Goal: Transaction & Acquisition: Purchase product/service

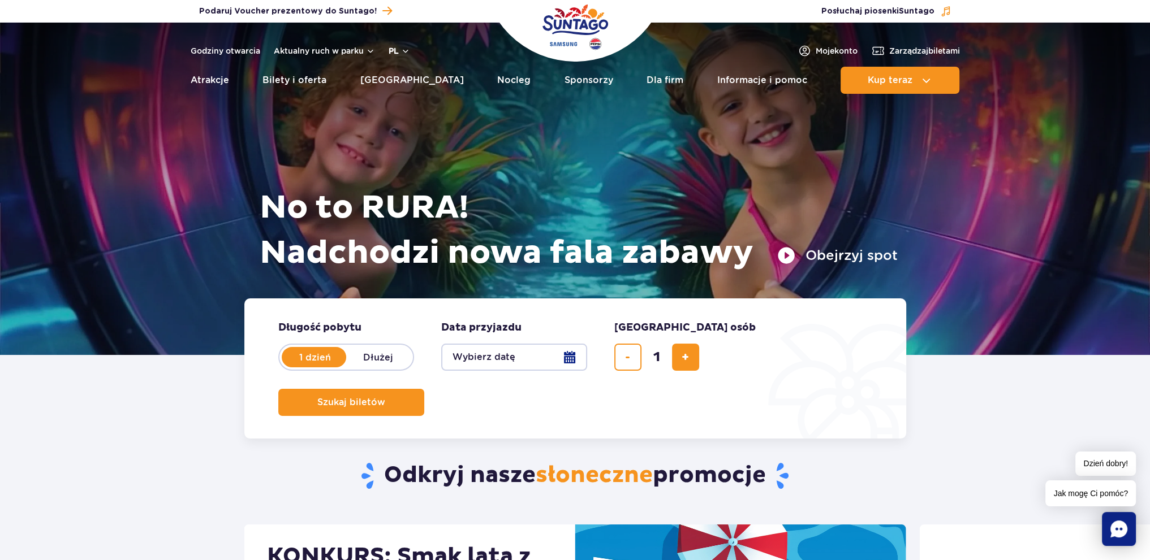
click at [400, 49] on button "pl" at bounding box center [399, 50] width 21 height 11
click at [396, 97] on button "EN" at bounding box center [406, 98] width 32 height 11
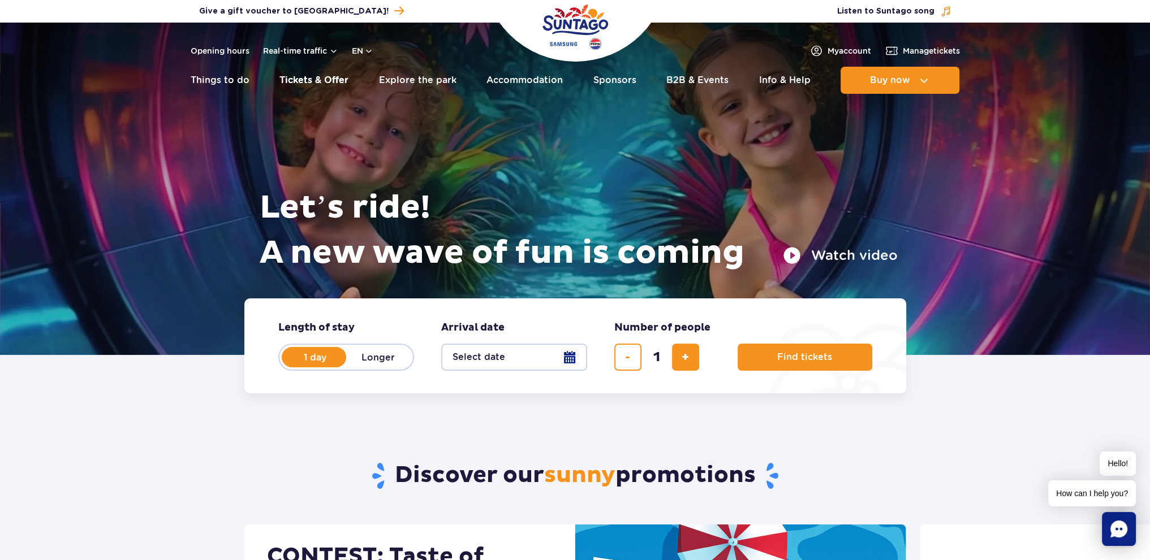
click at [283, 76] on link "Tickets & Offer" at bounding box center [313, 80] width 69 height 27
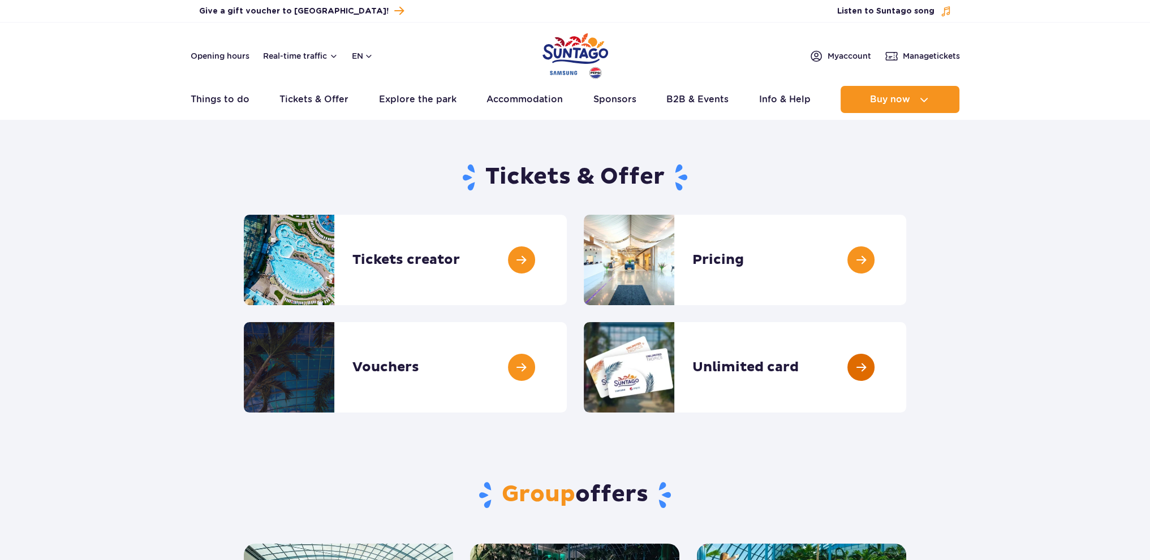
click at [906, 366] on link at bounding box center [906, 367] width 0 height 90
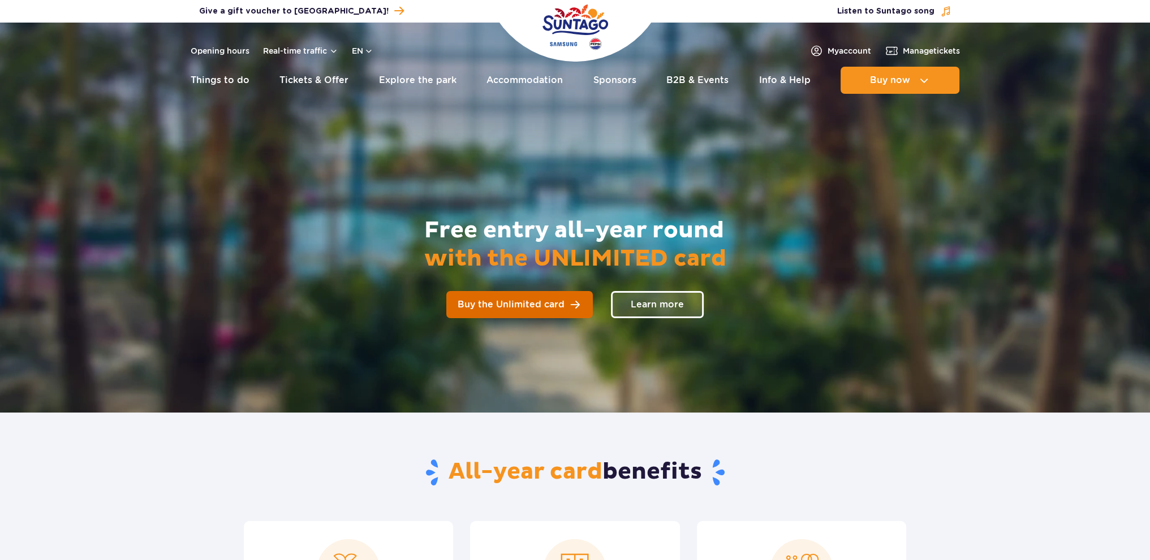
click at [514, 302] on span "Buy the Unlimited card" at bounding box center [511, 304] width 107 height 9
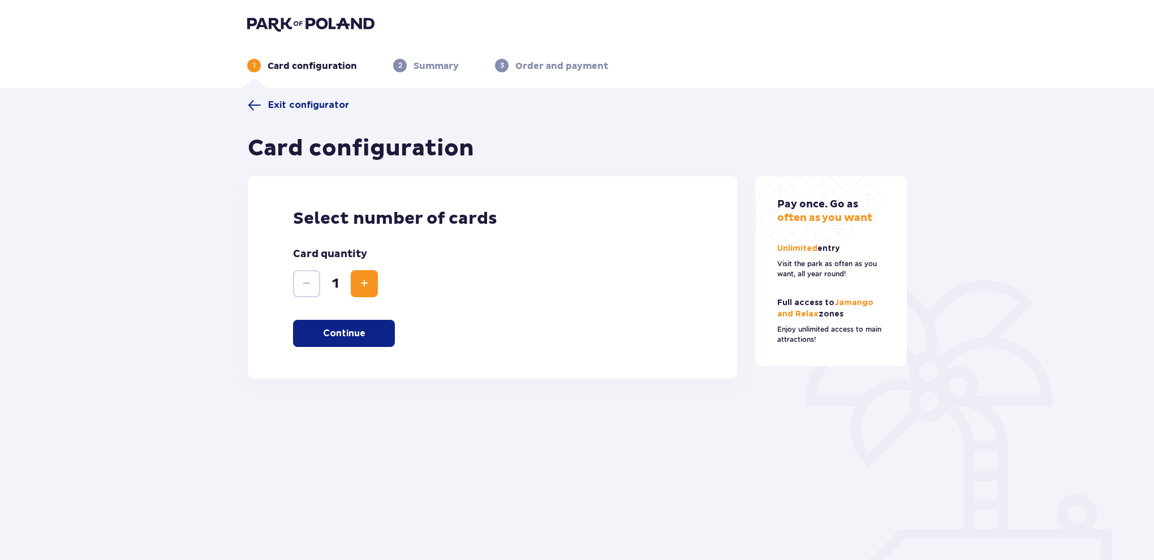
click at [374, 275] on button "Increase" at bounding box center [364, 283] width 27 height 27
click at [376, 327] on button "Continue" at bounding box center [344, 333] width 102 height 27
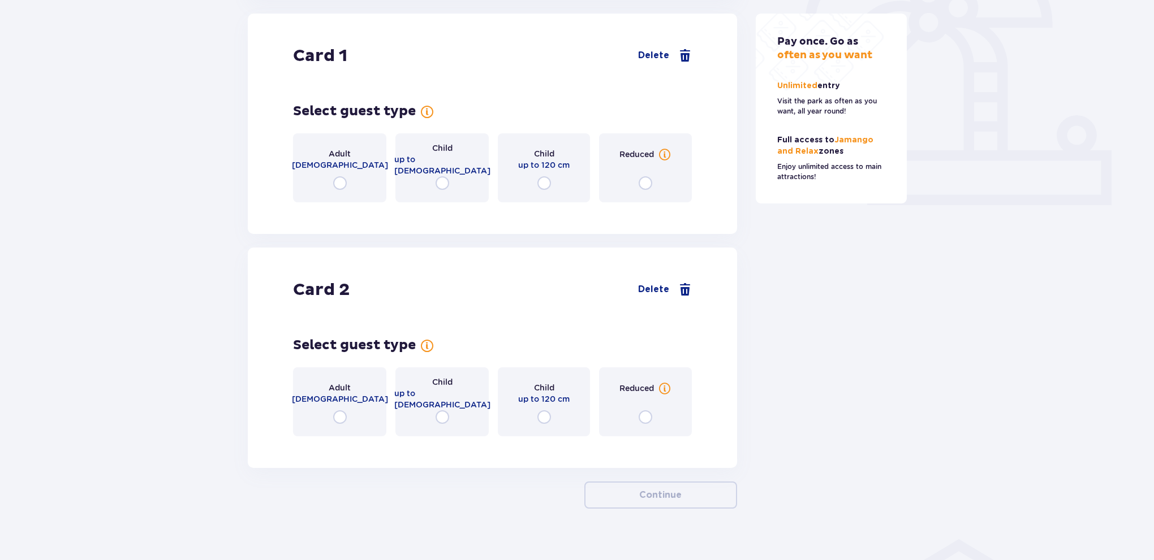
click at [345, 195] on div "Adult 16-65 years old" at bounding box center [339, 167] width 93 height 69
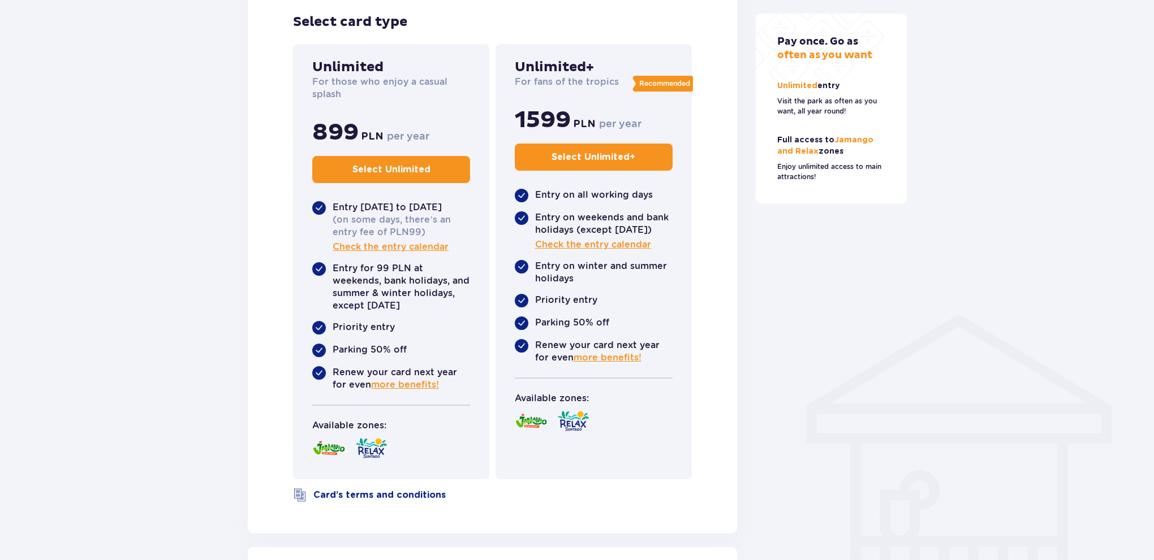
scroll to position [604, 0]
click at [375, 169] on p "Select Unlimited" at bounding box center [391, 169] width 78 height 12
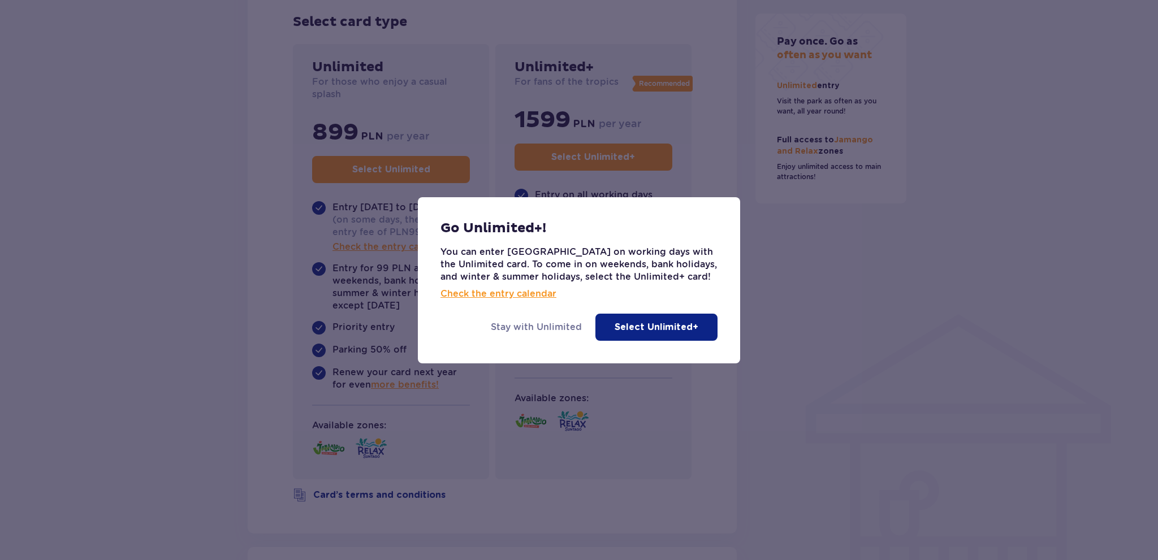
click at [559, 327] on p "Stay with Unlimited" at bounding box center [536, 327] width 91 height 12
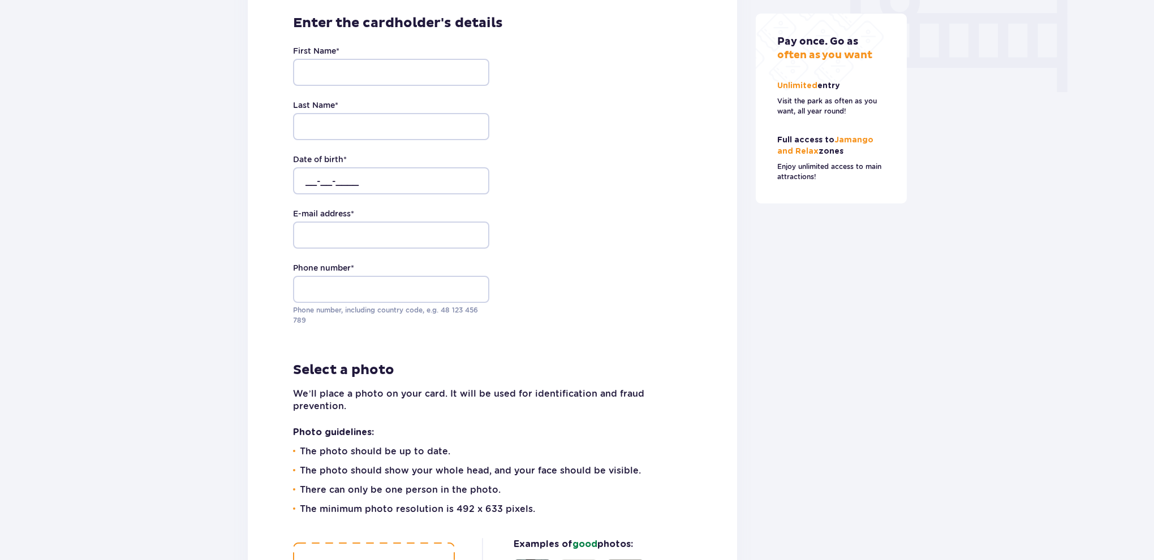
scroll to position [1128, 0]
click at [387, 67] on input "First Name *" at bounding box center [391, 71] width 196 height 27
type input "Orkhan"
type input "[PERSON_NAME]"
type input "[EMAIL_ADDRESS][DOMAIN_NAME]"
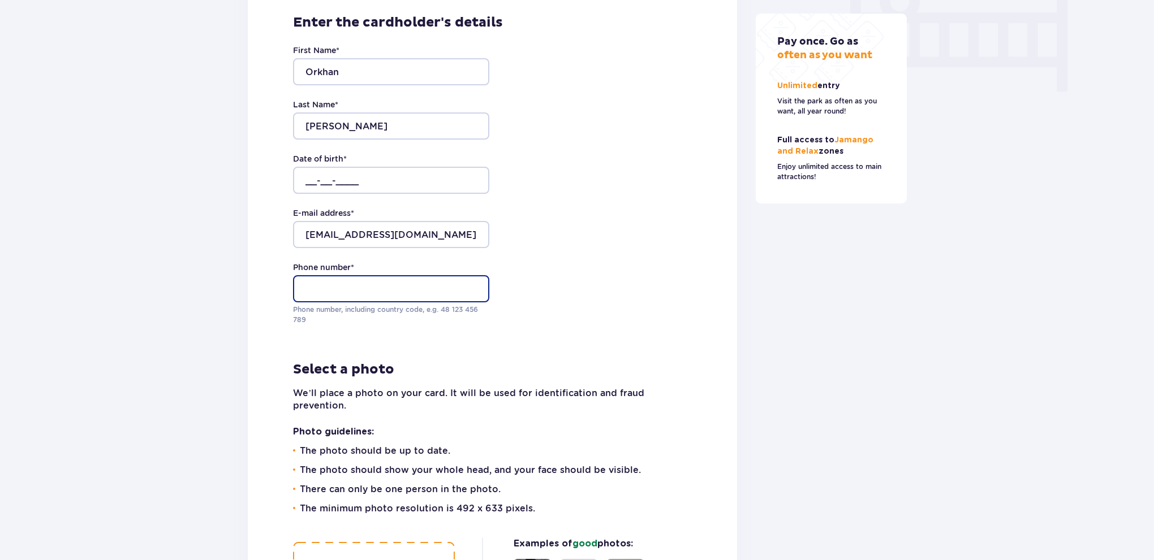
type input "571266517"
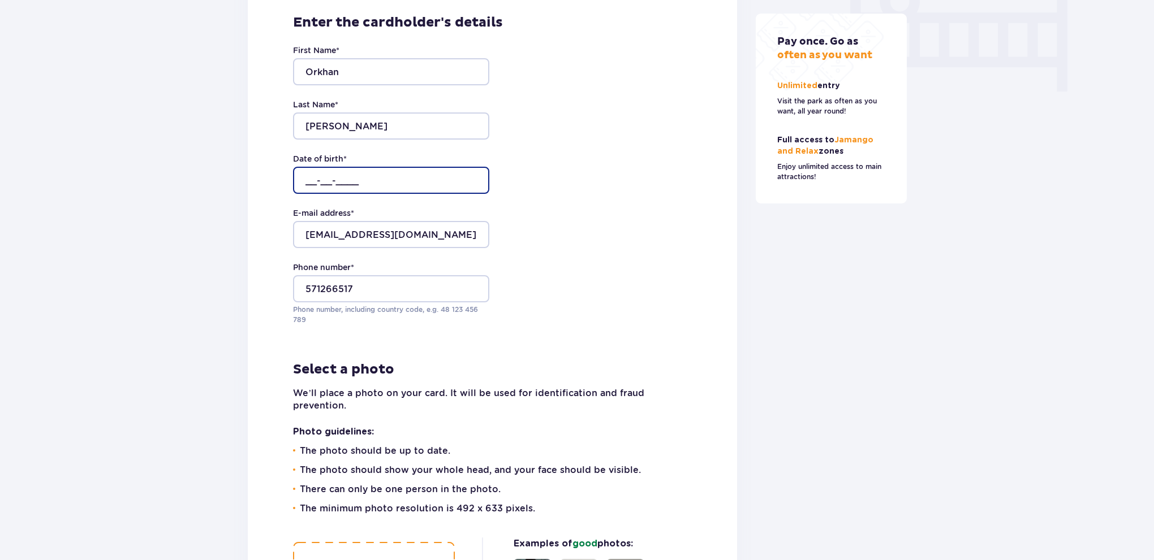
click at [378, 177] on input "__-__-____" at bounding box center [391, 180] width 196 height 27
type input "[DATE]"
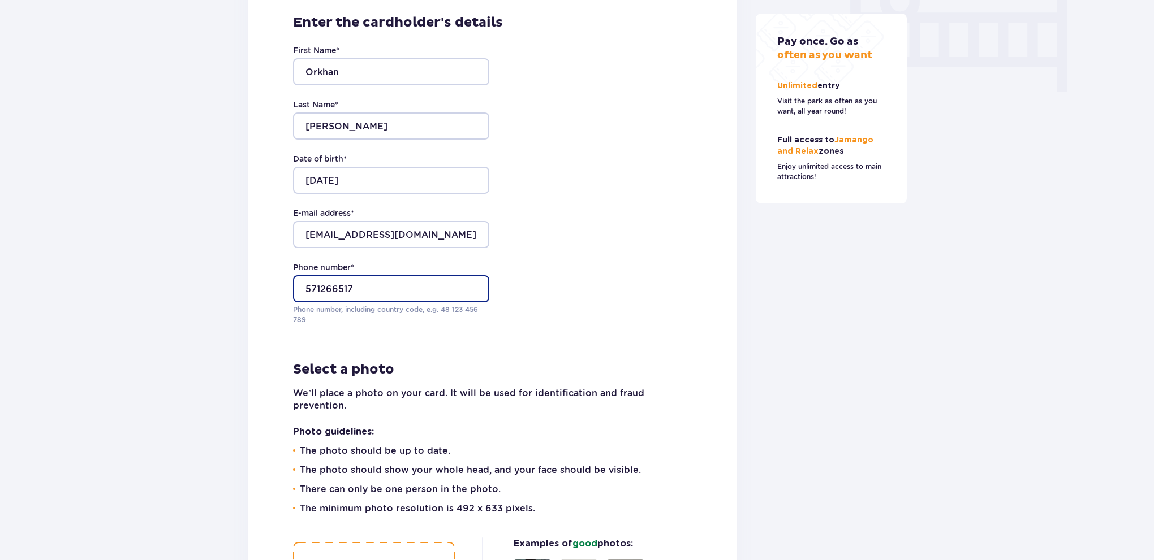
click at [308, 287] on input "571266517" at bounding box center [391, 288] width 196 height 27
click at [308, 288] on input "571266517" at bounding box center [391, 288] width 196 height 27
click at [341, 288] on input "[PHONE_NUMBER]" at bounding box center [391, 288] width 196 height 27
click at [358, 288] on input "[PHONE_NUMBER]" at bounding box center [391, 288] width 196 height 27
type input "+48 571 266 517"
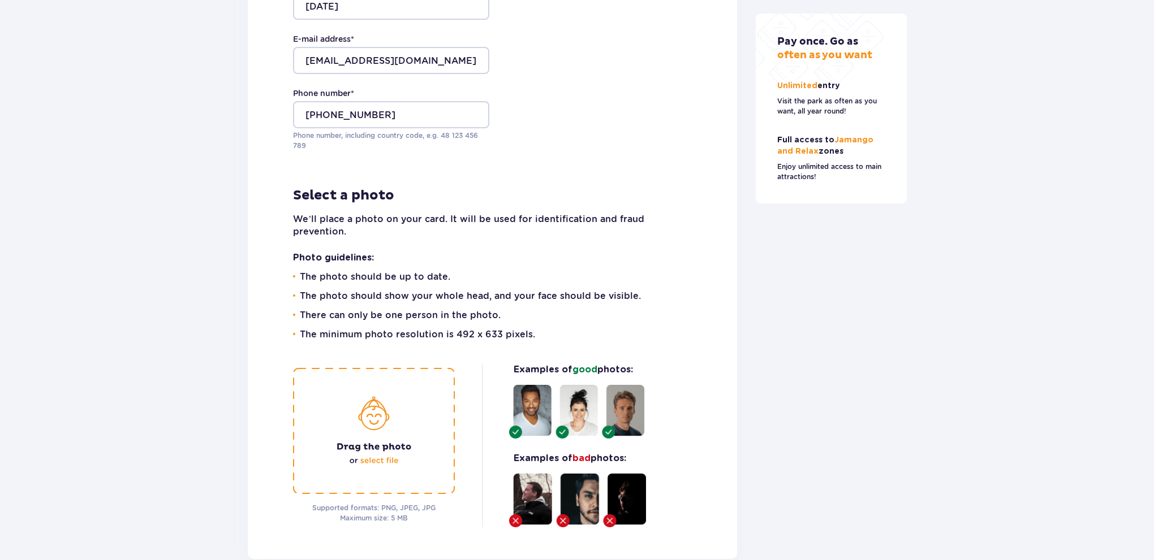
scroll to position [1399, 0]
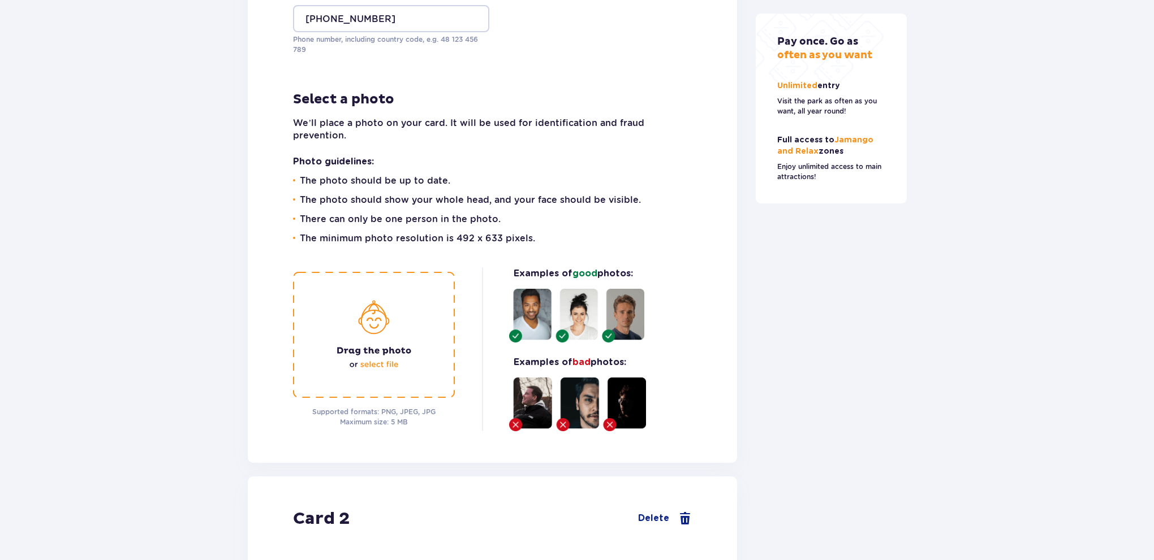
drag, startPoint x: 383, startPoint y: 403, endPoint x: 383, endPoint y: 445, distance: 41.9
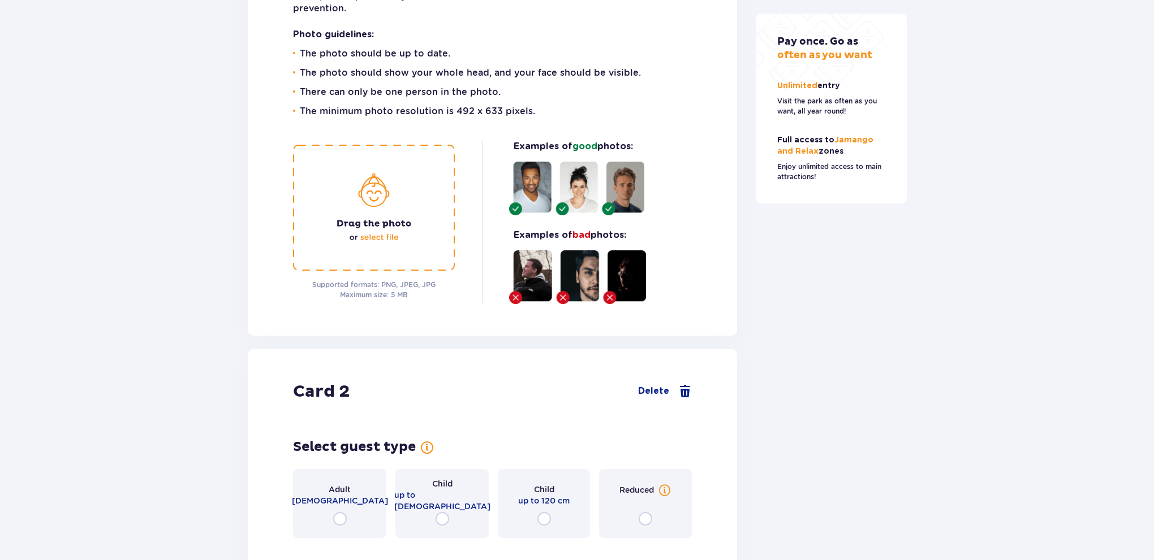
drag, startPoint x: 366, startPoint y: 379, endPoint x: 368, endPoint y: 369, distance: 10.3
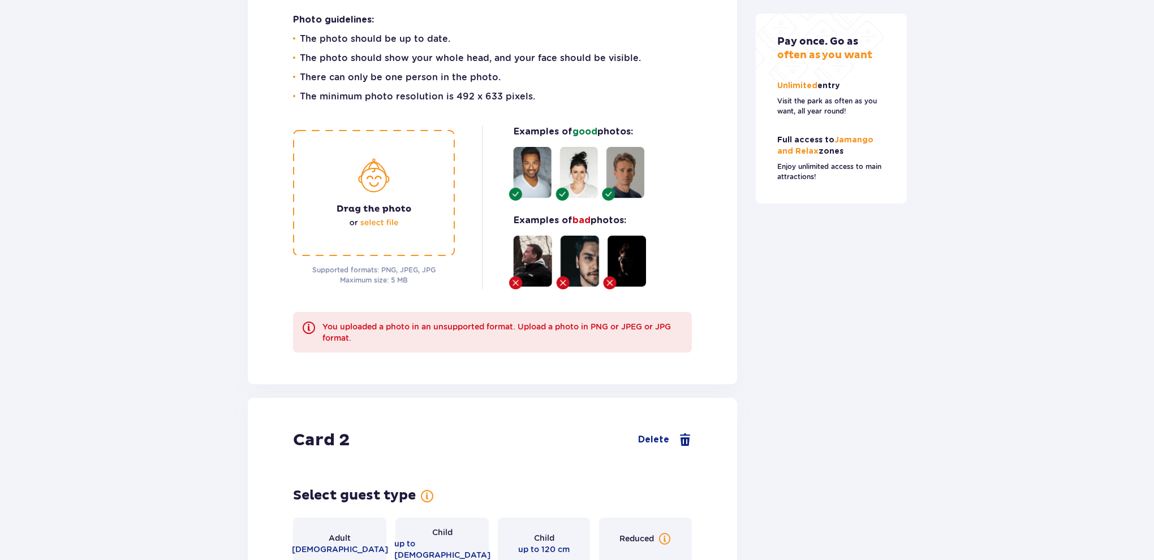
click at [374, 197] on img at bounding box center [374, 193] width 162 height 126
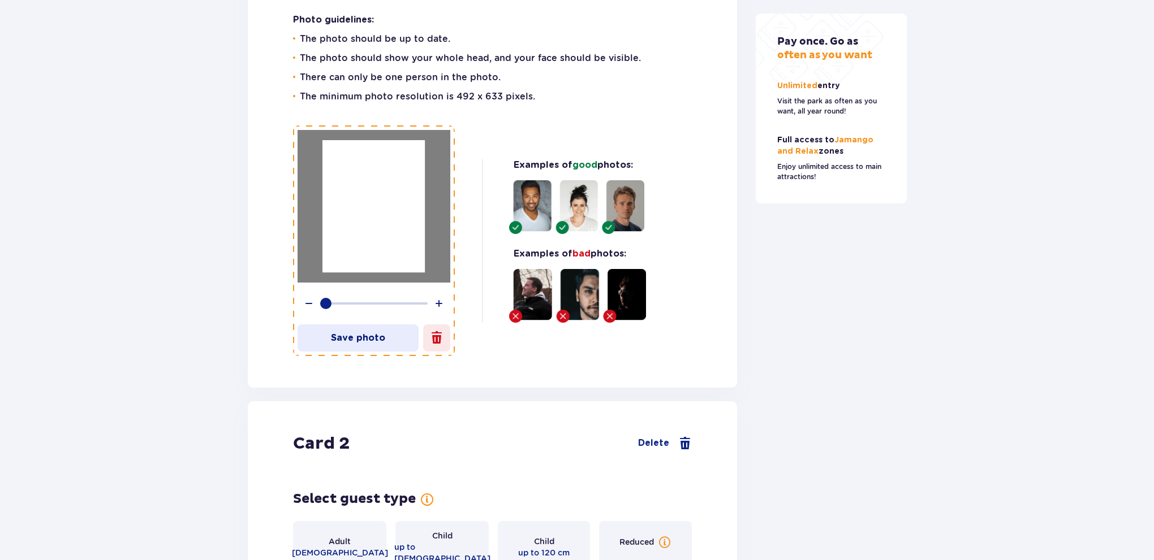
drag, startPoint x: 415, startPoint y: 227, endPoint x: 416, endPoint y: 214, distance: 13.1
click at [416, 214] on div at bounding box center [373, 206] width 102 height 132
click at [381, 332] on p "Save photo" at bounding box center [357, 338] width 121 height 12
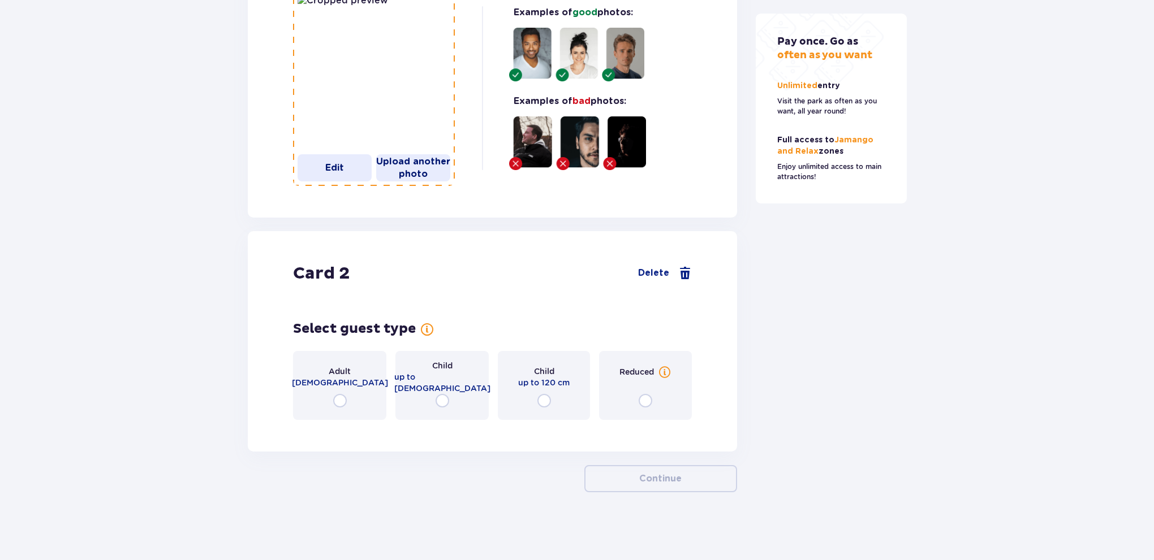
drag, startPoint x: 735, startPoint y: 292, endPoint x: 728, endPoint y: 355, distance: 63.1
click at [326, 390] on div "Adult 16-65 years old" at bounding box center [339, 385] width 93 height 69
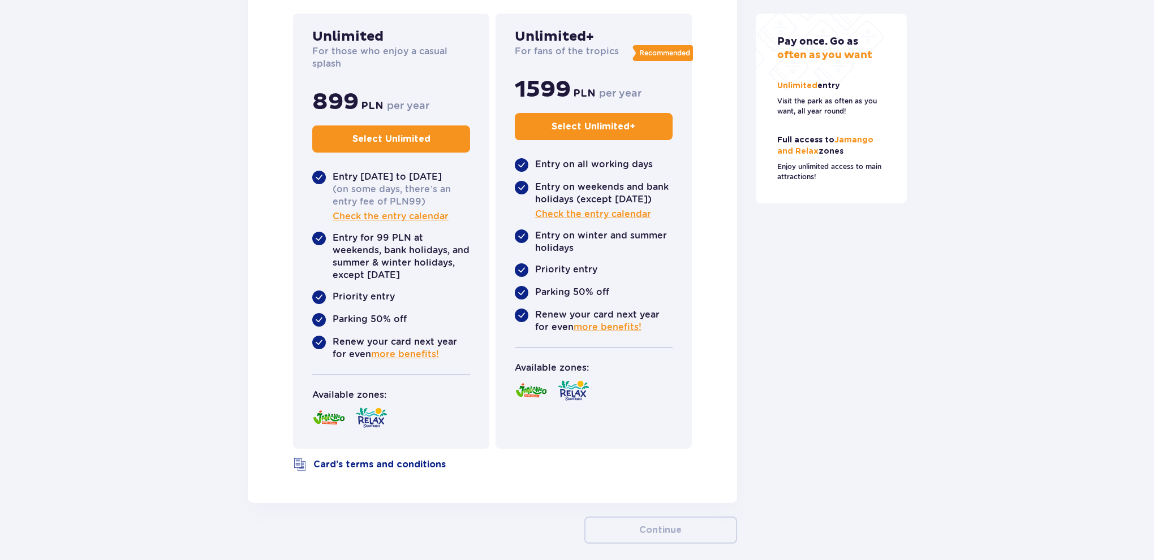
click at [407, 153] on button "Select Unlimited" at bounding box center [391, 139] width 158 height 27
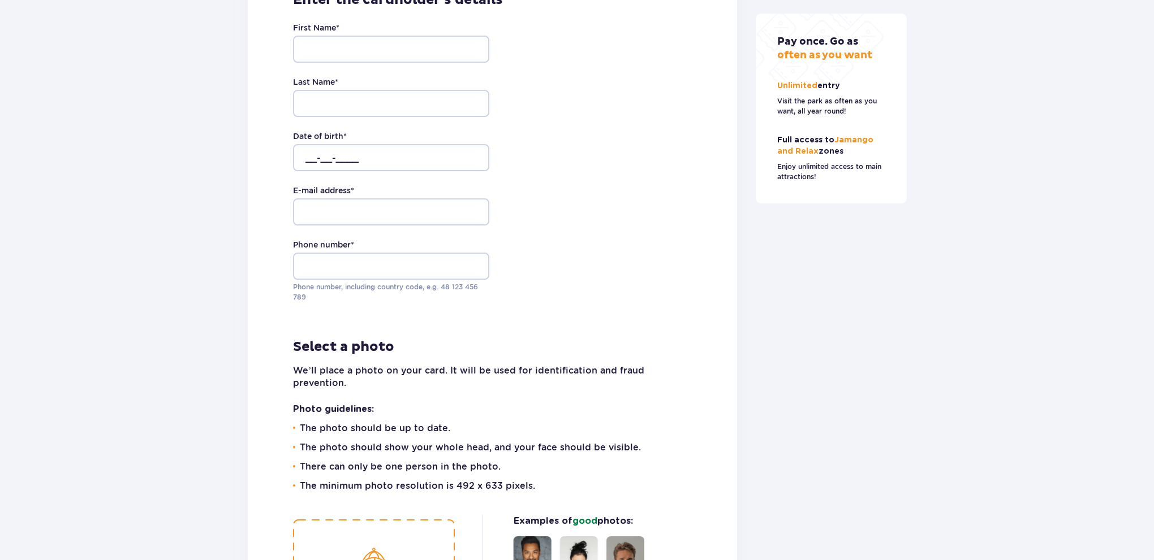
scroll to position [2673, 0]
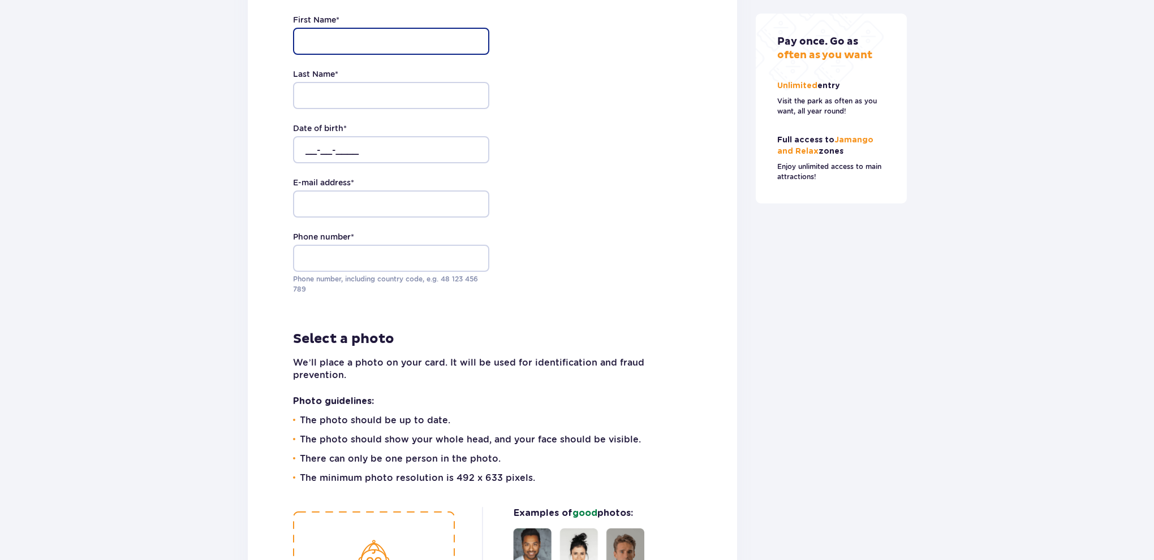
click at [348, 55] on input "First Name *" at bounding box center [391, 41] width 196 height 27
type input "Asma"
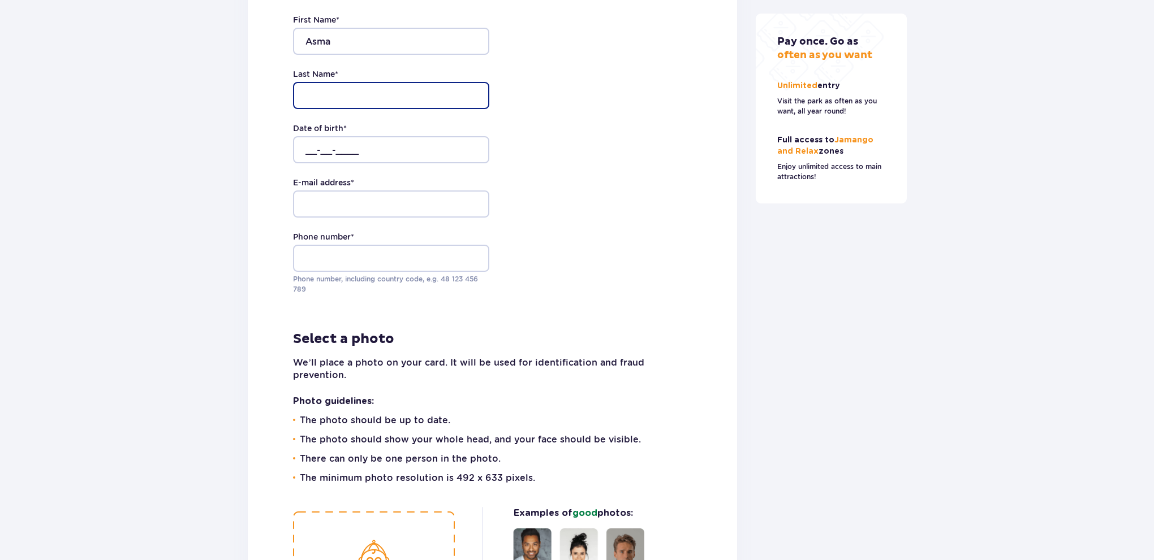
type input "Nasrullayeva"
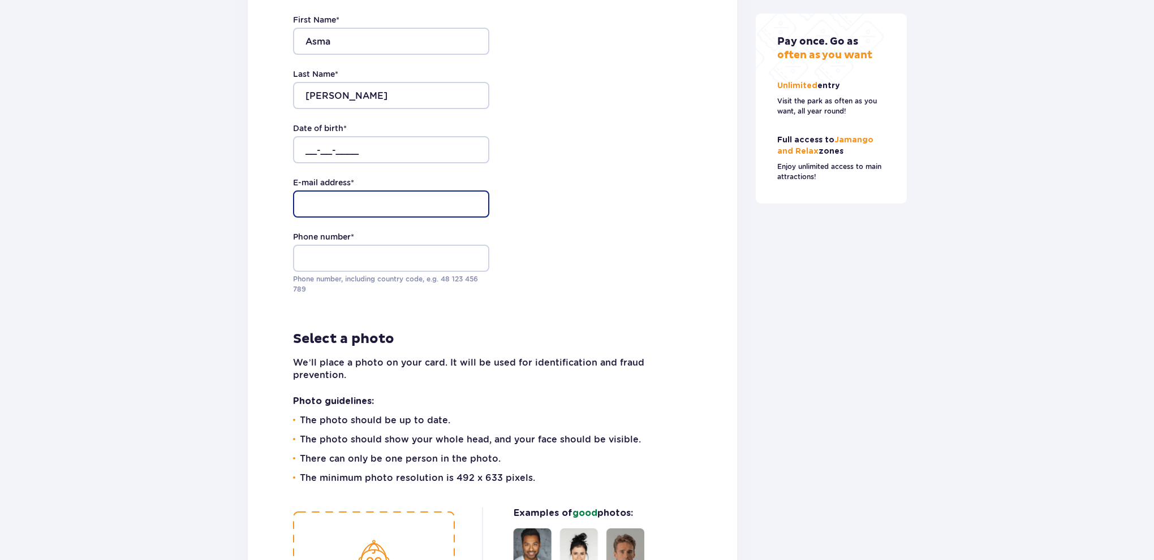
type input "[EMAIL_ADDRESS][DOMAIN_NAME]"
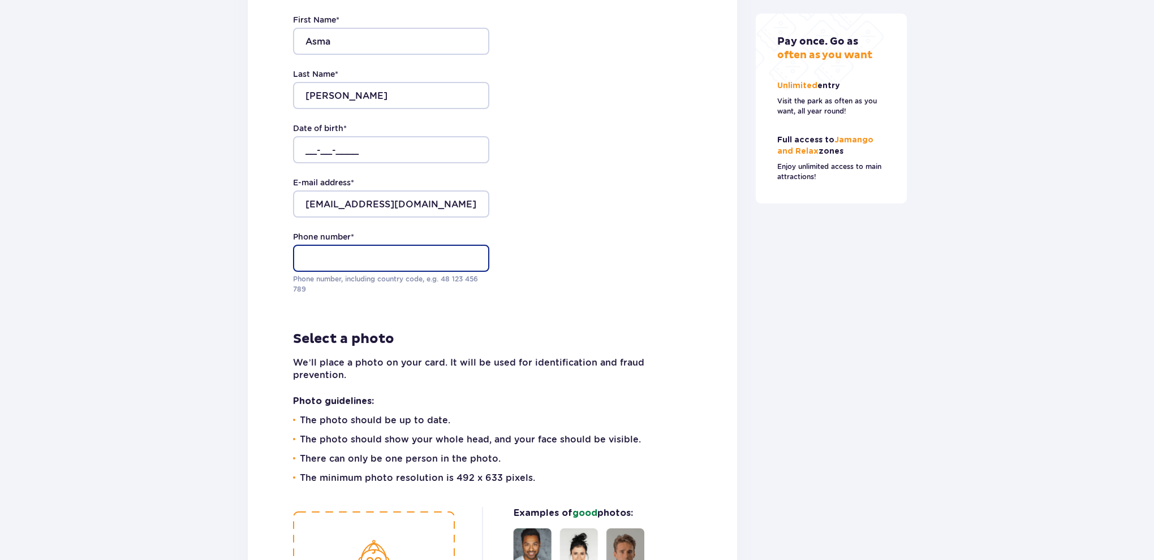
type input "+38268526243"
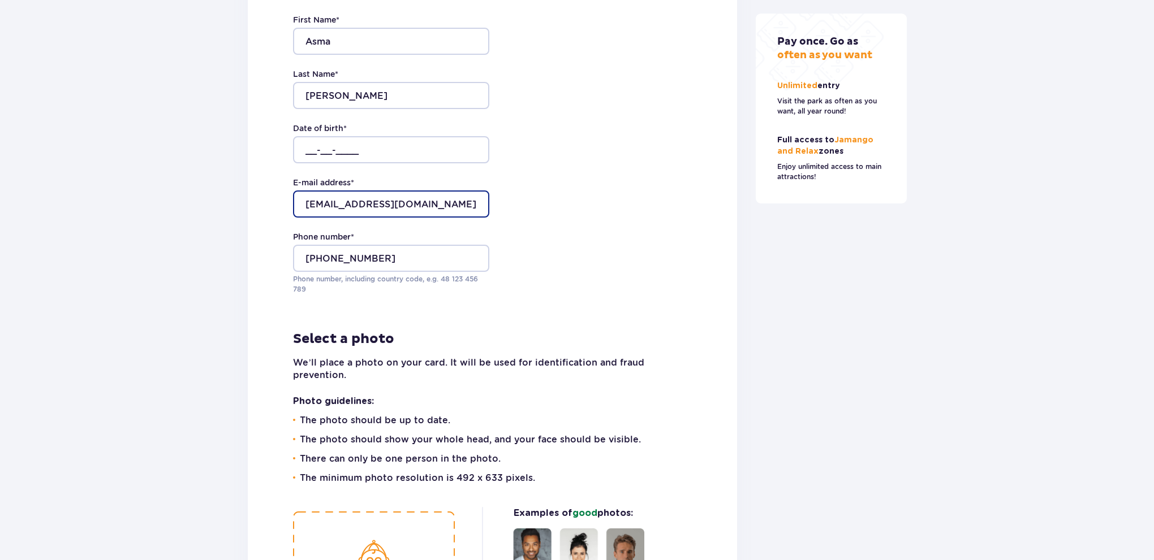
drag, startPoint x: 368, startPoint y: 237, endPoint x: 256, endPoint y: 239, distance: 112.0
click at [256, 239] on div "Enter the cardholder's details First Name * Asma Last Name * Nasrullayeva Date …" at bounding box center [492, 325] width 489 height 756
type input "asmanasrullayeva@gmail.com"
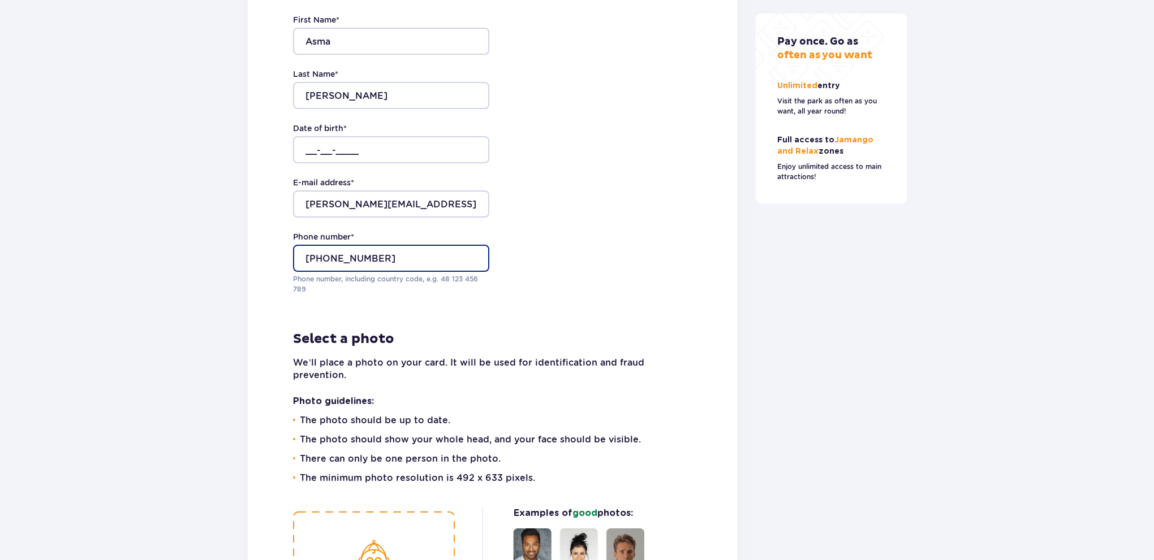
drag, startPoint x: 376, startPoint y: 287, endPoint x: 249, endPoint y: 290, distance: 126.7
click at [250, 290] on div "Enter the cardholder's details First Name * Asma Last Name * Nasrullayeva Date …" at bounding box center [492, 325] width 489 height 756
type input "+48 573 183 537"
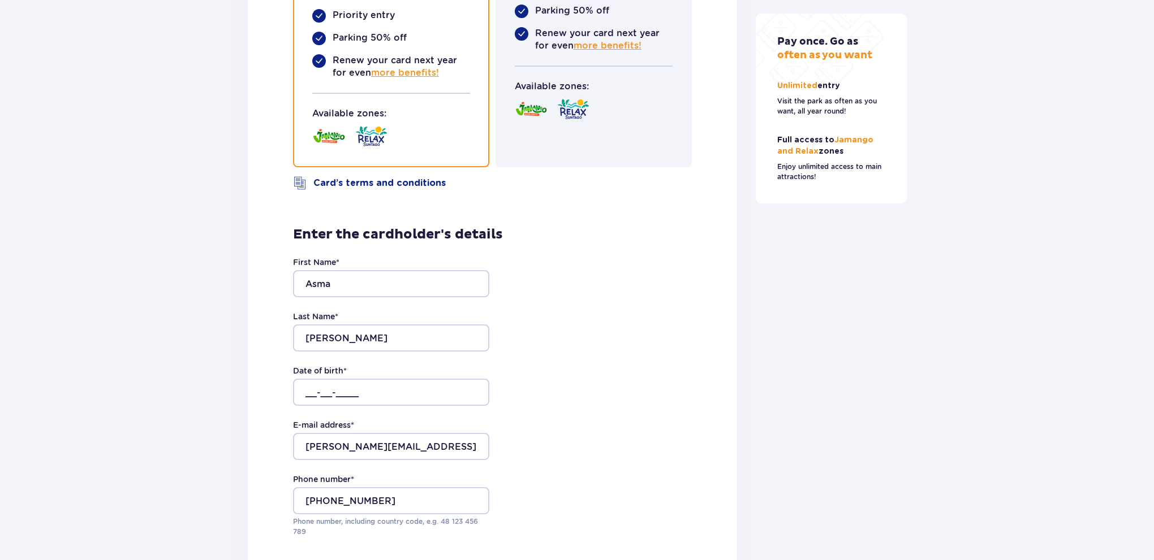
scroll to position [2429, 0]
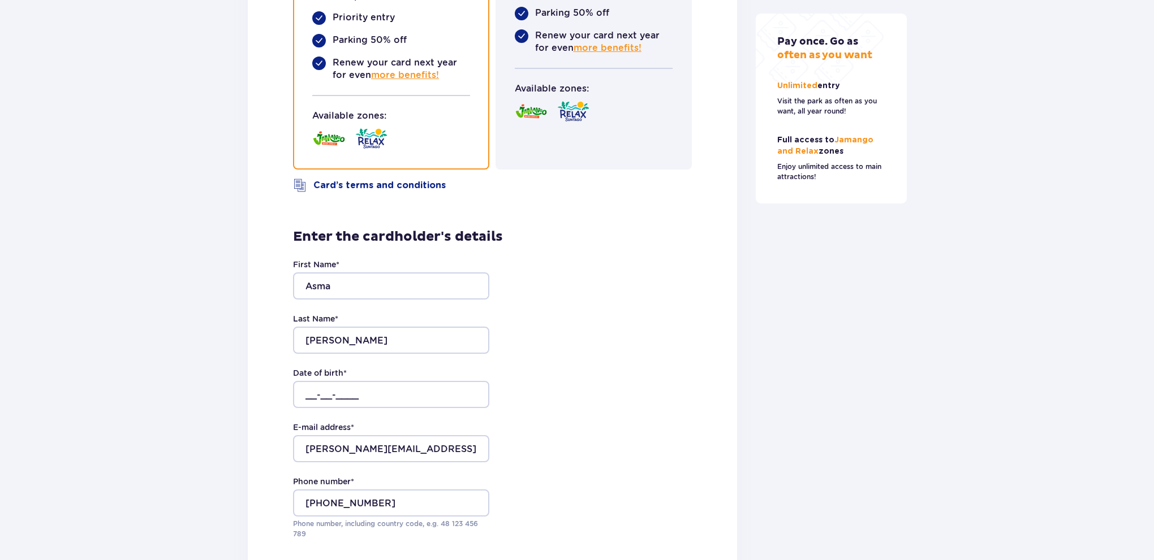
drag, startPoint x: 545, startPoint y: 215, endPoint x: 498, endPoint y: 261, distance: 65.6
click at [309, 408] on input "__-__-____" at bounding box center [391, 394] width 196 height 27
type input "03-02-2005"
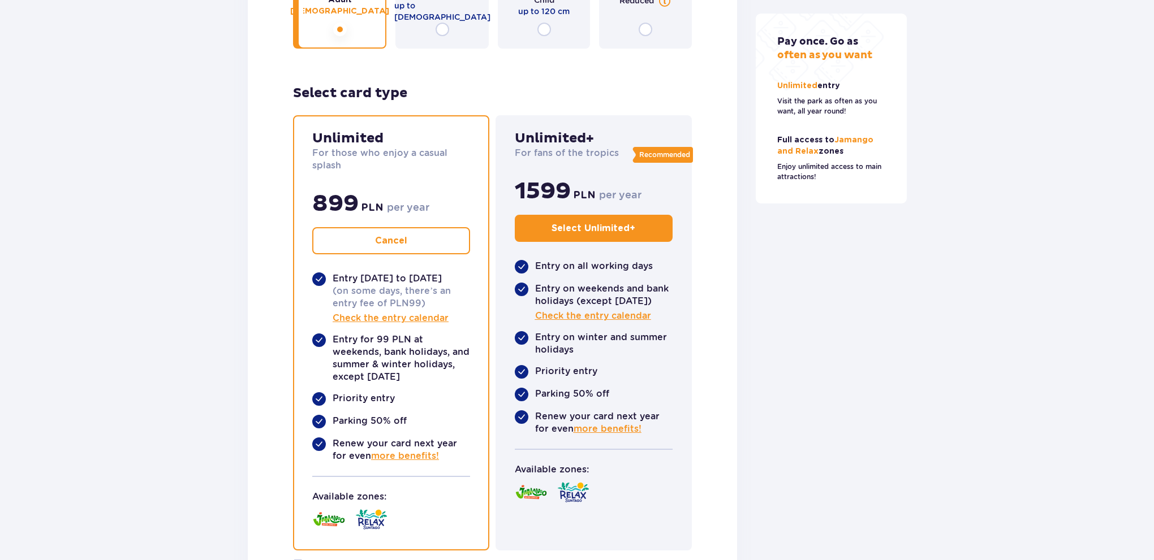
drag, startPoint x: 656, startPoint y: 217, endPoint x: 641, endPoint y: 169, distance: 51.0
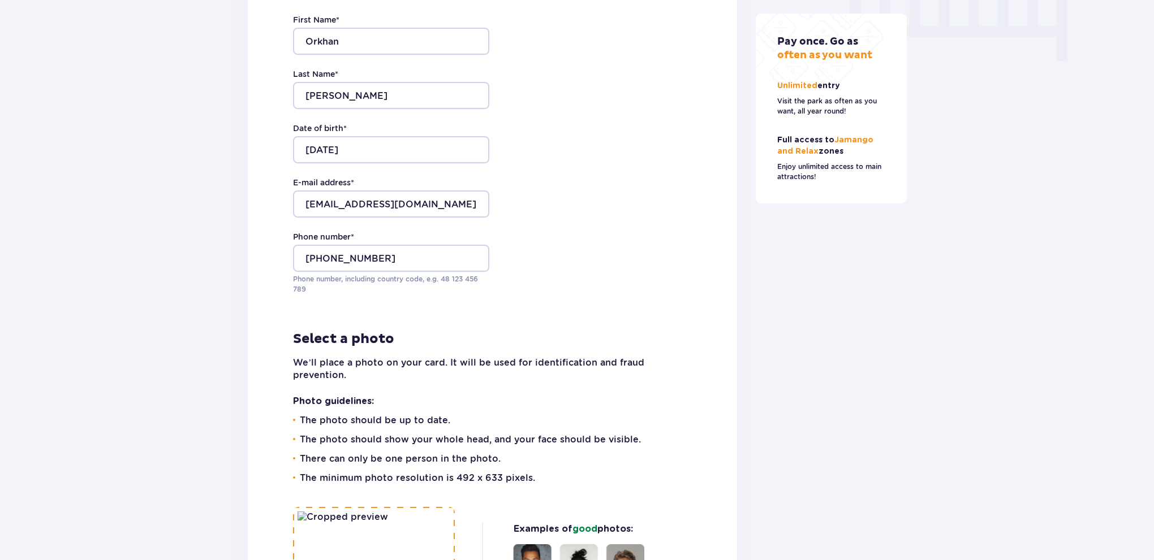
drag, startPoint x: 646, startPoint y: 119, endPoint x: 623, endPoint y: 106, distance: 26.9
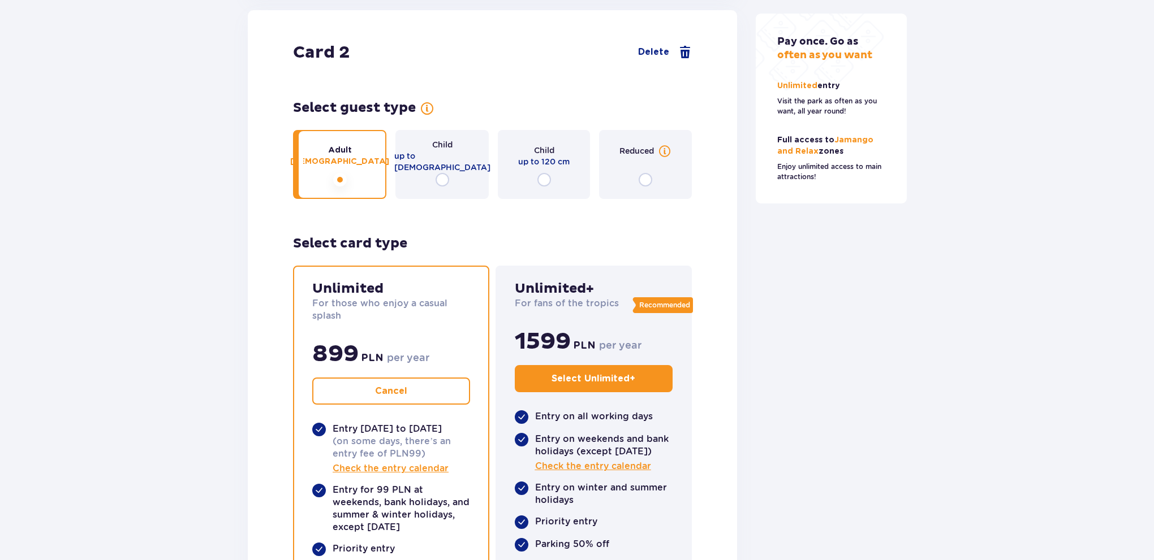
scroll to position [2942, 0]
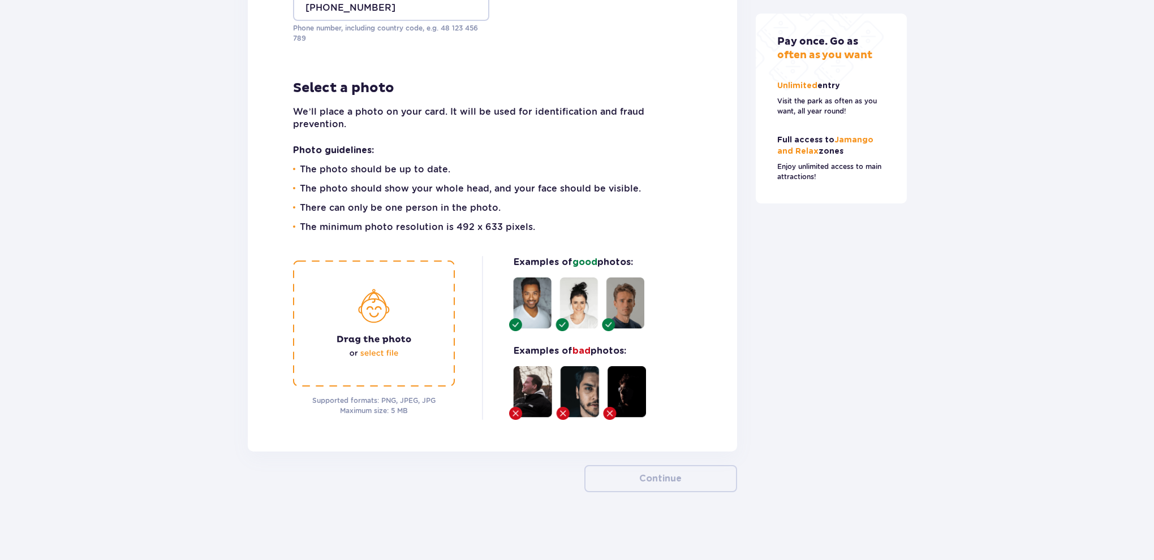
drag, startPoint x: 630, startPoint y: 73, endPoint x: 563, endPoint y: 350, distance: 285.2
click at [305, 321] on img at bounding box center [374, 324] width 162 height 126
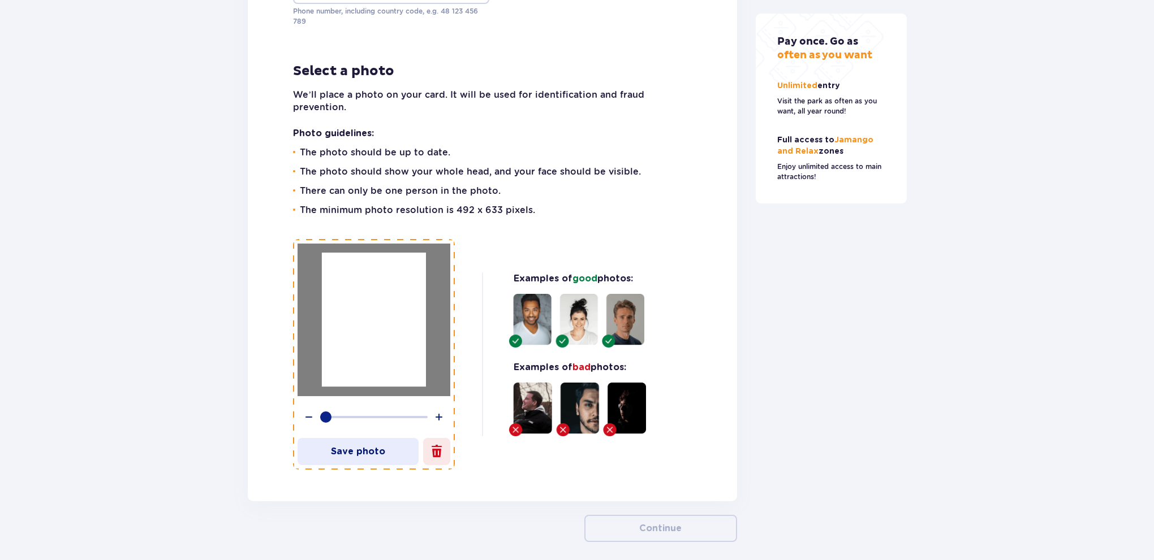
drag, startPoint x: 402, startPoint y: 343, endPoint x: 404, endPoint y: 313, distance: 30.1
click at [404, 313] on div at bounding box center [374, 320] width 104 height 134
click at [383, 461] on button "Save photo" at bounding box center [357, 451] width 121 height 27
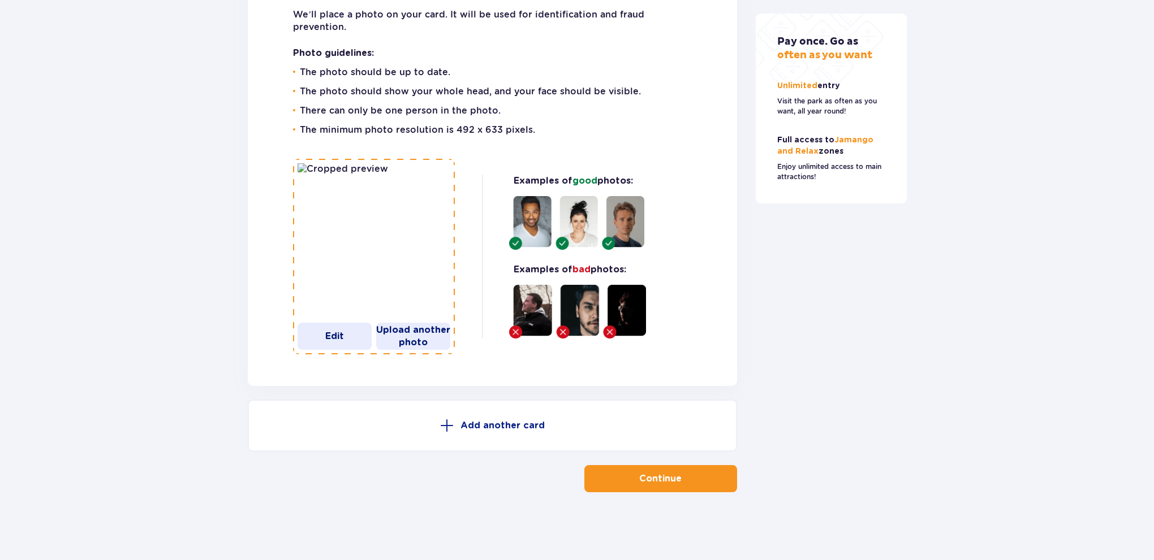
scroll to position [3082, 0]
drag, startPoint x: 767, startPoint y: 344, endPoint x: 761, endPoint y: 392, distance: 48.6
click at [713, 476] on button "Continue" at bounding box center [660, 478] width 153 height 27
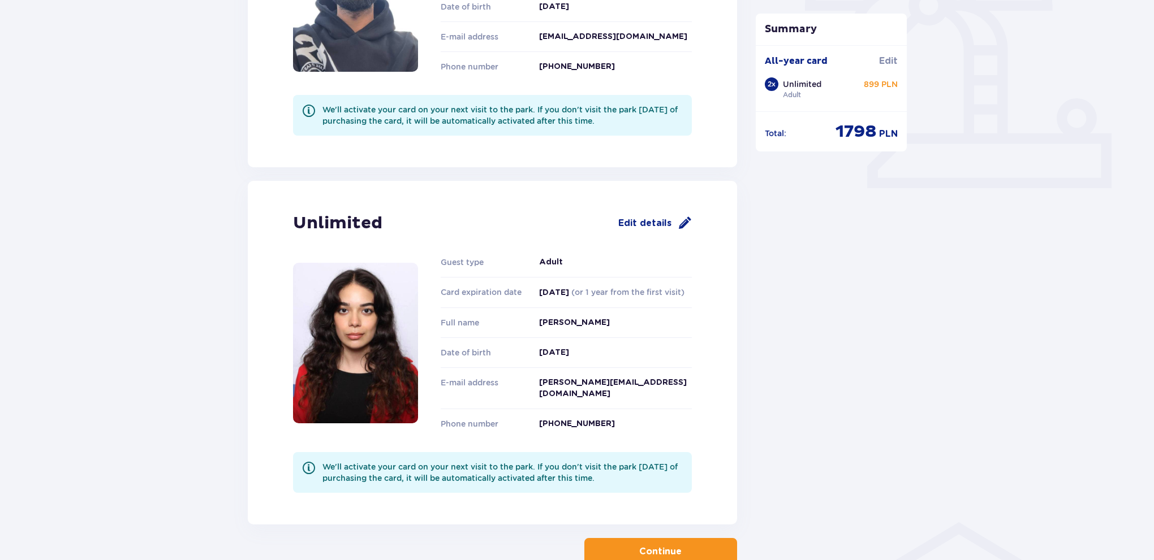
drag, startPoint x: 759, startPoint y: 365, endPoint x: 759, endPoint y: 398, distance: 33.4
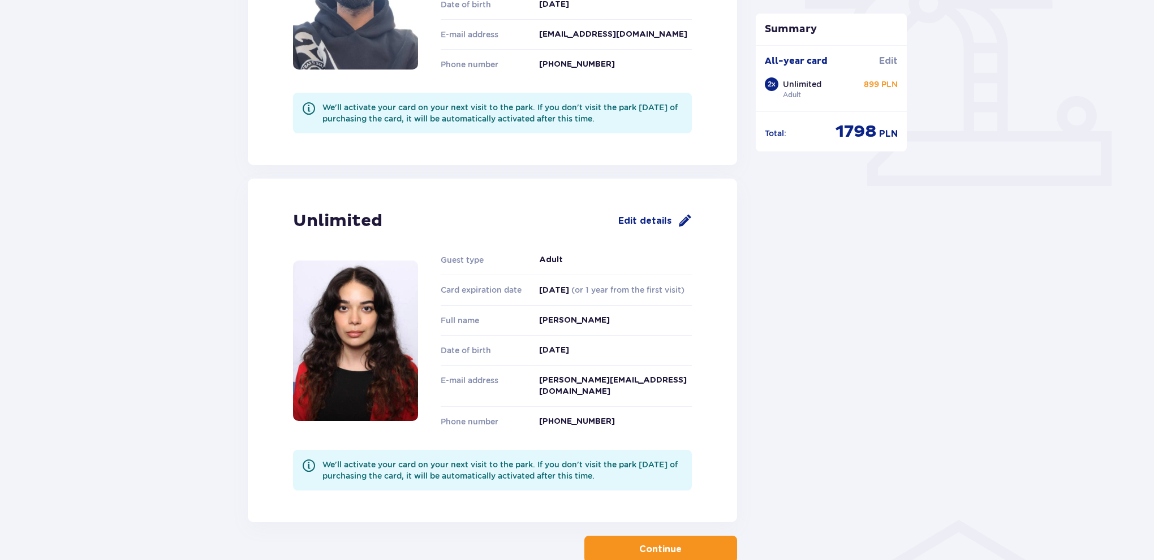
scroll to position [477, 0]
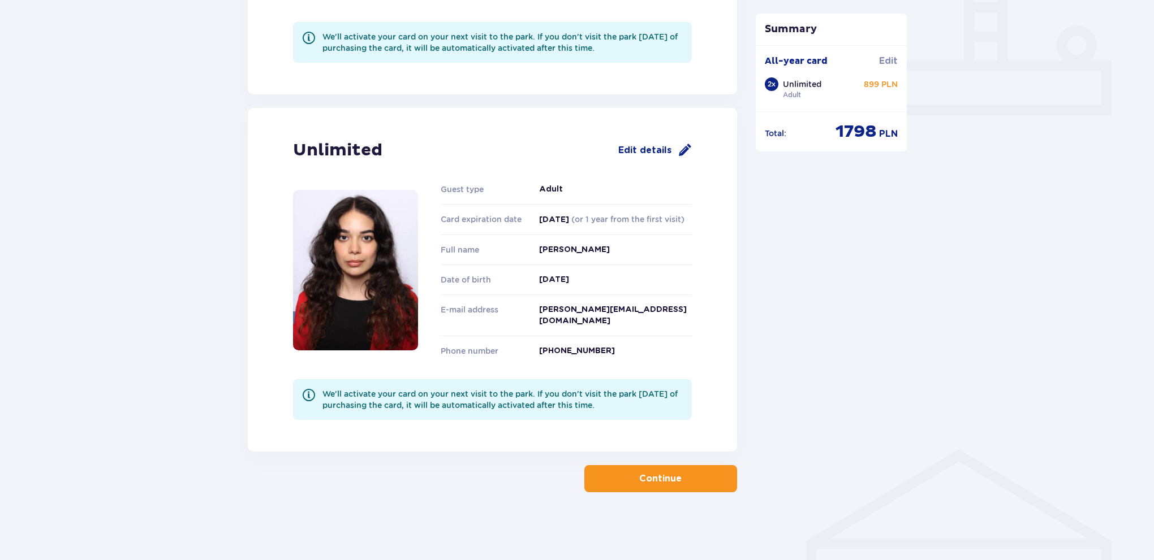
drag, startPoint x: 732, startPoint y: 217, endPoint x: 754, endPoint y: 338, distance: 123.6
click at [681, 481] on span "button" at bounding box center [684, 479] width 14 height 14
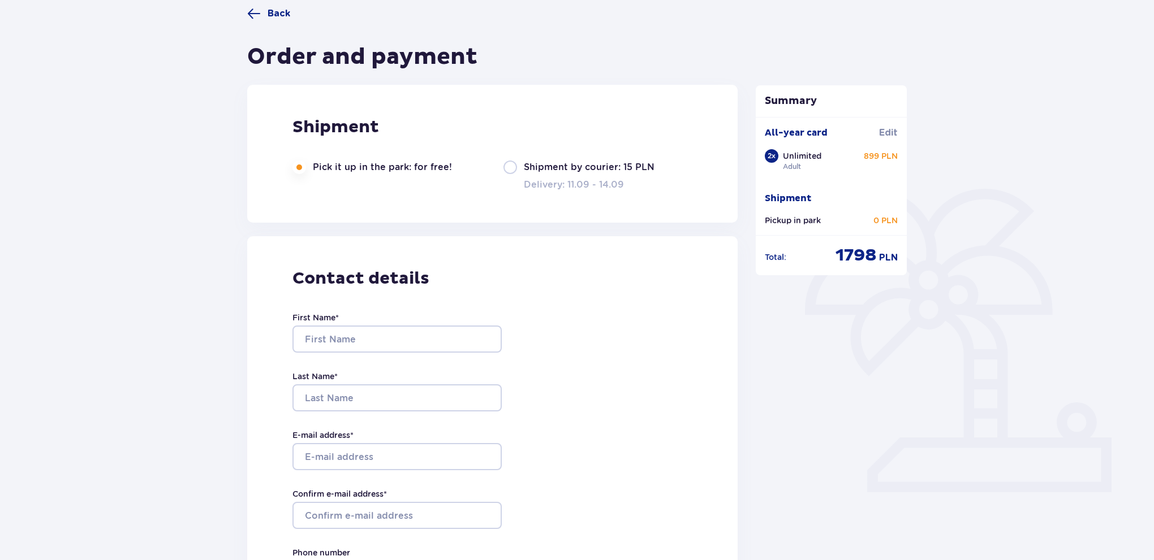
drag, startPoint x: 640, startPoint y: 344, endPoint x: 579, endPoint y: 377, distance: 69.8
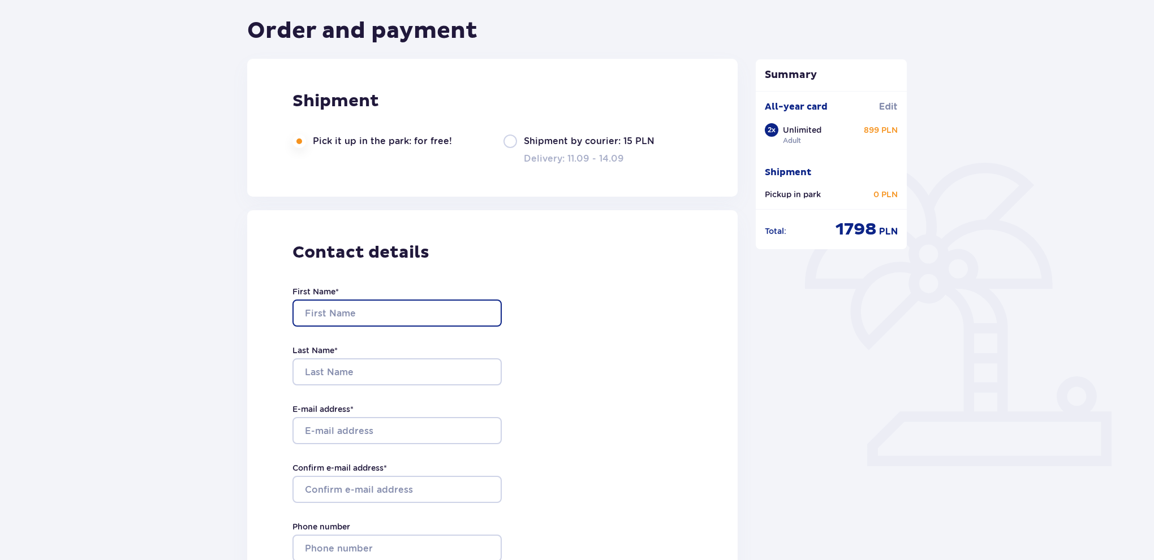
click at [407, 312] on input "First Name *" at bounding box center [396, 313] width 209 height 27
type input "Orkhan"
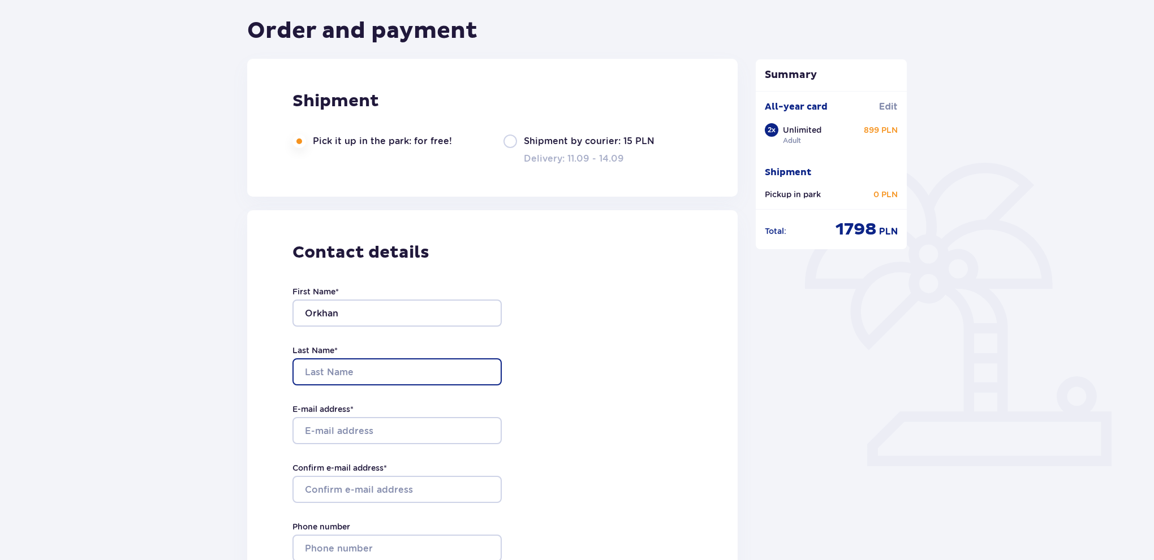
type input "Abdullayev"
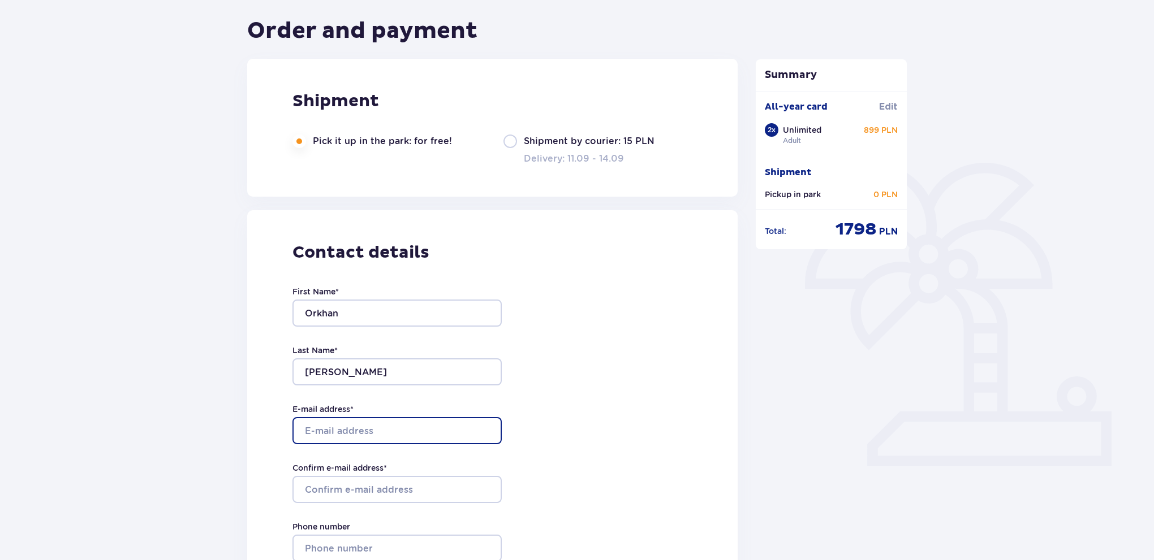
type input "[EMAIL_ADDRESS][DOMAIN_NAME]"
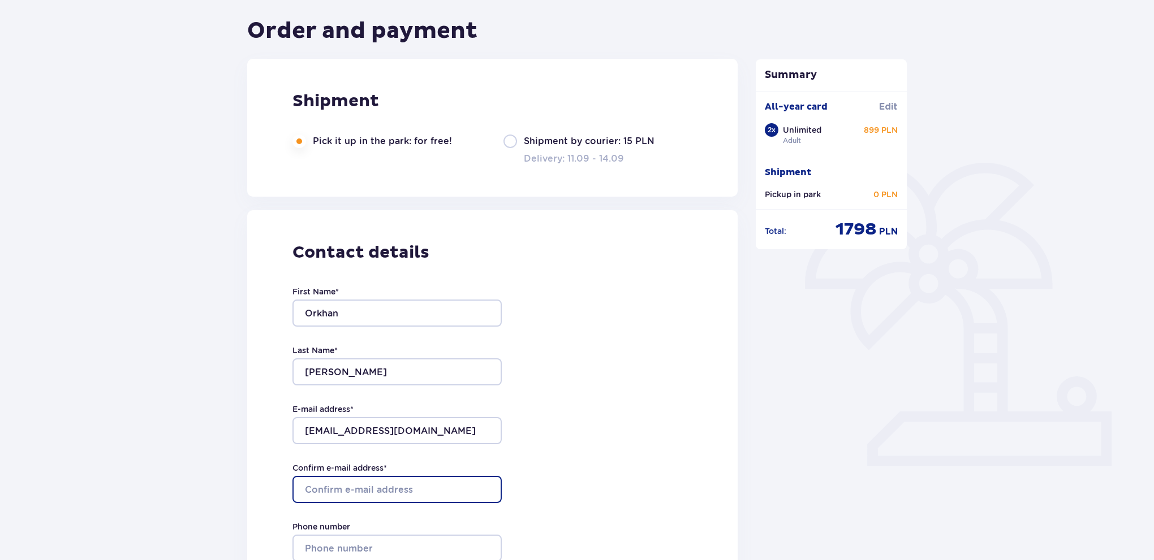
type input "[EMAIL_ADDRESS][DOMAIN_NAME]"
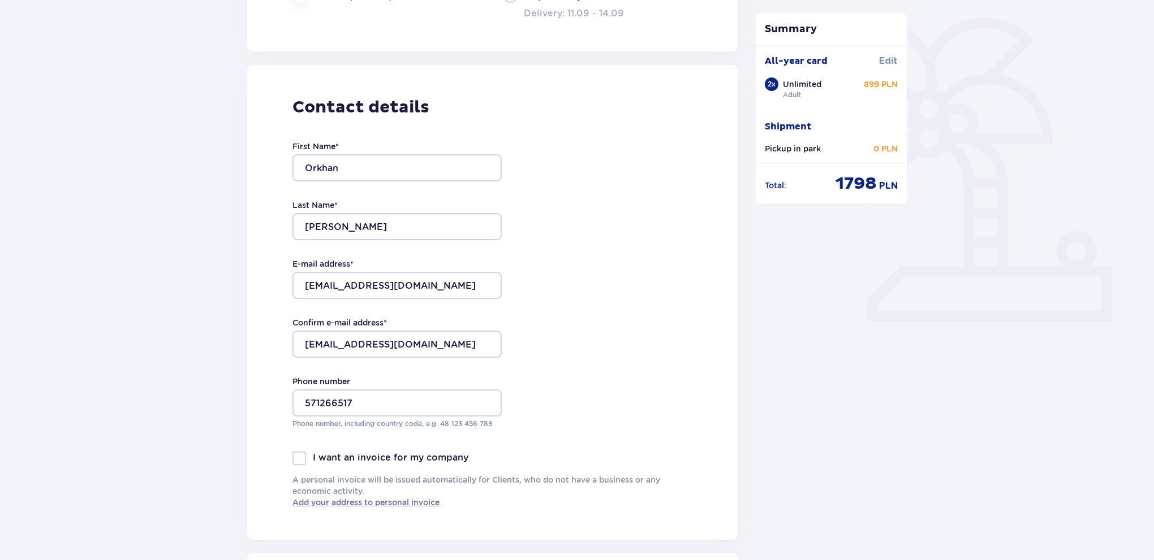
drag, startPoint x: 611, startPoint y: 317, endPoint x: 619, endPoint y: 366, distance: 49.4
click at [304, 402] on input "571266517" at bounding box center [396, 401] width 209 height 27
click at [337, 403] on input "+48 571266517" at bounding box center [396, 401] width 209 height 27
click at [342, 402] on input "+48 571266517" at bounding box center [396, 401] width 209 height 27
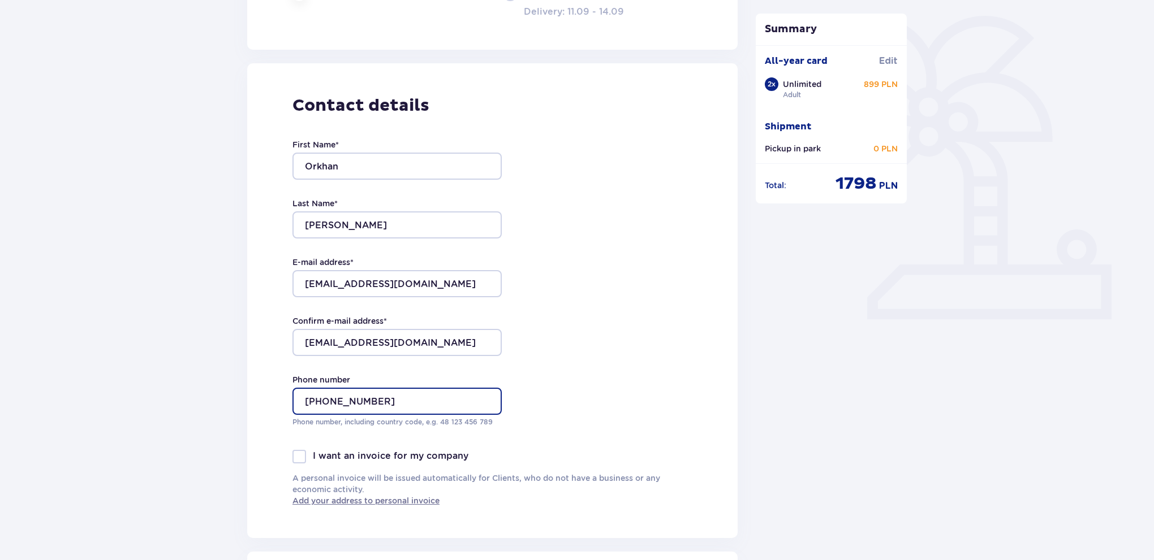
click at [360, 402] on input "+48 571 266517" at bounding box center [396, 401] width 209 height 27
type input "+48 571 266 517"
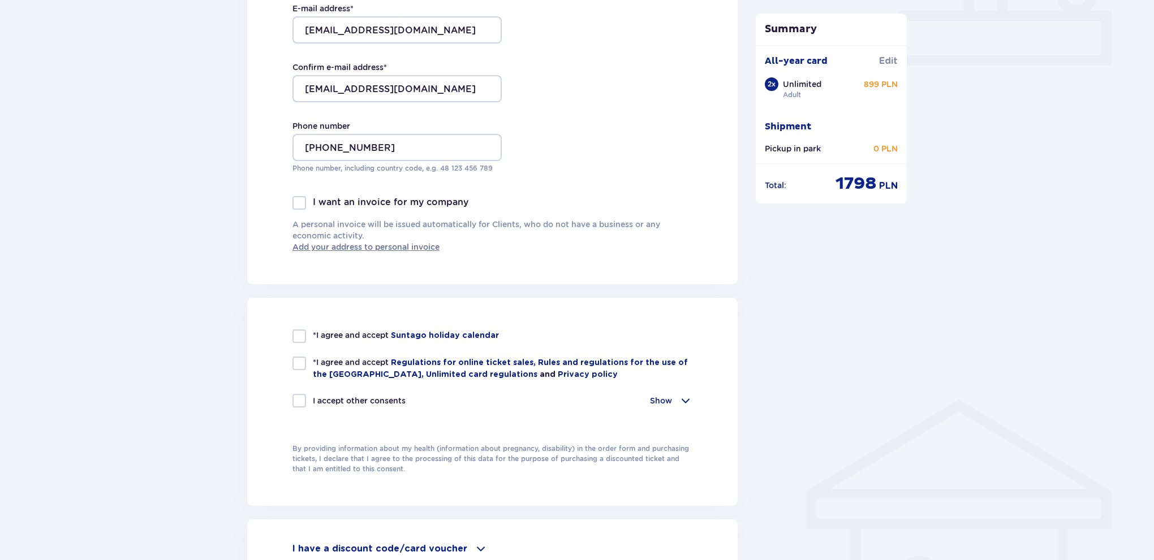
scroll to position [562, 0]
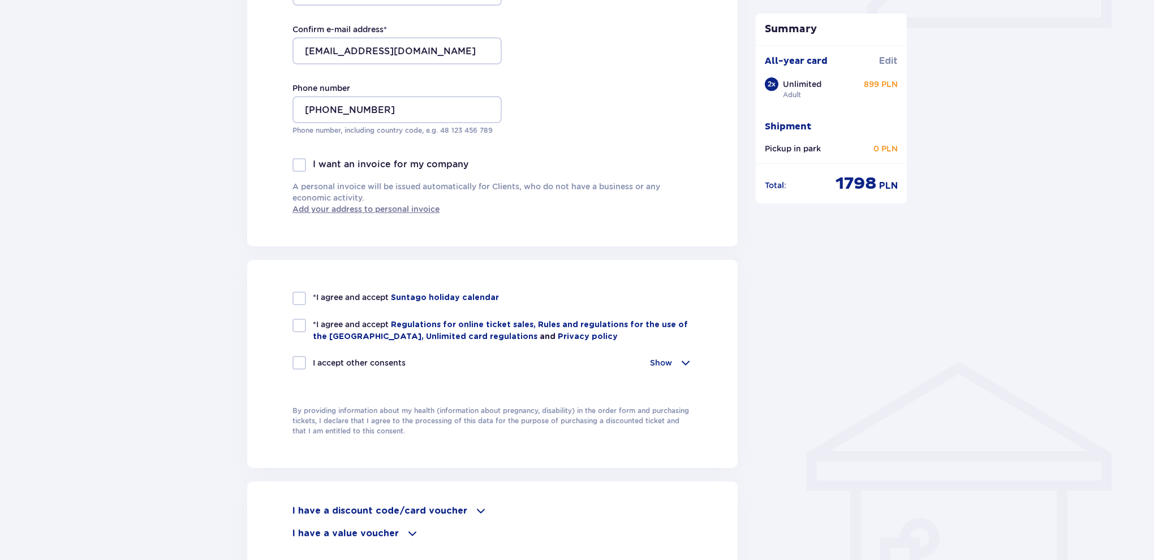
drag, startPoint x: 603, startPoint y: 372, endPoint x: 538, endPoint y: 422, distance: 82.2
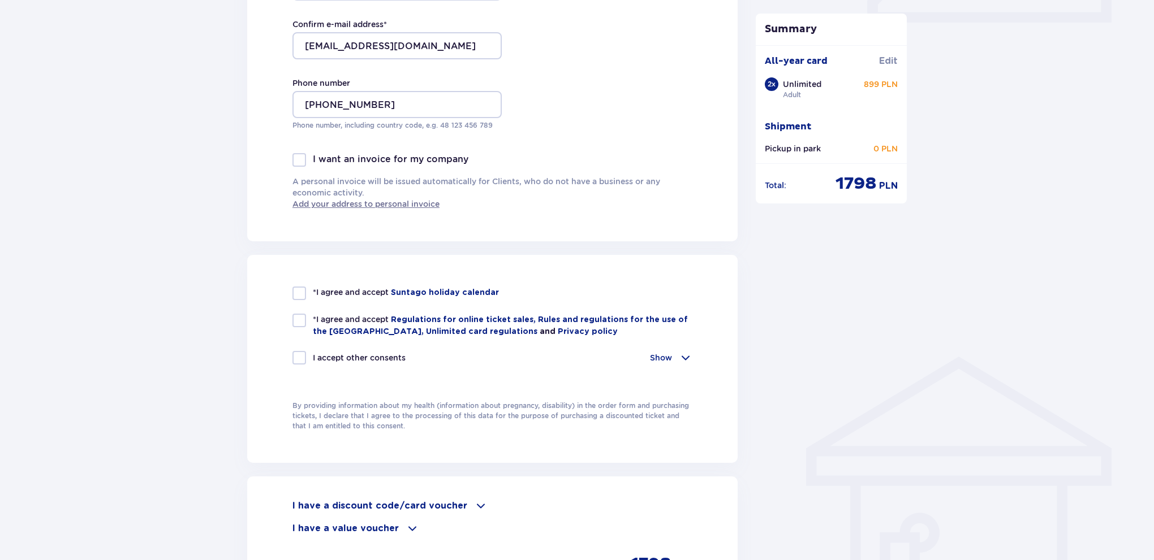
click at [296, 296] on div at bounding box center [299, 294] width 14 height 14
checkbox input "true"
click at [296, 317] on div at bounding box center [299, 321] width 14 height 14
checkbox input "true"
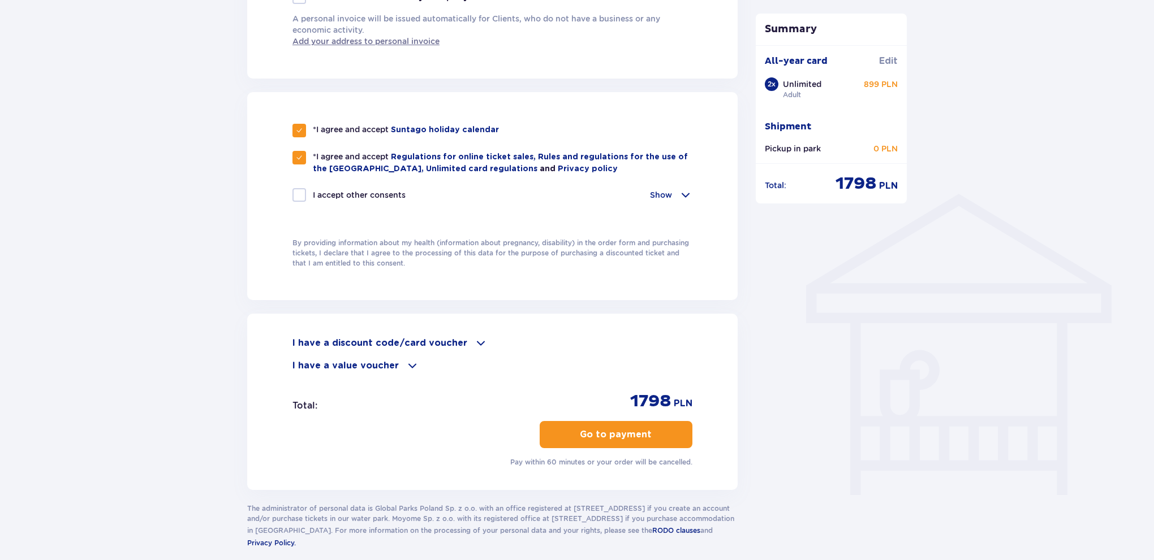
scroll to position [758, 0]
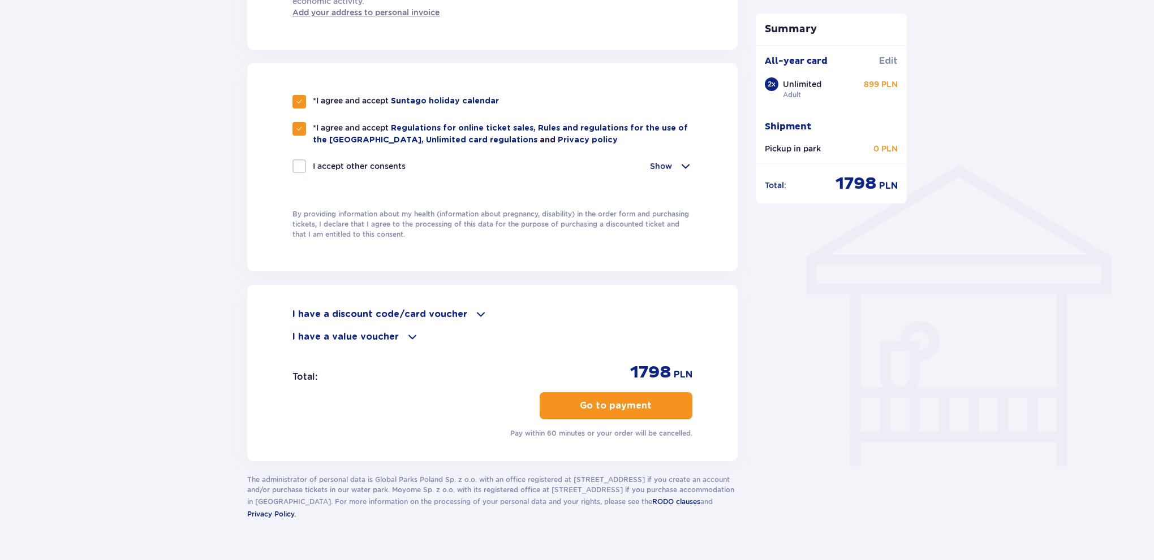
drag, startPoint x: 916, startPoint y: 343, endPoint x: 886, endPoint y: 391, distance: 56.5
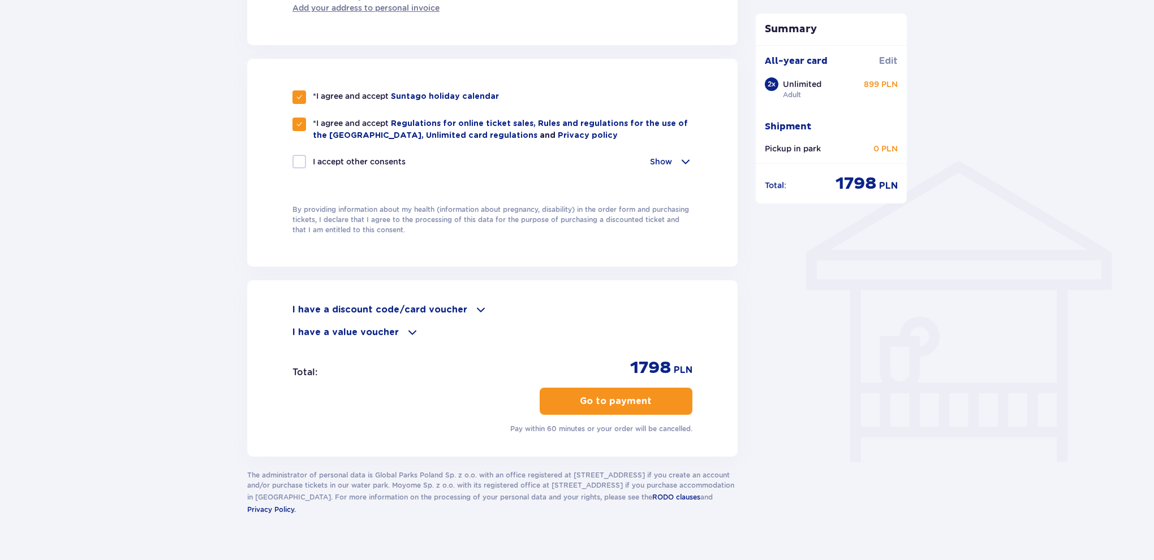
click at [396, 332] on div "I have a value voucher" at bounding box center [492, 333] width 400 height 14
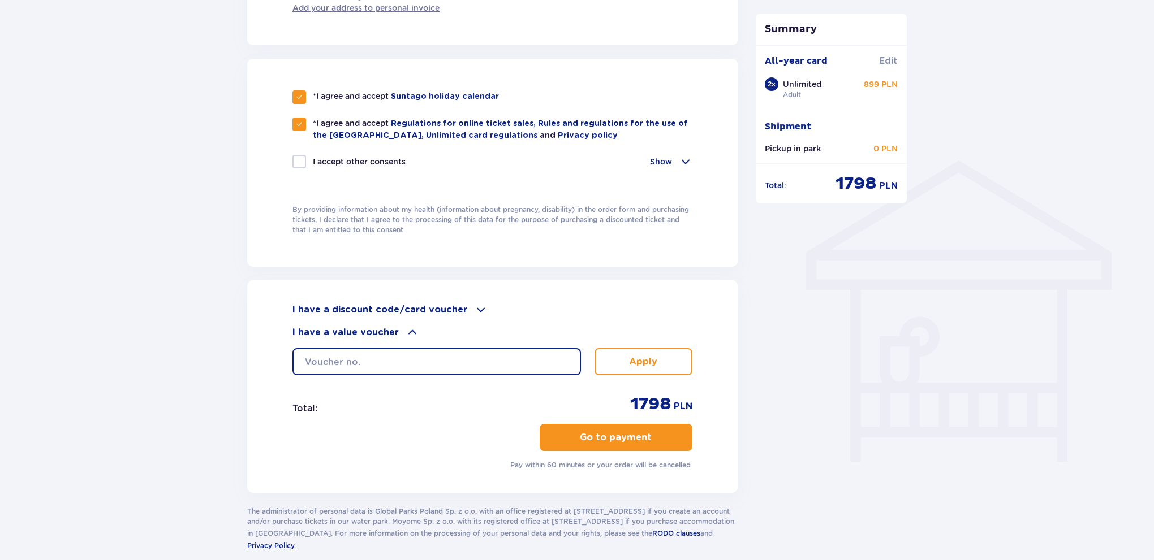
click at [374, 359] on input "text" at bounding box center [436, 361] width 288 height 27
paste input "nie potrzeba kodu"
type input "nie potrzeba kodu"
click at [678, 361] on button "Apply" at bounding box center [643, 361] width 98 height 27
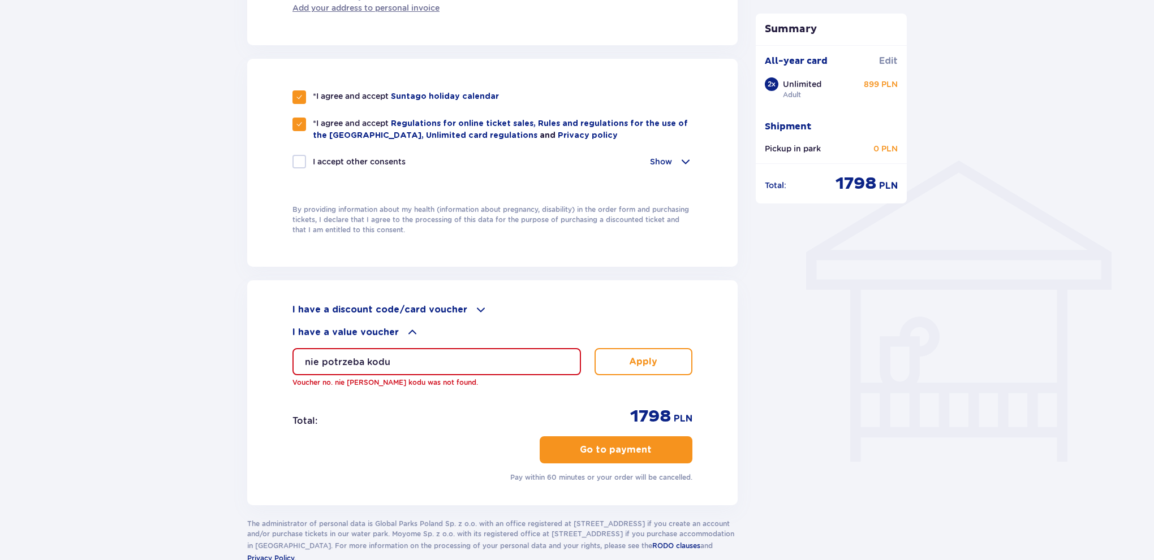
drag, startPoint x: 515, startPoint y: 362, endPoint x: 224, endPoint y: 377, distance: 291.6
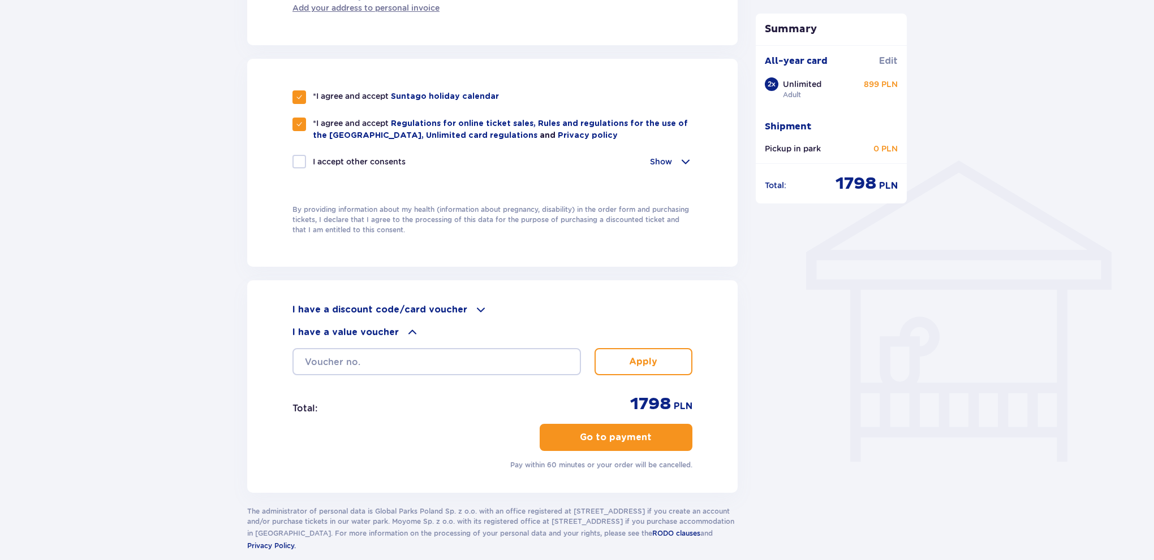
click at [340, 357] on input "text" at bounding box center [436, 361] width 288 height 27
click at [628, 351] on button "Apply" at bounding box center [643, 361] width 98 height 27
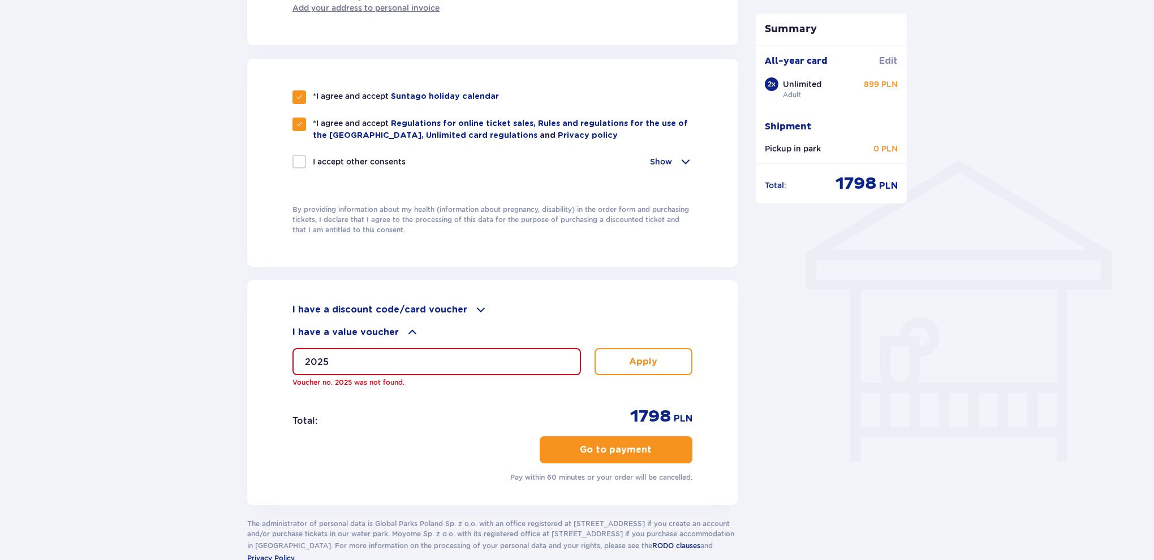
drag, startPoint x: 487, startPoint y: 359, endPoint x: 244, endPoint y: 372, distance: 243.0
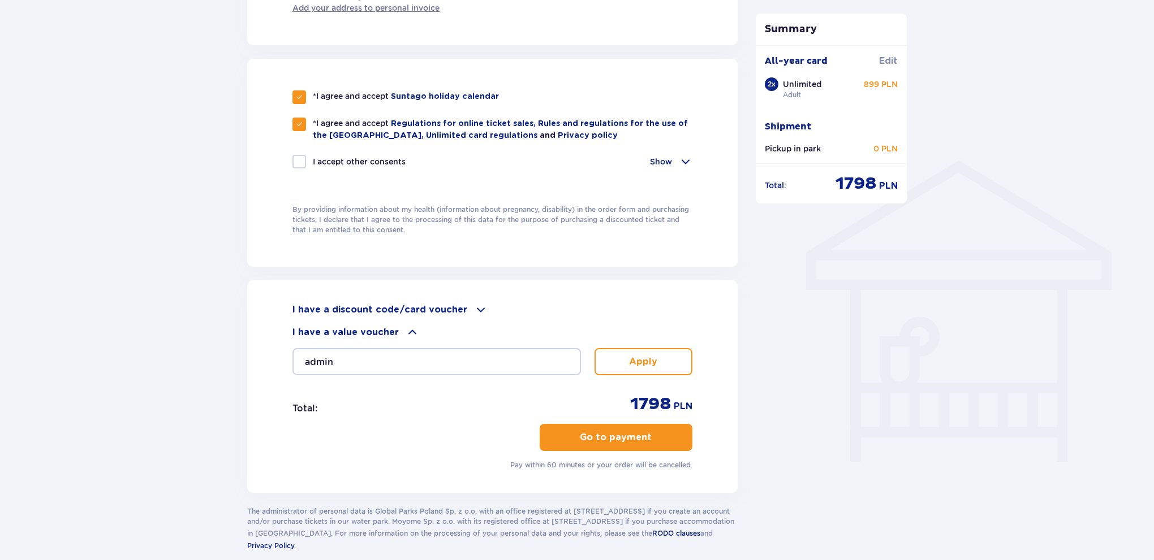
click at [661, 352] on button "Apply" at bounding box center [643, 361] width 98 height 27
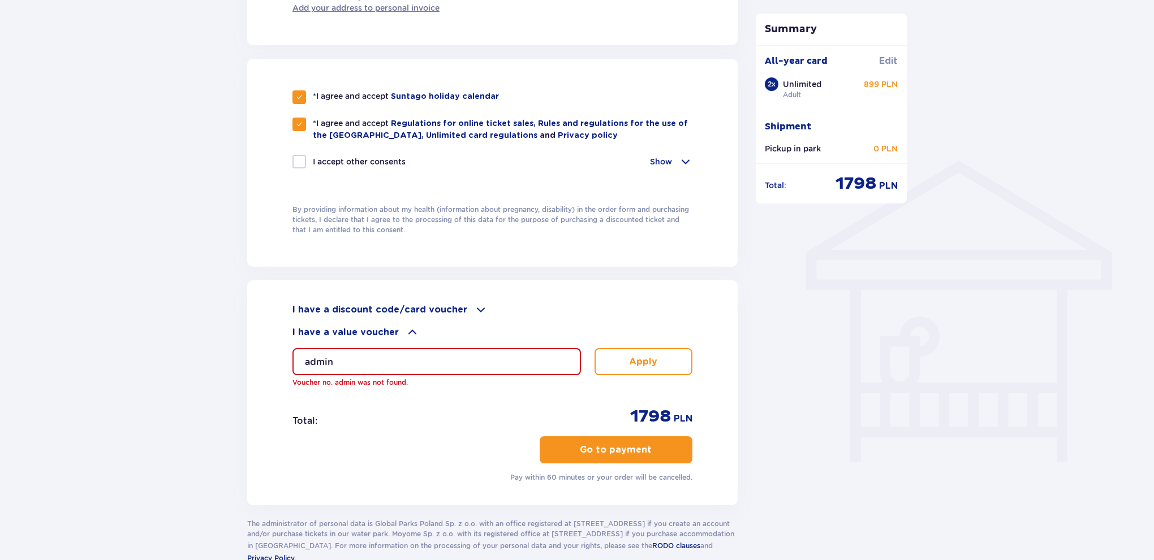
click at [511, 359] on input "admin" at bounding box center [436, 361] width 288 height 27
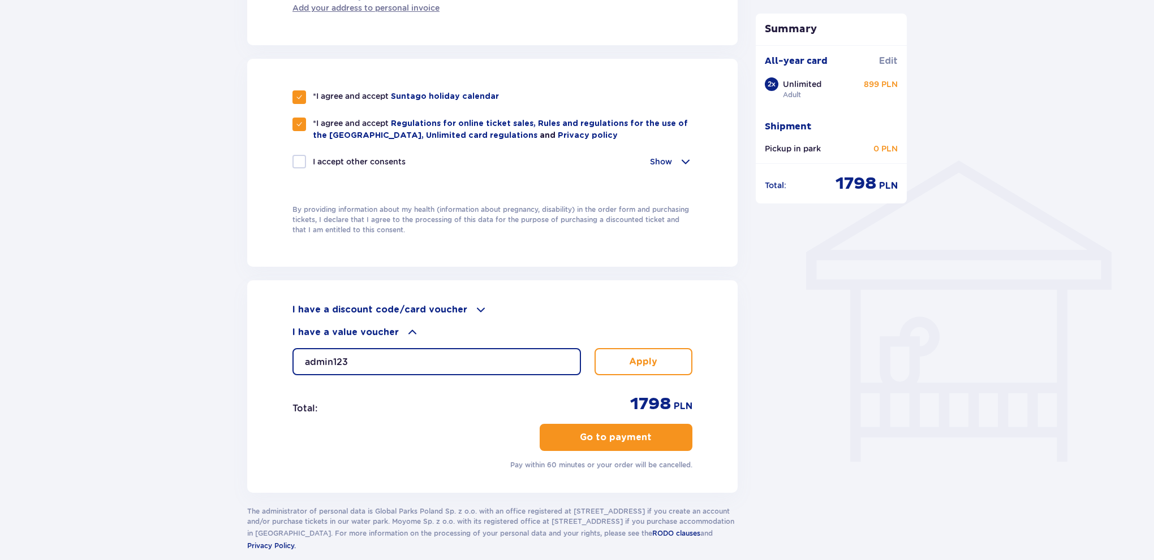
type input "admin123"
click at [646, 361] on p "Apply" at bounding box center [643, 362] width 28 height 12
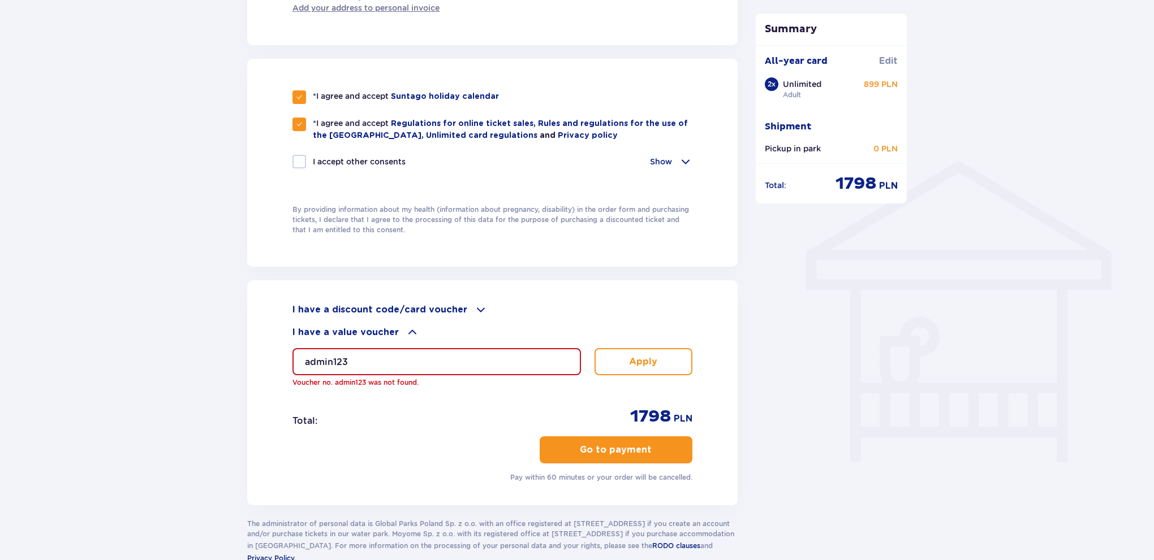
drag, startPoint x: 484, startPoint y: 368, endPoint x: 251, endPoint y: 376, distance: 232.6
click at [251, 376] on div "I have a discount code/card voucher Apply I have a value voucher admin123 Vouch…" at bounding box center [492, 393] width 490 height 225
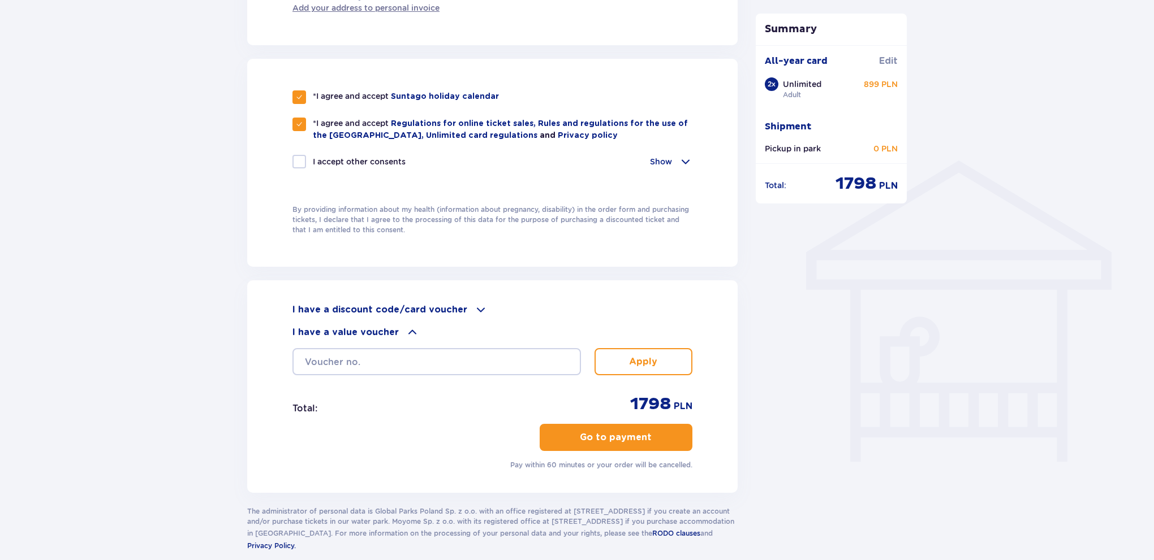
click at [435, 307] on p "I have a discount code/card voucher" at bounding box center [379, 310] width 175 height 12
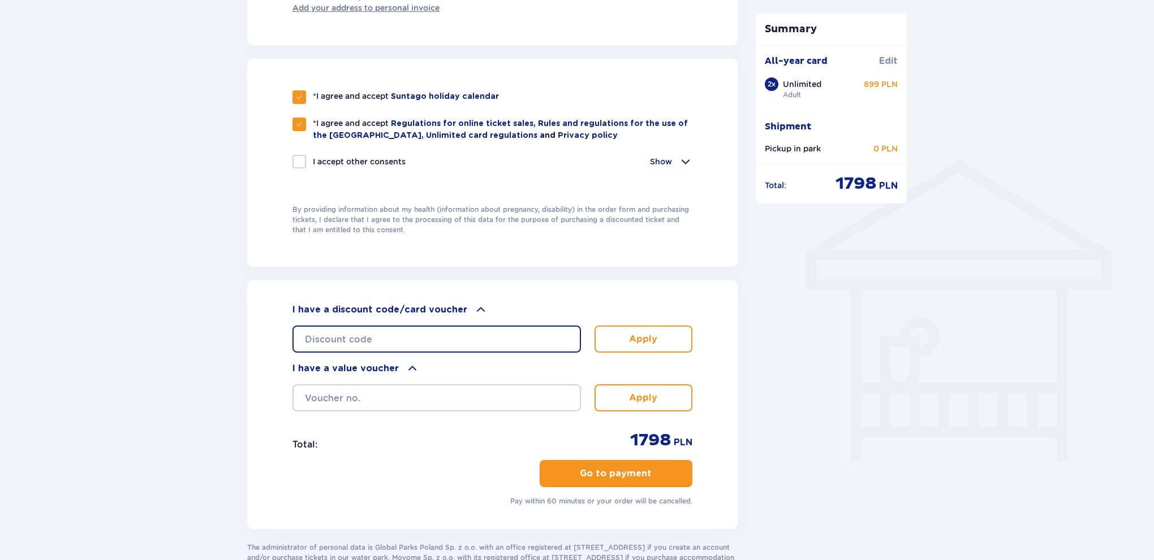
click at [403, 335] on input "text" at bounding box center [436, 339] width 288 height 27
paste input "nie potrzeba kodu"
click at [667, 334] on button "Apply" at bounding box center [643, 339] width 98 height 27
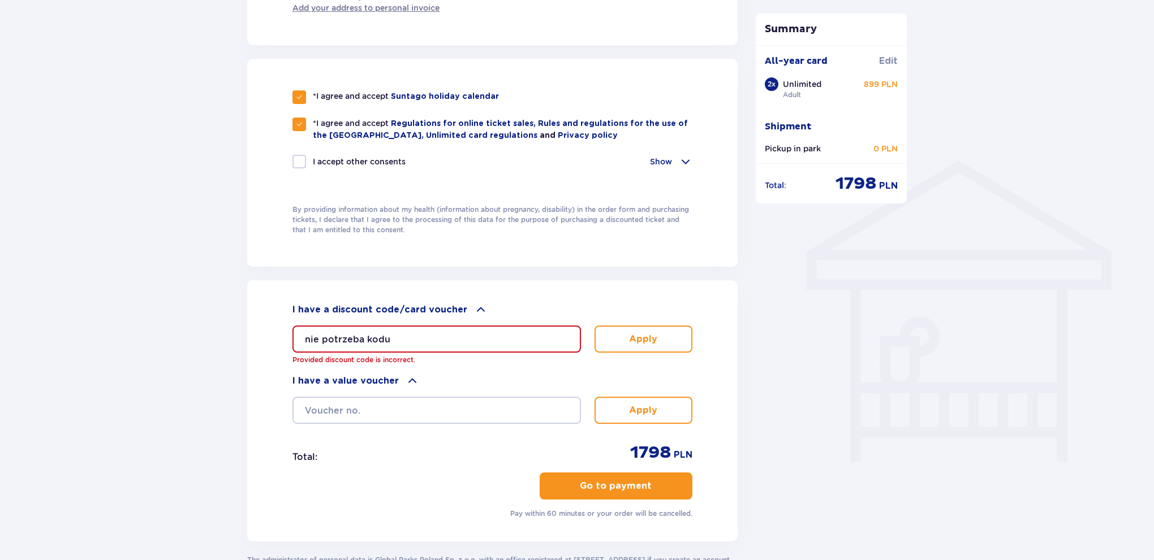
drag, startPoint x: 471, startPoint y: 339, endPoint x: 220, endPoint y: 352, distance: 250.9
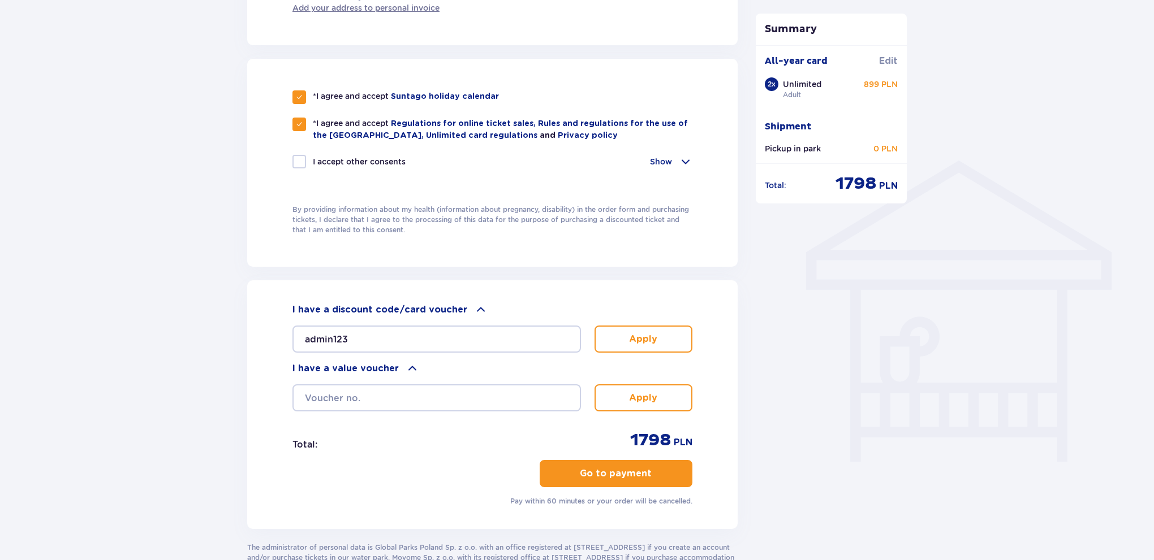
click at [652, 333] on p "Apply" at bounding box center [643, 339] width 28 height 12
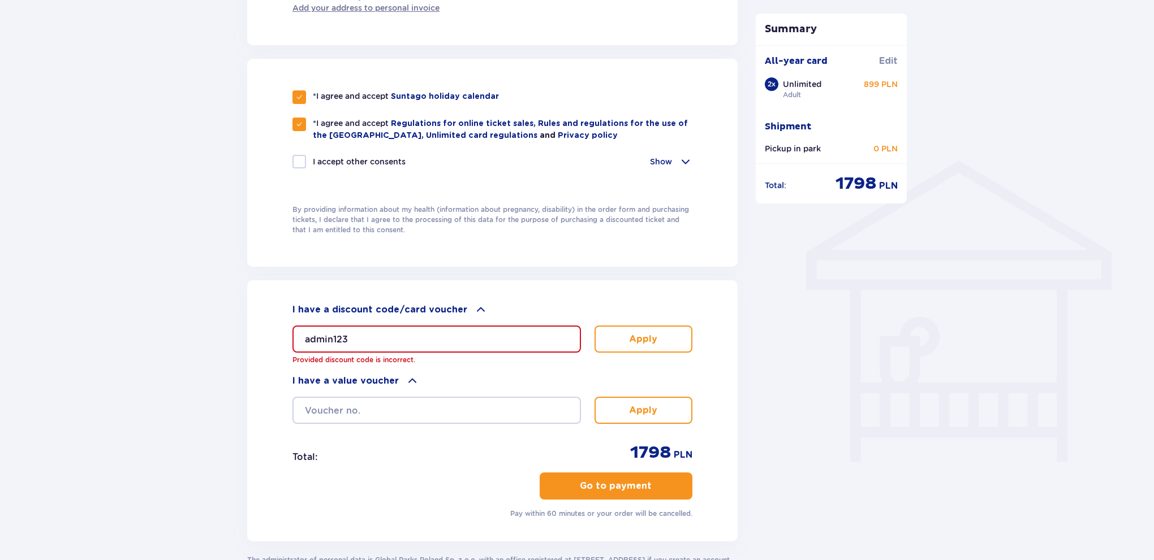
click at [476, 335] on input "admin123" at bounding box center [436, 339] width 288 height 27
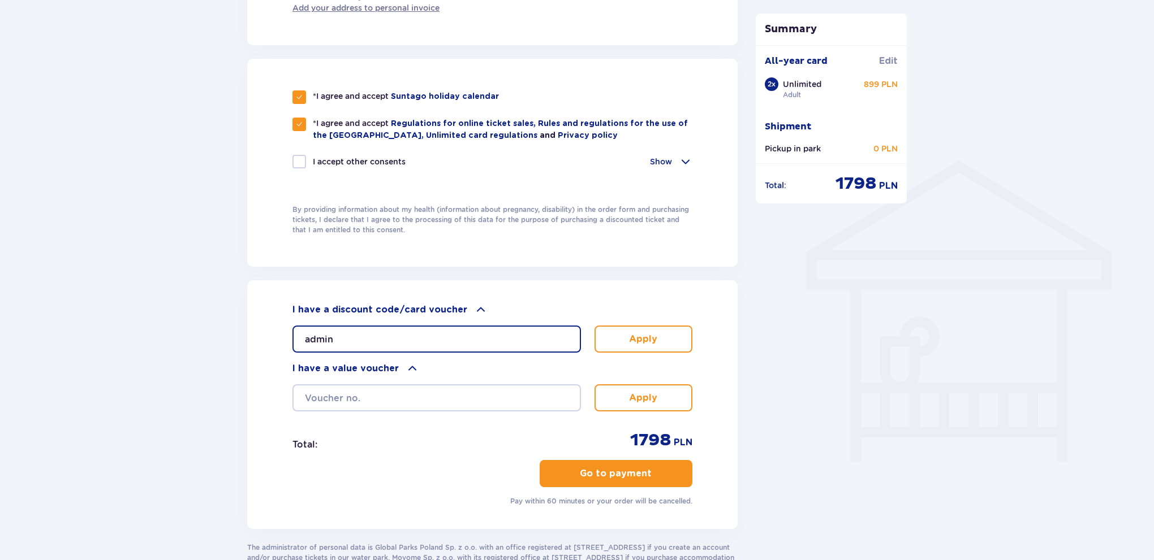
type input "admin"
click at [613, 335] on button "Apply" at bounding box center [643, 339] width 98 height 27
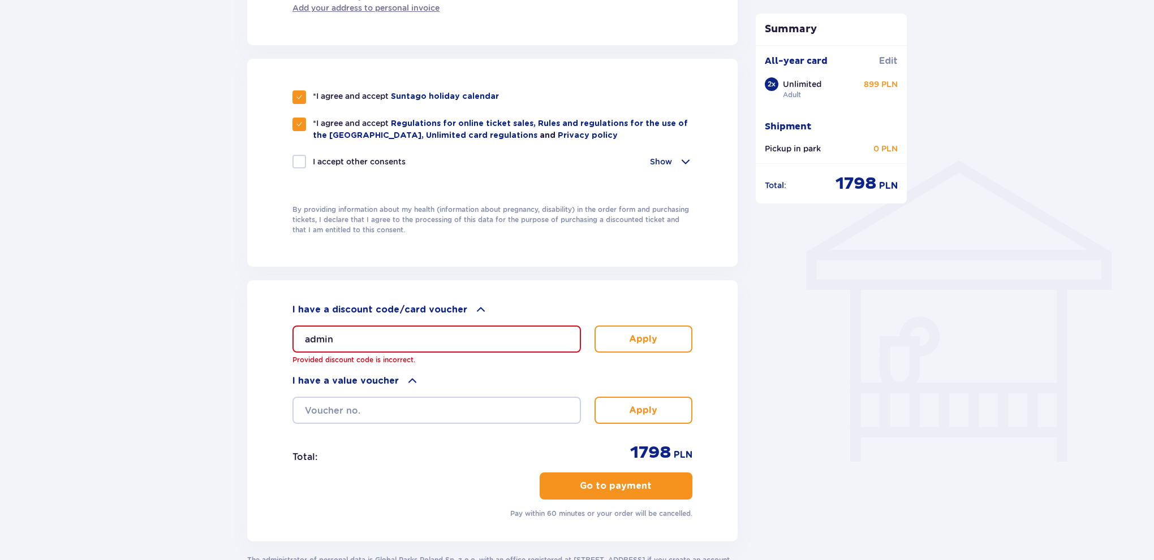
click at [618, 478] on button "Go to payment" at bounding box center [616, 486] width 153 height 27
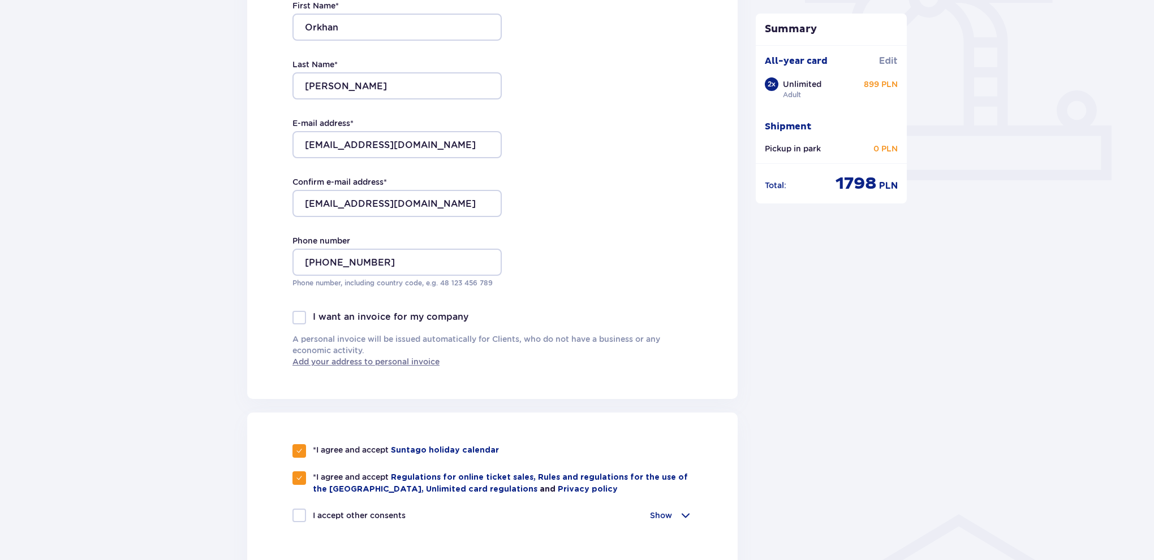
scroll to position [153, 0]
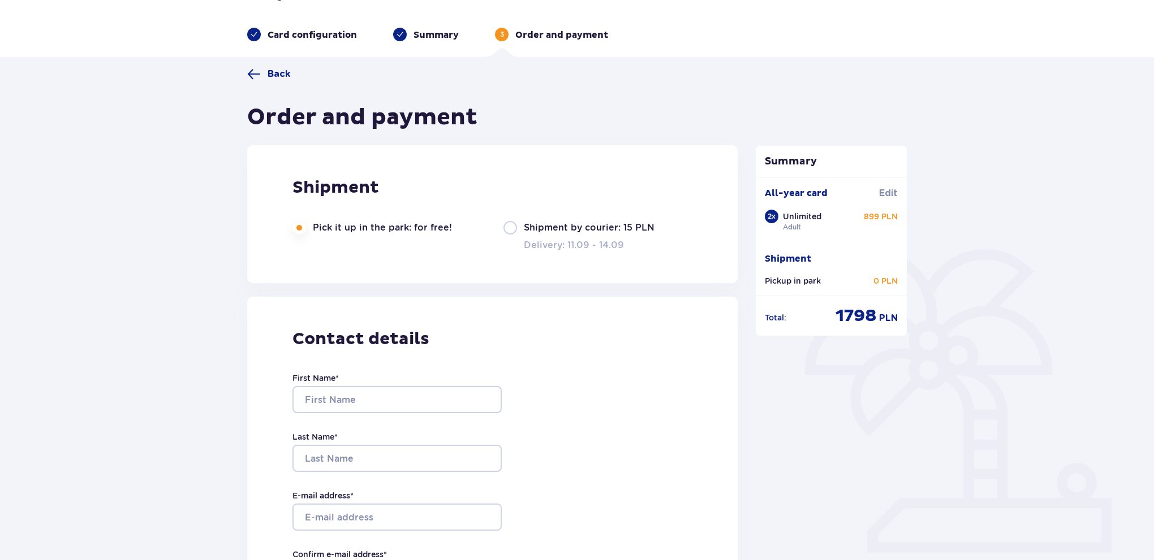
scroll to position [5, 0]
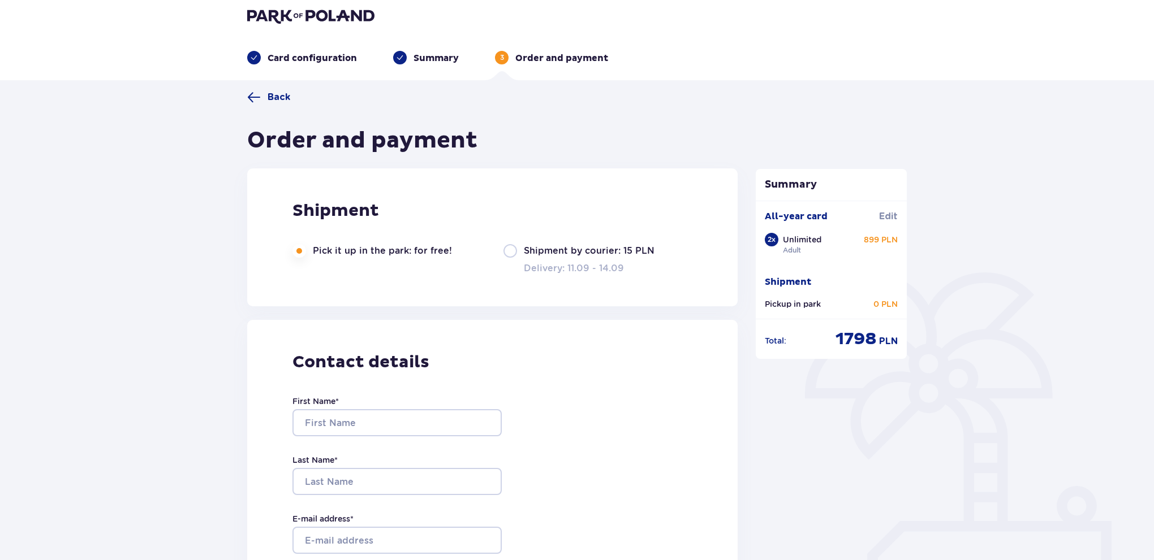
drag, startPoint x: 382, startPoint y: 69, endPoint x: 381, endPoint y: 42, distance: 26.6
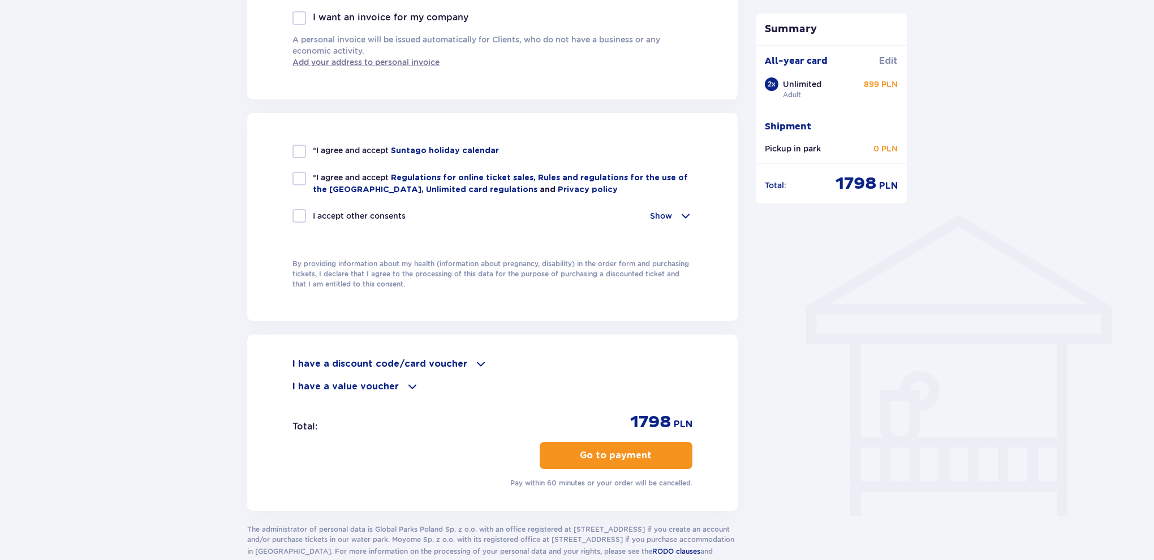
scroll to position [778, 0]
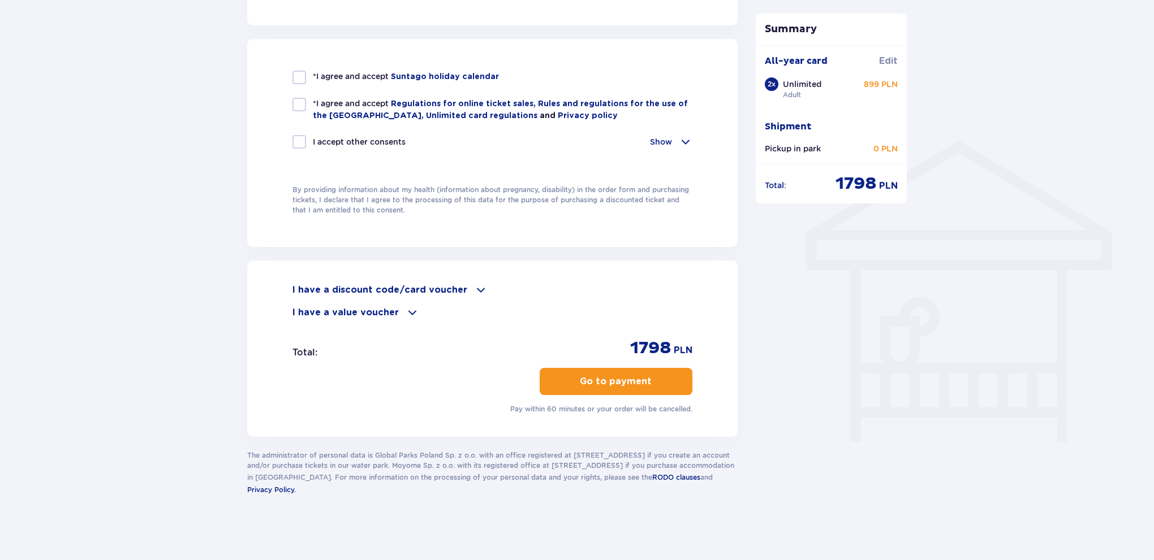
drag, startPoint x: 459, startPoint y: 160, endPoint x: 515, endPoint y: 246, distance: 102.3
click at [581, 384] on p "Go to payment" at bounding box center [616, 382] width 72 height 12
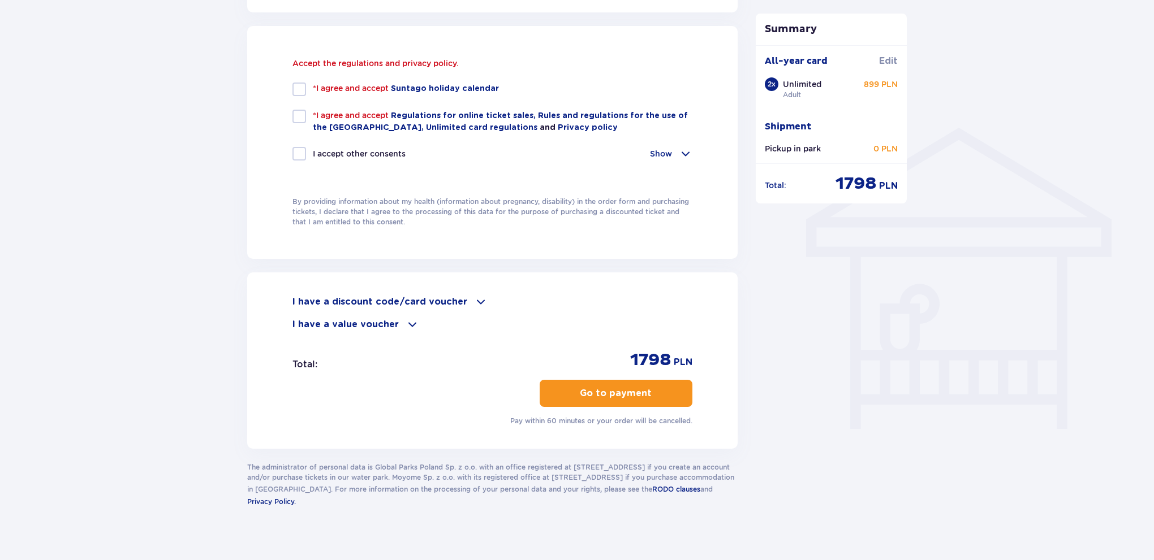
scroll to position [792, 0]
click at [293, 87] on div at bounding box center [299, 88] width 14 height 14
checkbox input "true"
click at [301, 116] on div at bounding box center [299, 116] width 14 height 14
checkbox input "true"
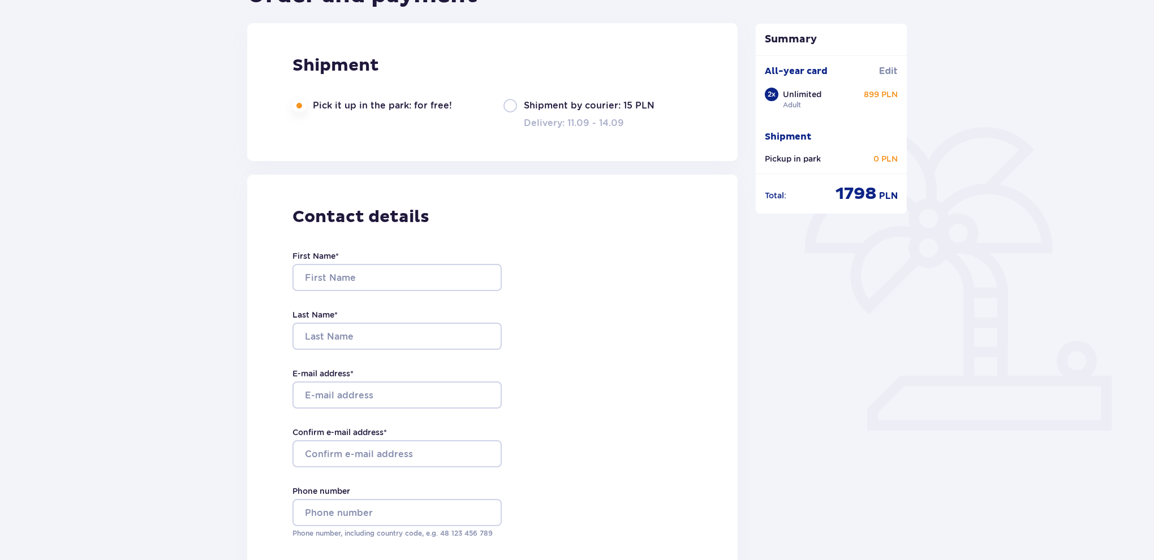
drag, startPoint x: 806, startPoint y: 340, endPoint x: 776, endPoint y: 325, distance: 33.6
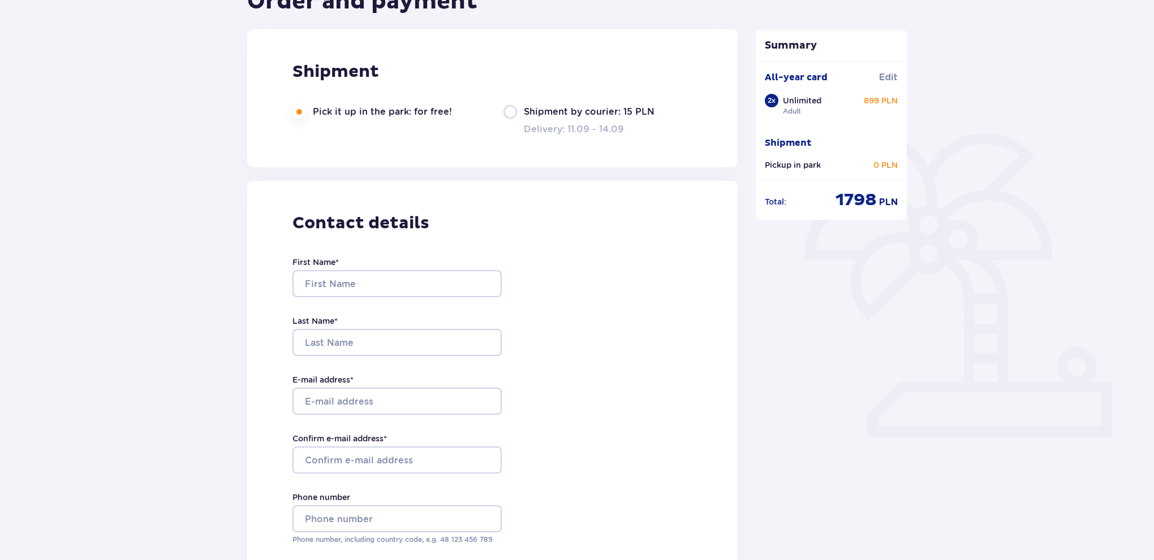
click at [357, 269] on div "First Name *" at bounding box center [396, 277] width 209 height 41
drag, startPoint x: 357, startPoint y: 278, endPoint x: 360, endPoint y: 285, distance: 7.7
click at [357, 278] on input "First Name *" at bounding box center [396, 283] width 209 height 27
type input "Orkhan"
type input "[PERSON_NAME]"
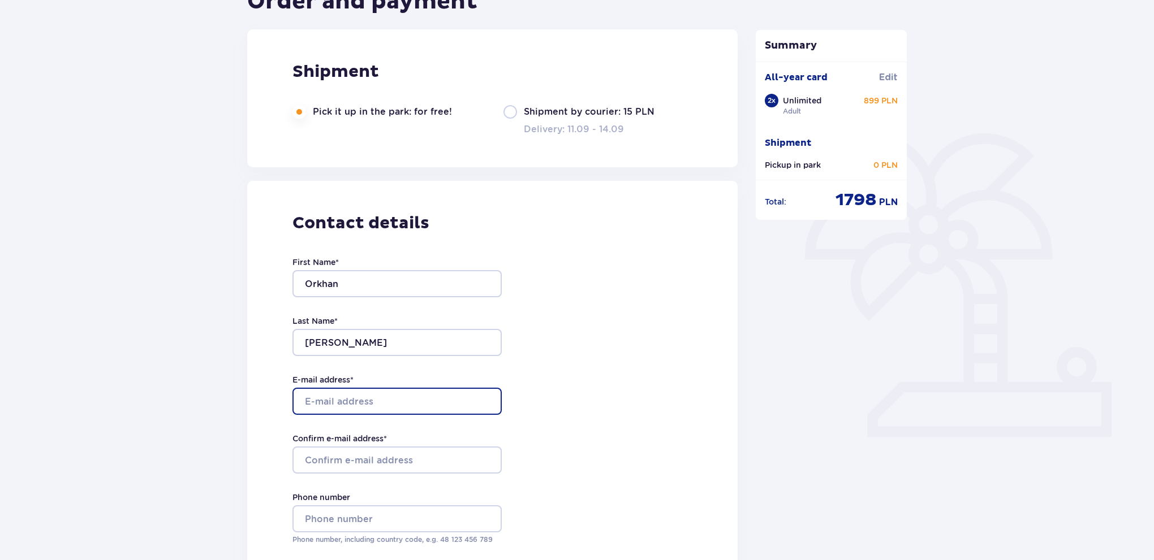
type input "[EMAIL_ADDRESS][DOMAIN_NAME]"
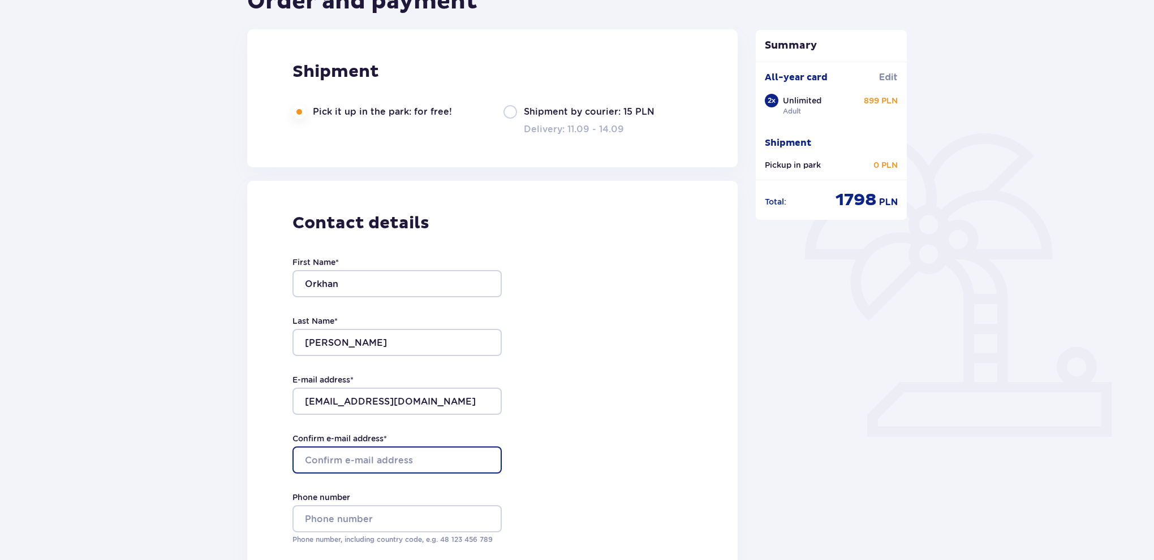
type input "[EMAIL_ADDRESS][DOMAIN_NAME]"
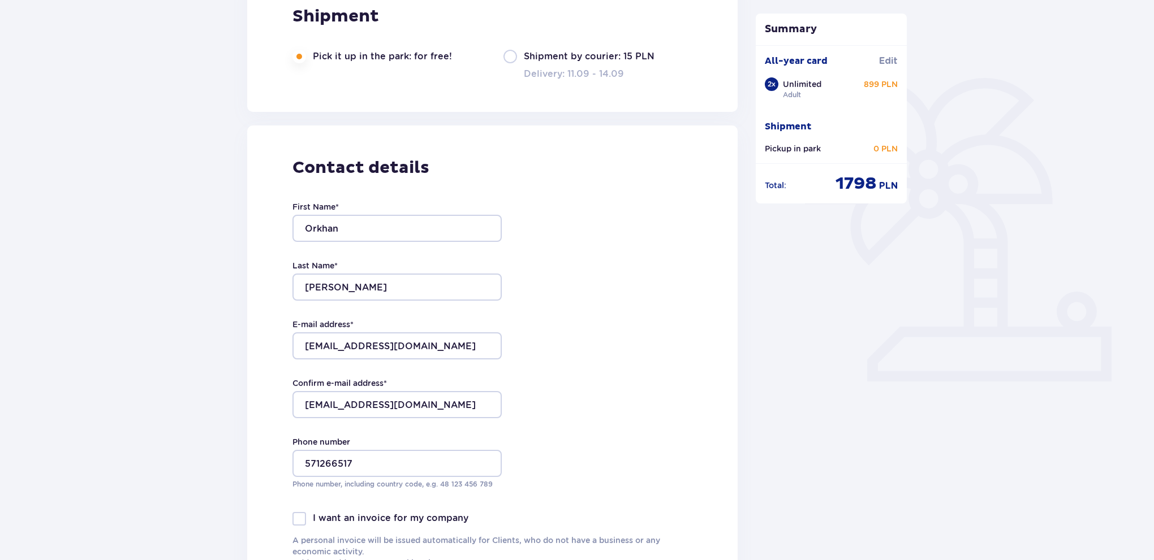
drag, startPoint x: 620, startPoint y: 303, endPoint x: 511, endPoint y: 382, distance: 135.3
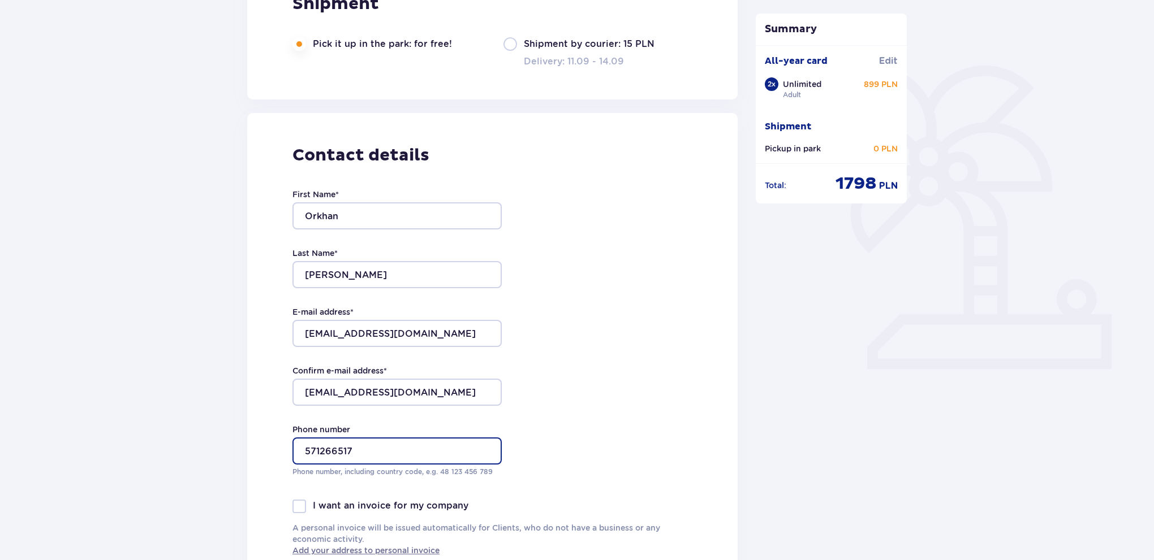
click at [305, 454] on input "571266517" at bounding box center [396, 451] width 209 height 27
click at [338, 455] on input "[PHONE_NUMBER]" at bounding box center [396, 451] width 209 height 27
click at [360, 452] on input "[PHONE_NUMBER]" at bounding box center [396, 451] width 209 height 27
type input "[PHONE_NUMBER]"
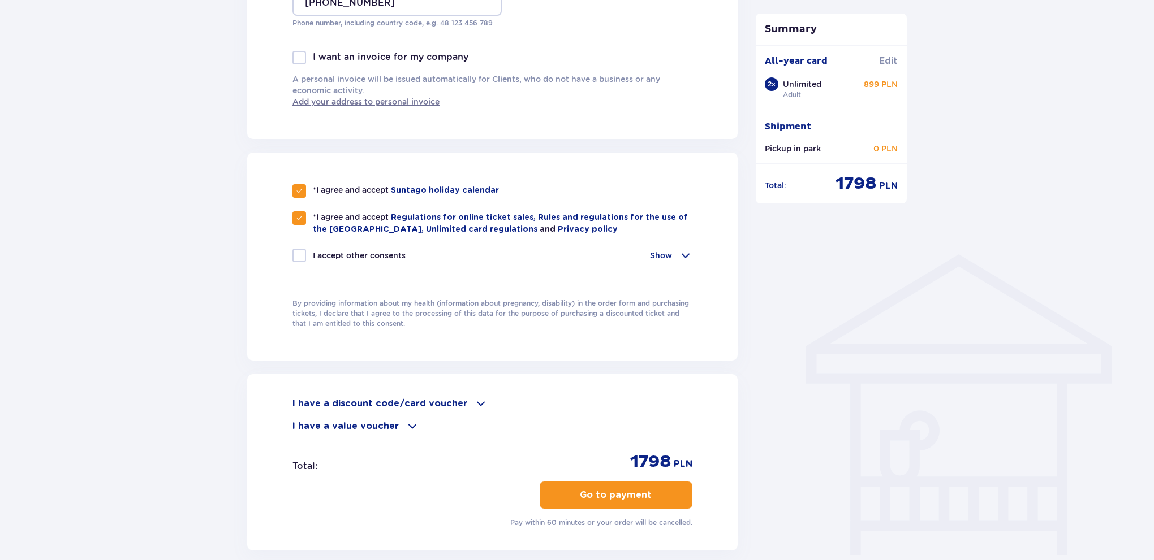
scroll to position [778, 0]
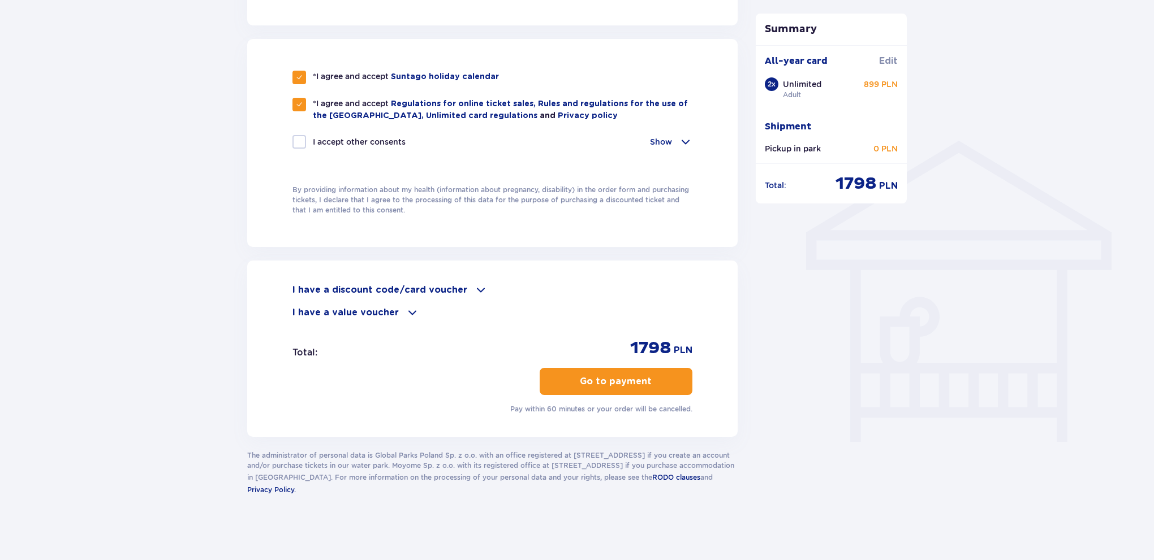
drag, startPoint x: 732, startPoint y: 352, endPoint x: 653, endPoint y: 429, distance: 110.0
click at [641, 383] on button "Go to payment" at bounding box center [616, 381] width 153 height 27
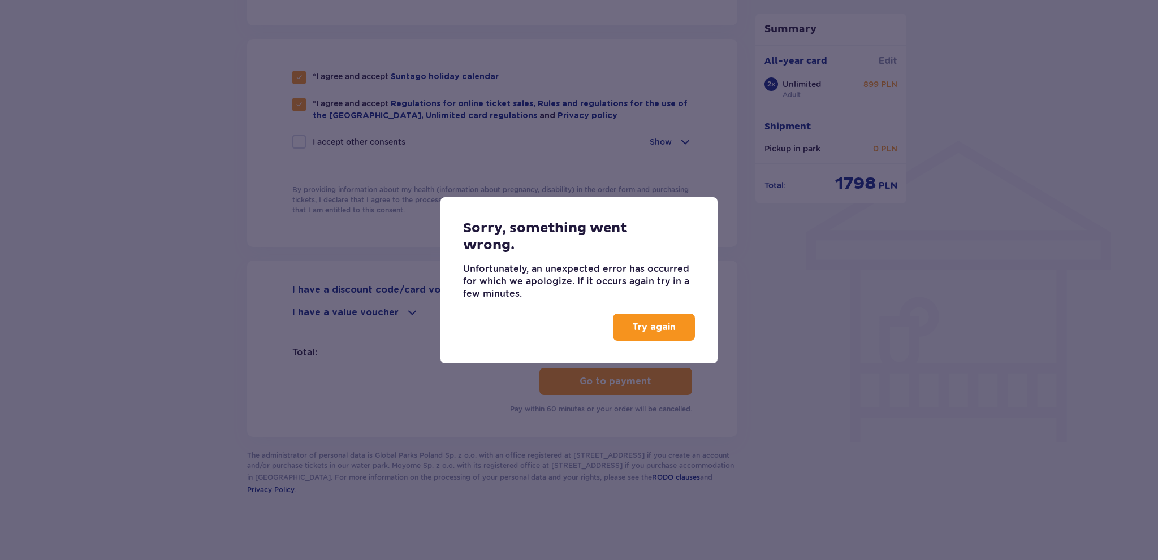
click at [651, 329] on p "Try again" at bounding box center [654, 327] width 44 height 12
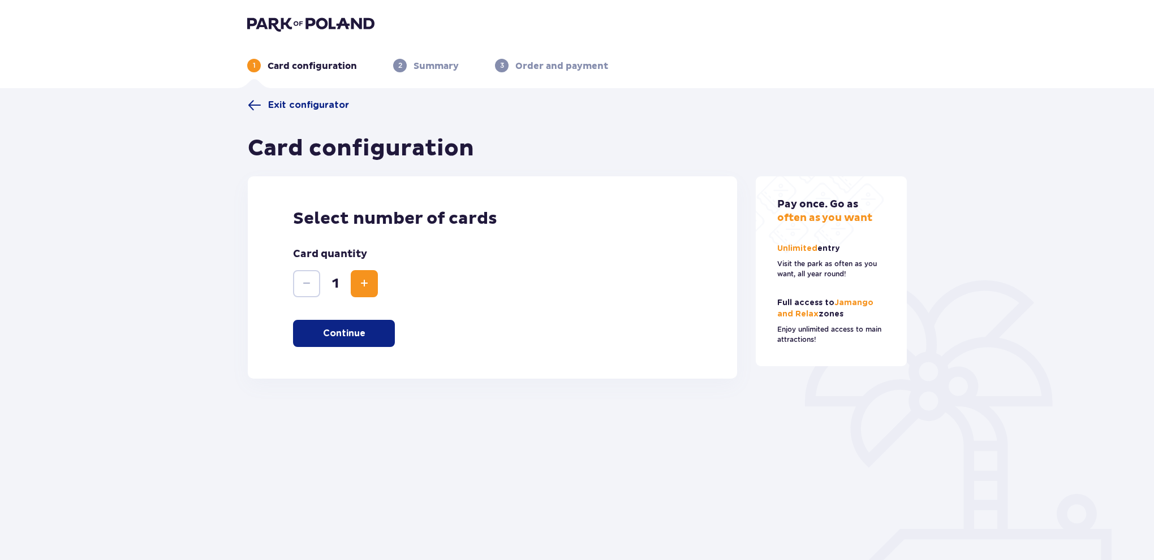
click at [368, 284] on span "Increase" at bounding box center [364, 284] width 14 height 14
click at [363, 328] on p "Continue" at bounding box center [344, 333] width 42 height 12
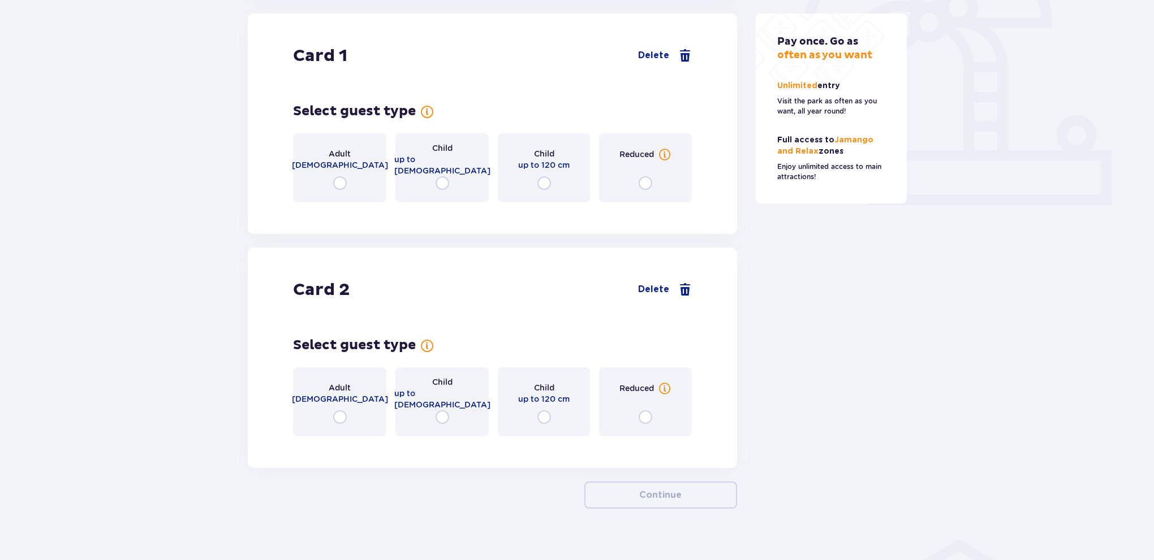
click at [366, 172] on div "Adult [DEMOGRAPHIC_DATA]" at bounding box center [339, 167] width 93 height 69
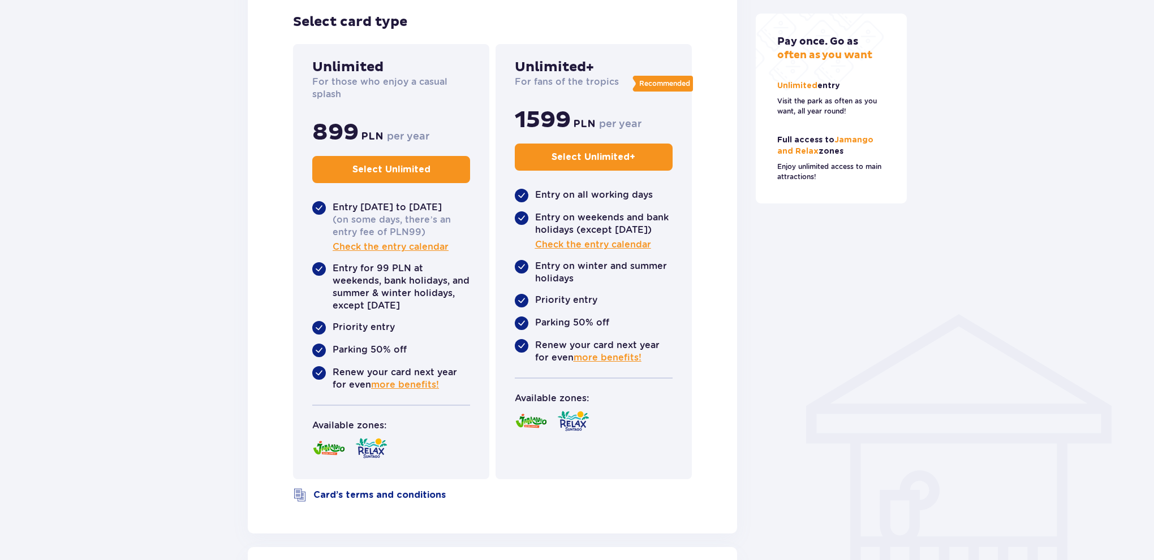
scroll to position [604, 0]
click at [360, 165] on p "Select Unlimited" at bounding box center [391, 169] width 78 height 12
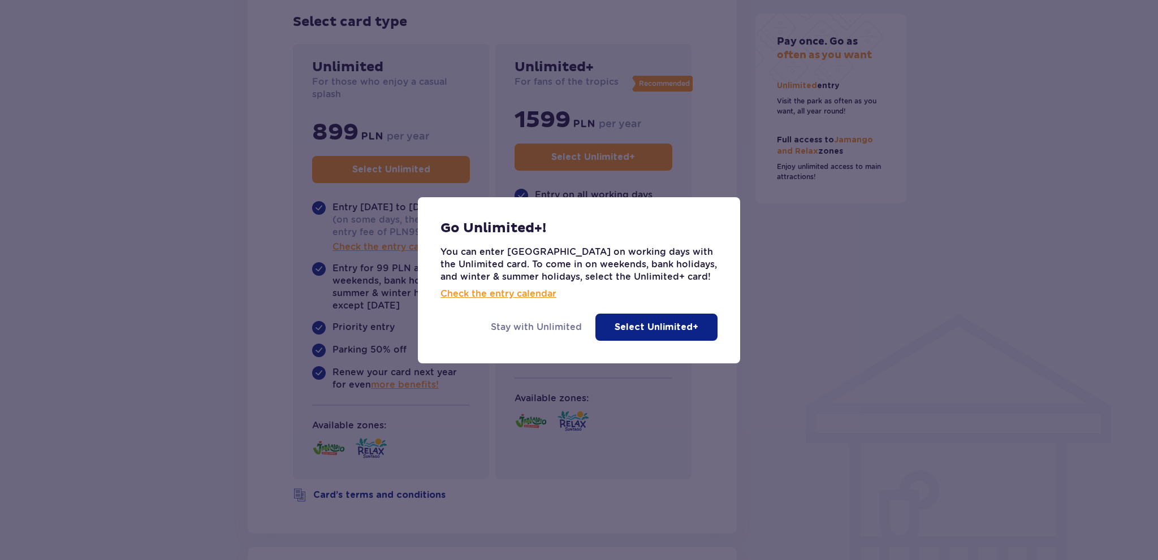
click at [545, 320] on div "Stay with Unlimited Select Unlimited+" at bounding box center [579, 331] width 322 height 63
click at [527, 328] on p "Stay with Unlimited" at bounding box center [536, 327] width 91 height 12
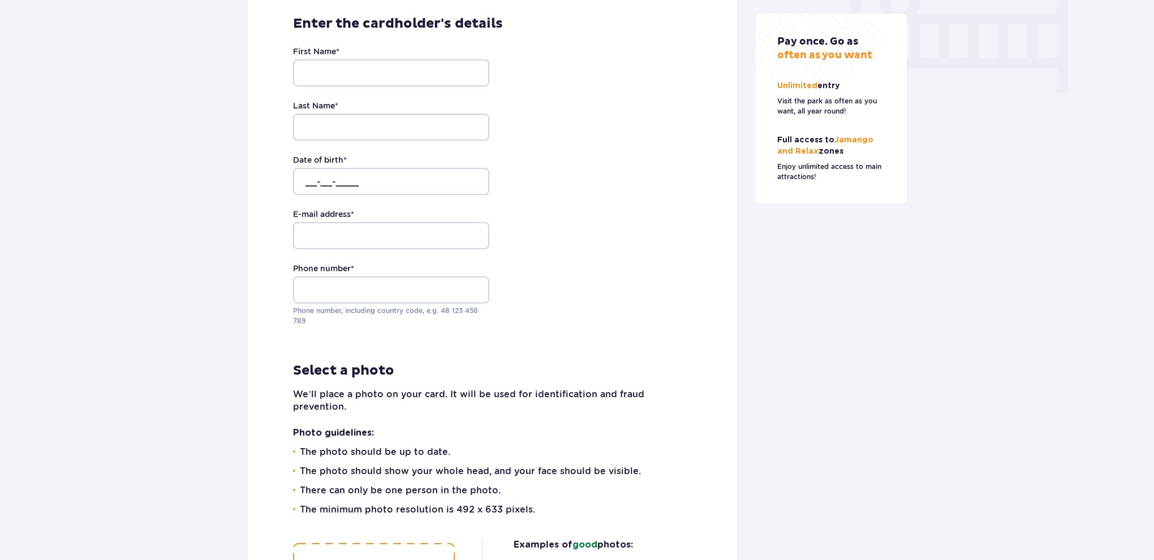
scroll to position [1128, 0]
click at [354, 65] on input "First Name *" at bounding box center [391, 71] width 196 height 27
type input "Orkhan"
type input "[PERSON_NAME]"
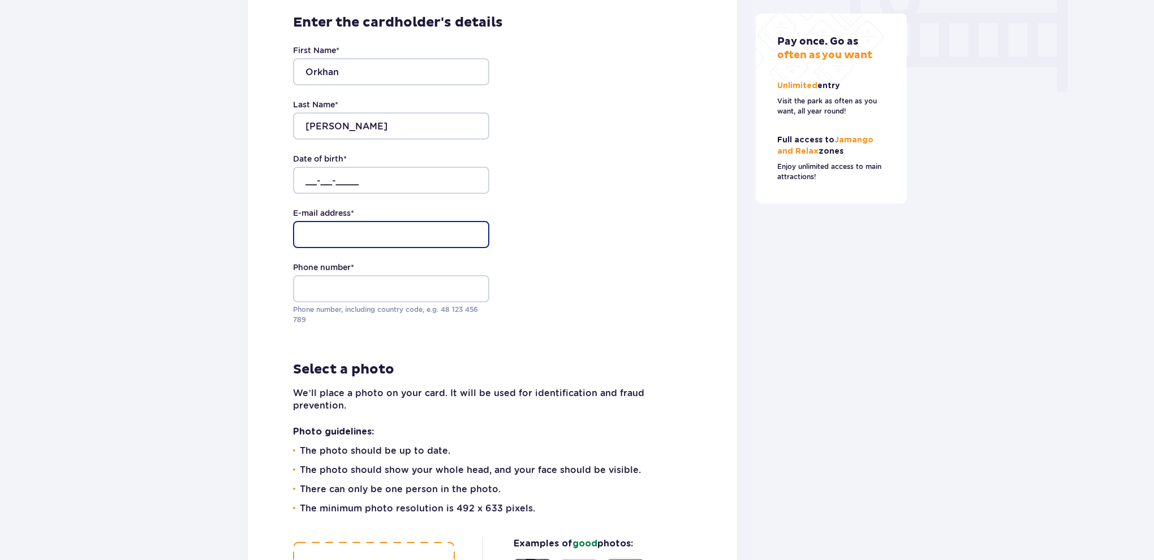
type input "[EMAIL_ADDRESS][DOMAIN_NAME]"
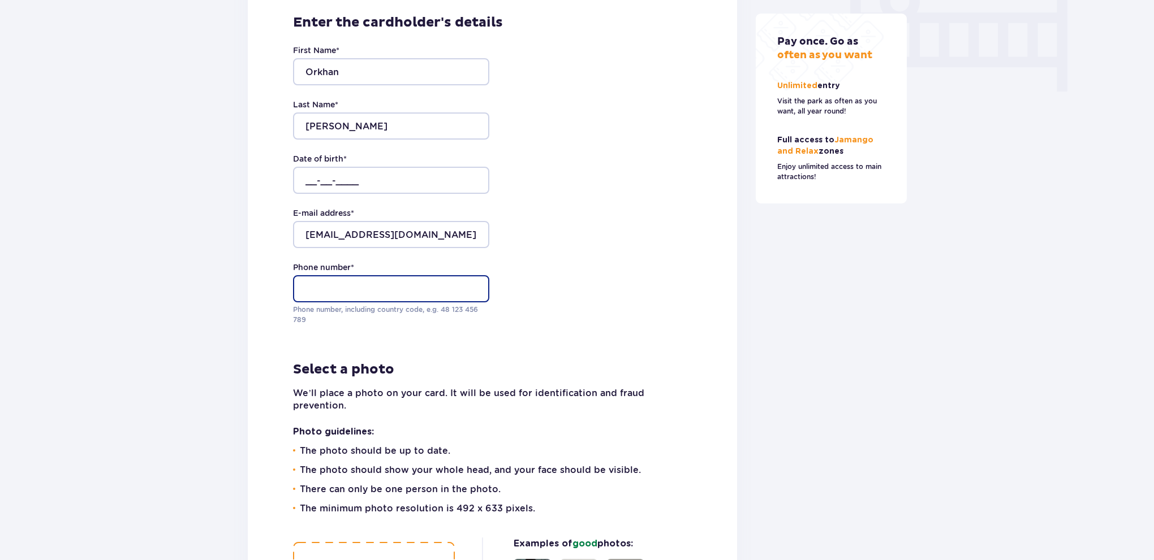
type input "571266517"
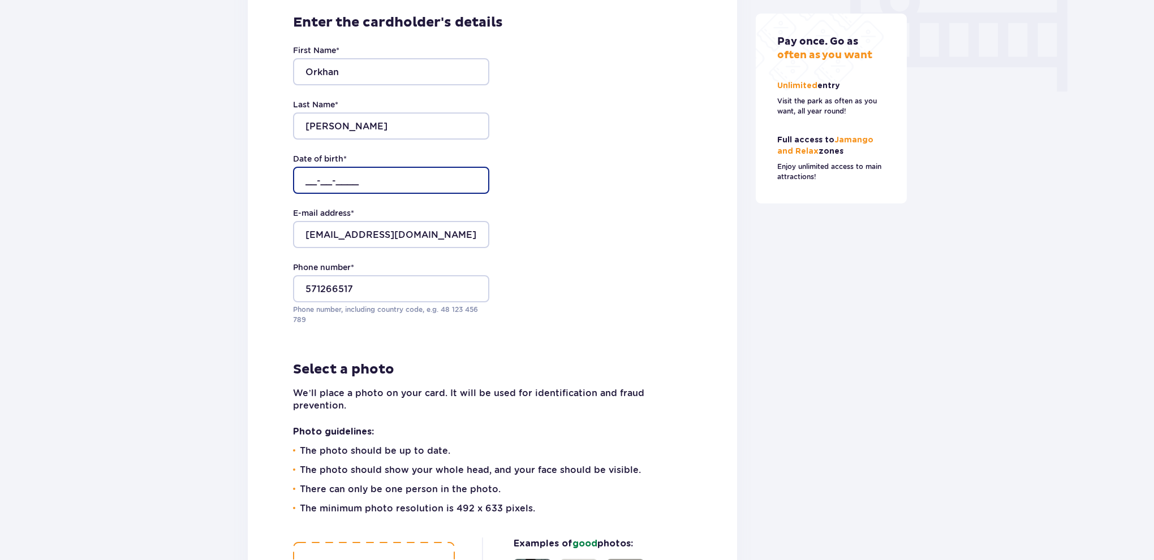
click at [308, 175] on input "__-__-____" at bounding box center [391, 180] width 196 height 27
type input "31-08-2001"
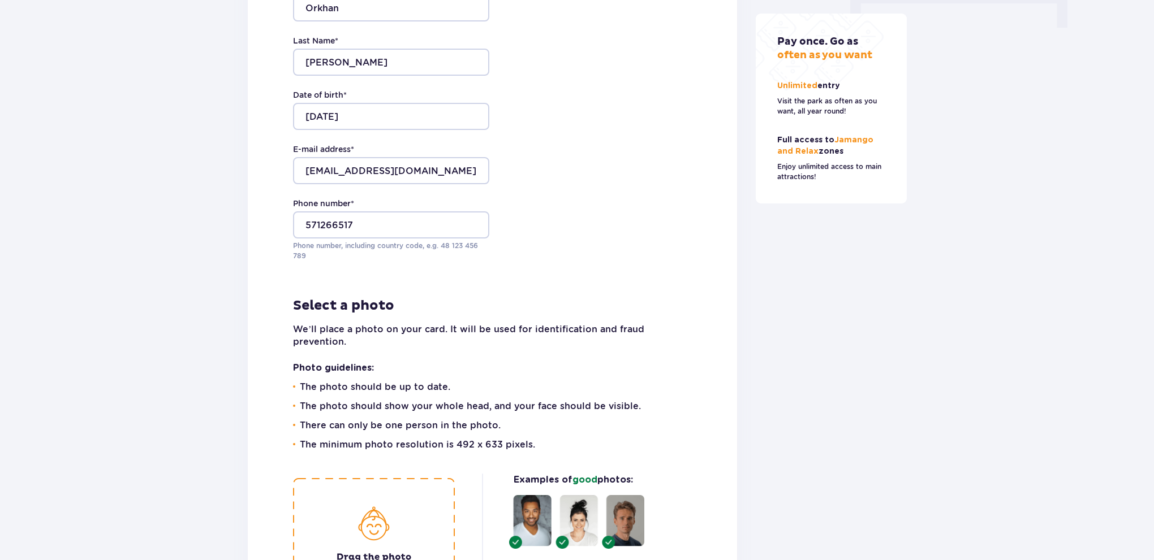
drag, startPoint x: 615, startPoint y: 170, endPoint x: 596, endPoint y: 215, distance: 49.7
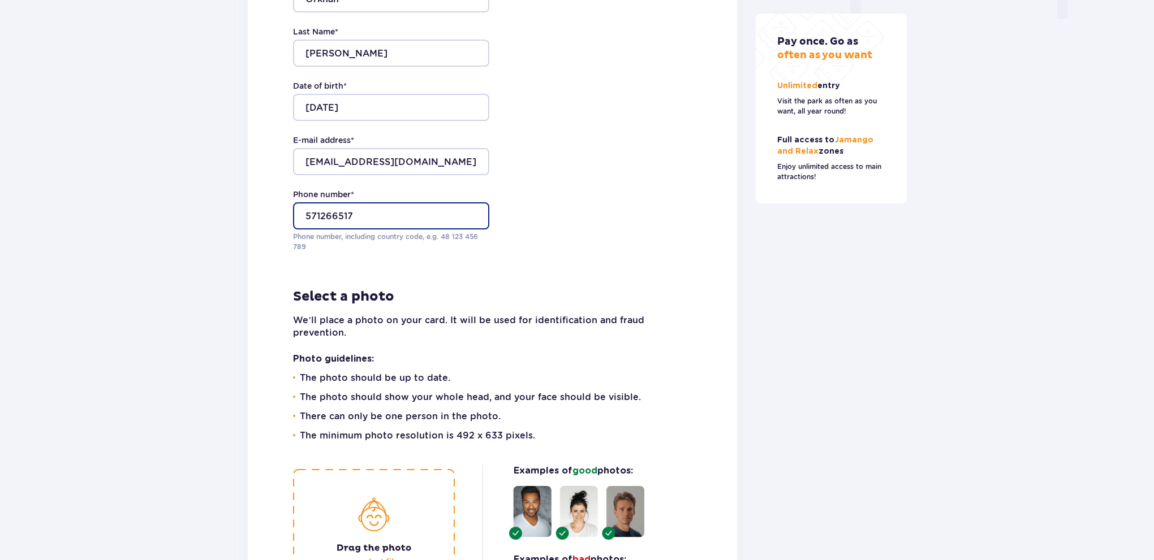
click at [305, 219] on input "571266517" at bounding box center [391, 215] width 196 height 27
click at [340, 215] on input "+48 571266517" at bounding box center [391, 215] width 196 height 27
click at [360, 213] on input "+48 571 266517" at bounding box center [391, 215] width 196 height 27
type input "+48 571 266 517"
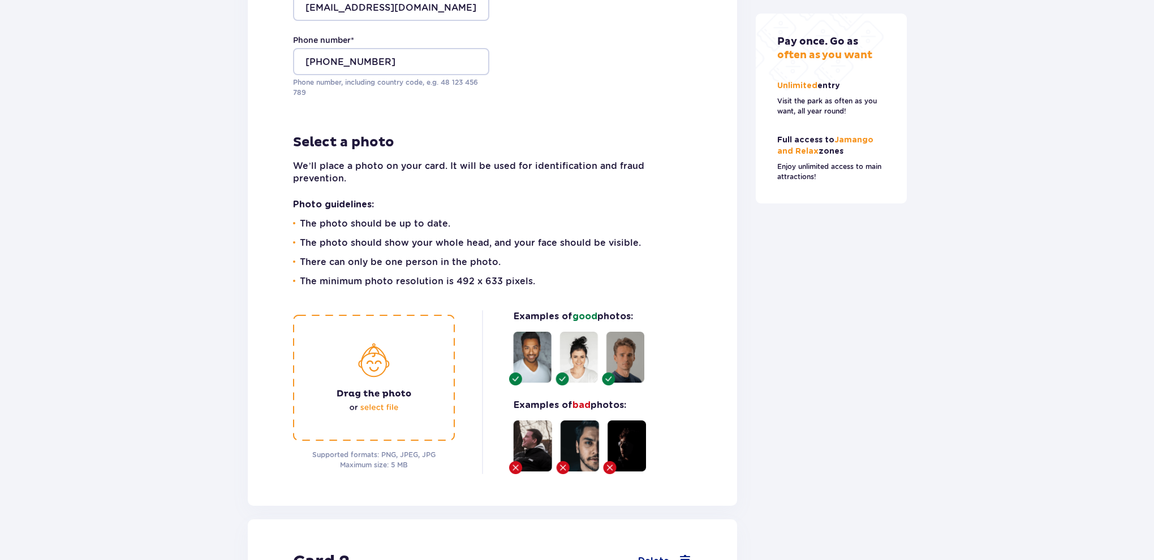
drag, startPoint x: 506, startPoint y: 241, endPoint x: 489, endPoint y: 288, distance: 49.4
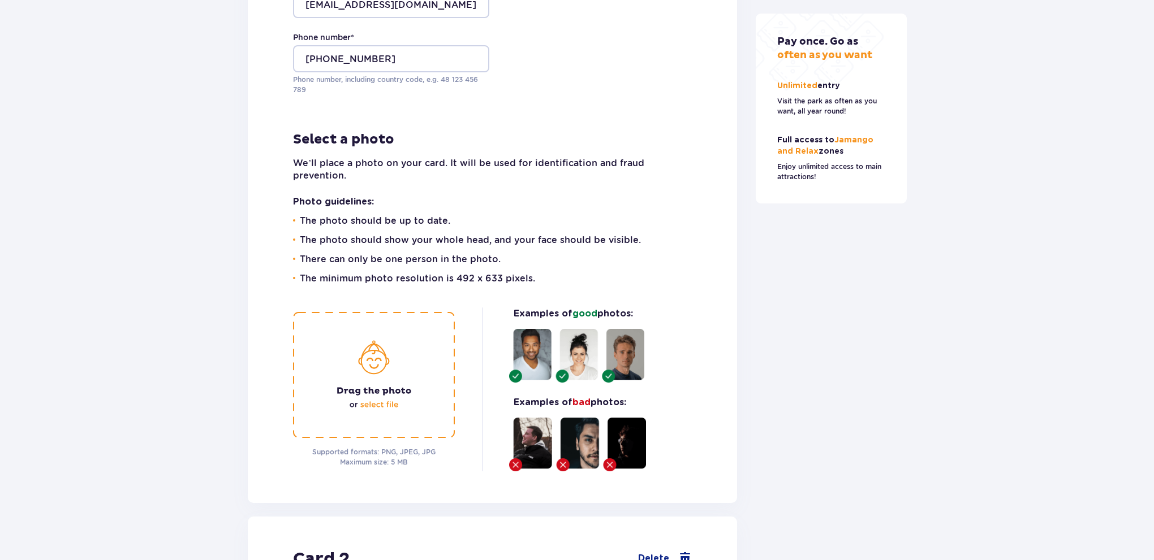
click at [415, 337] on img at bounding box center [374, 375] width 162 height 126
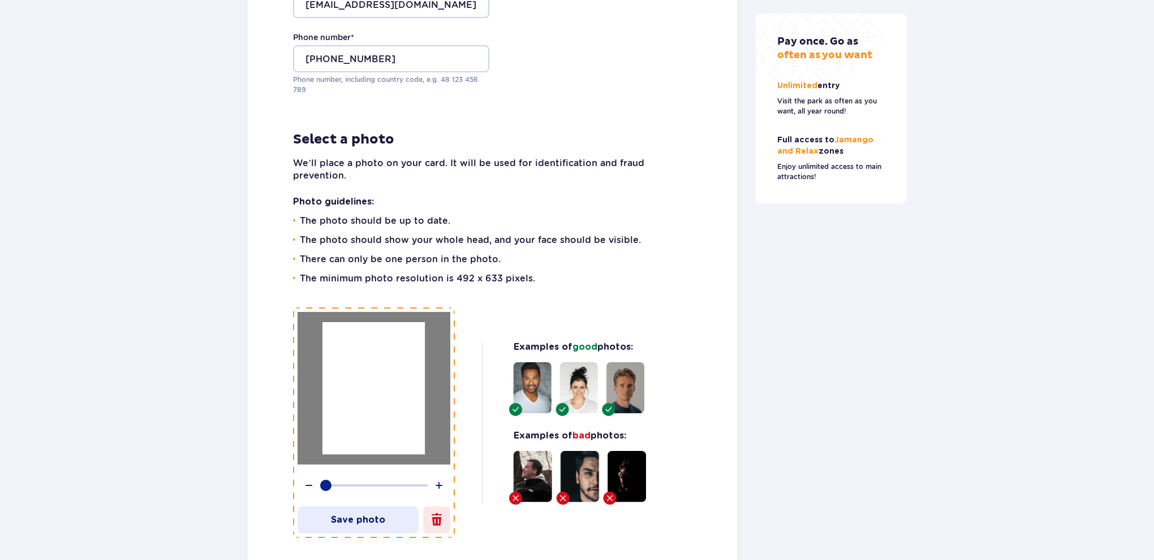
drag, startPoint x: 398, startPoint y: 384, endPoint x: 426, endPoint y: 259, distance: 128.0
click at [416, 281] on div "Select a photo We’ll place a photo on your card. It will be used for identifica…" at bounding box center [492, 334] width 399 height 407
click at [386, 523] on div "Save photo" at bounding box center [374, 423] width 162 height 231
drag, startPoint x: 391, startPoint y: 511, endPoint x: 640, endPoint y: 499, distance: 249.1
click at [393, 514] on p "Save photo" at bounding box center [357, 520] width 121 height 12
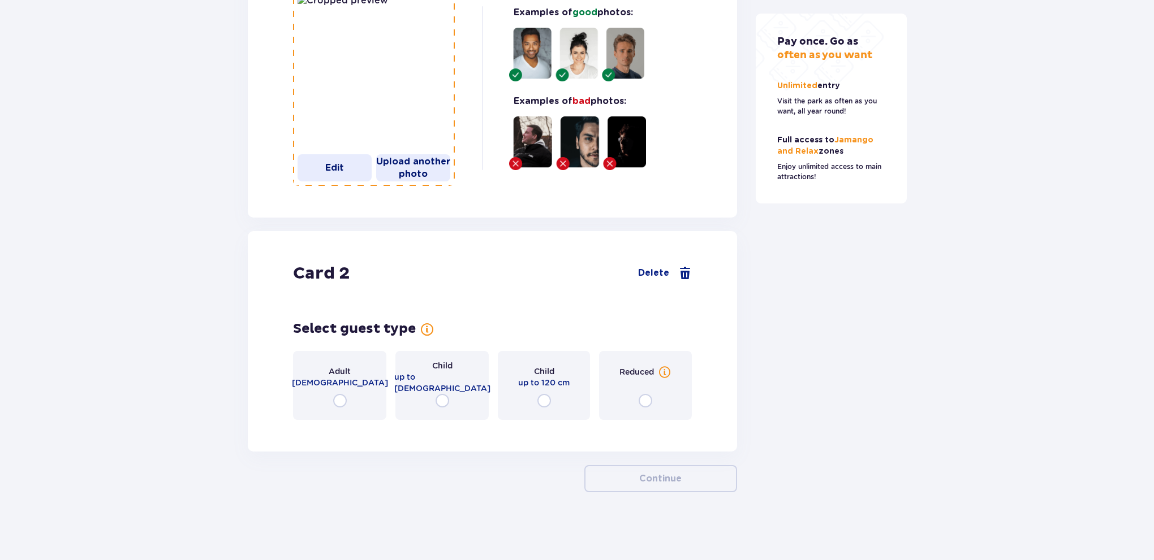
drag, startPoint x: 838, startPoint y: 388, endPoint x: 548, endPoint y: 369, distance: 290.2
click at [349, 381] on p "16-65 years old" at bounding box center [340, 382] width 96 height 11
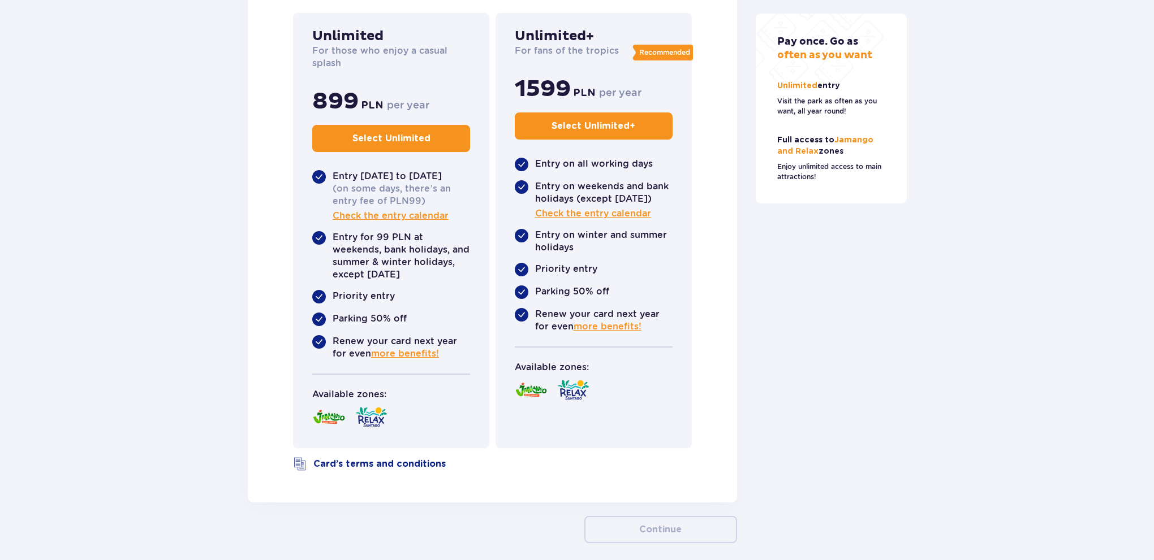
drag, startPoint x: 835, startPoint y: 338, endPoint x: 816, endPoint y: 347, distance: 21.0
click at [403, 145] on p "Select Unlimited" at bounding box center [391, 138] width 78 height 12
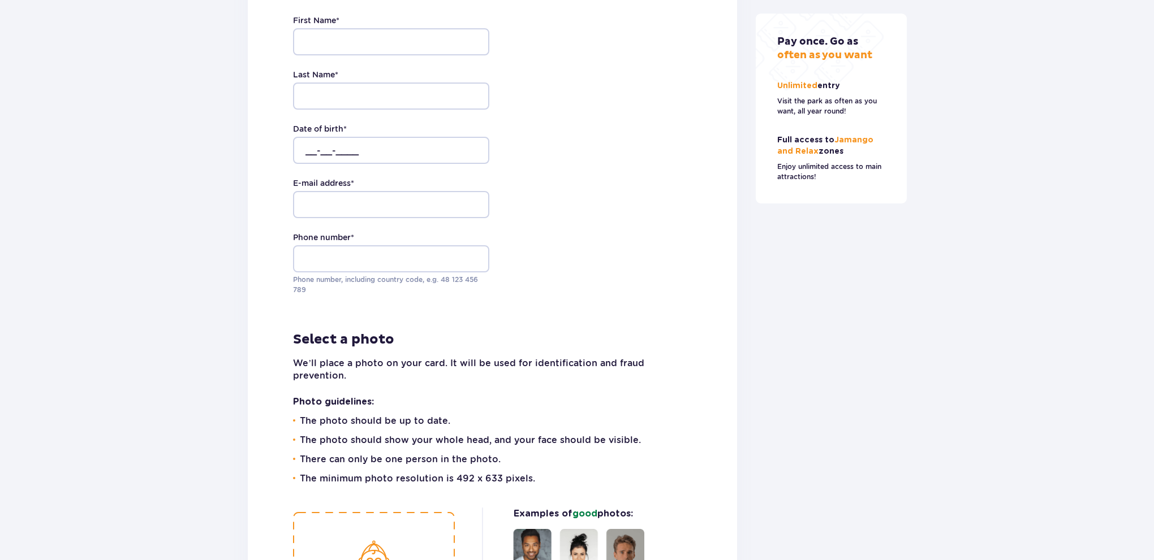
scroll to position [2673, 0]
click at [307, 55] on input "First Name *" at bounding box center [391, 41] width 196 height 27
type input "Asma"
type input "Nasrullayeva"
type input "[EMAIL_ADDRESS][DOMAIN_NAME]"
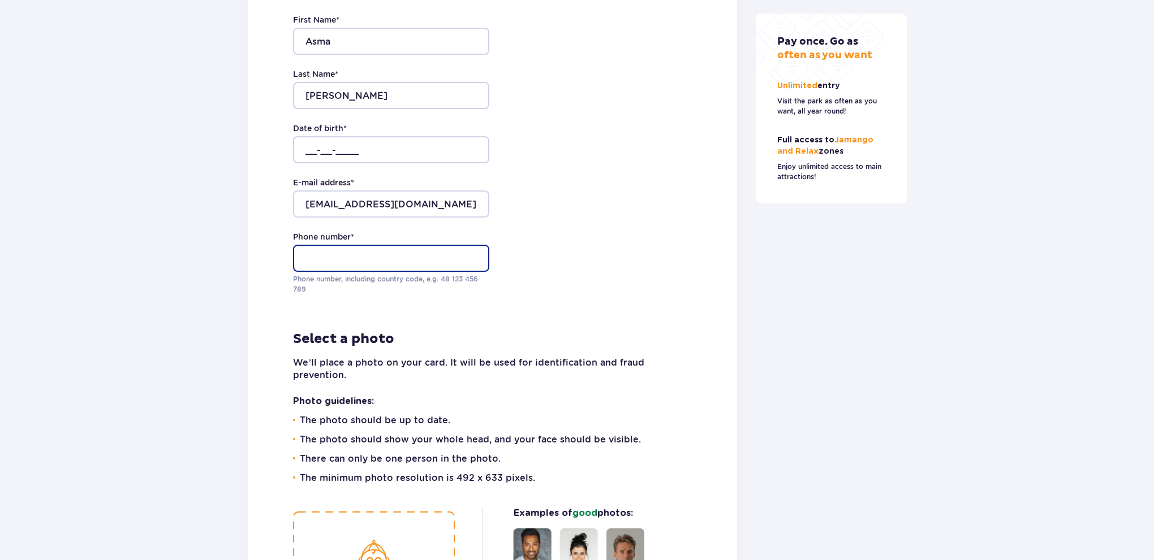
type input "+38268526243"
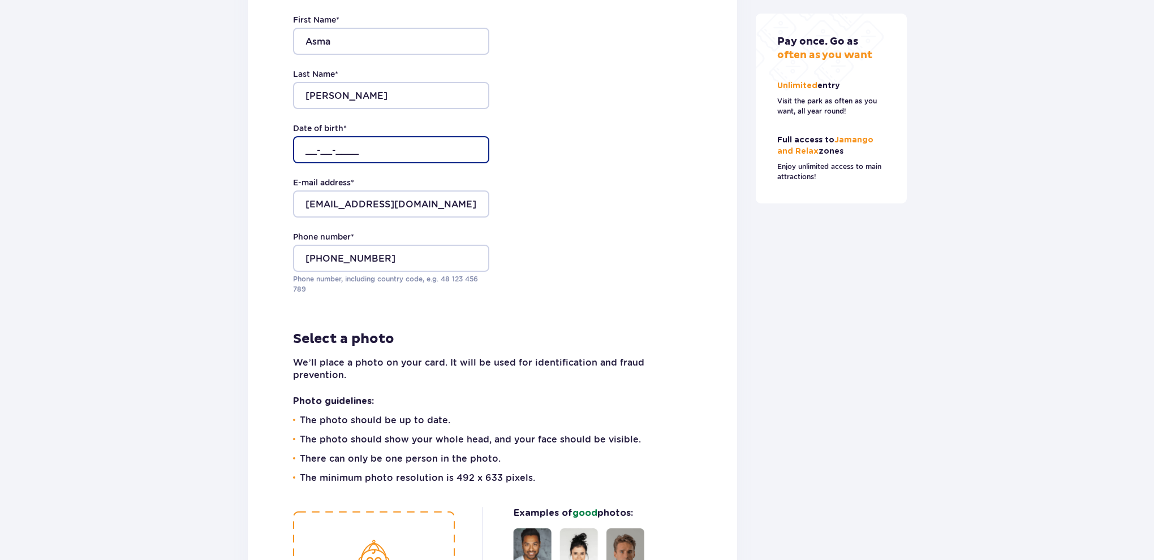
click at [309, 163] on input "__-__-____" at bounding box center [391, 149] width 196 height 27
type input "03-02-2005"
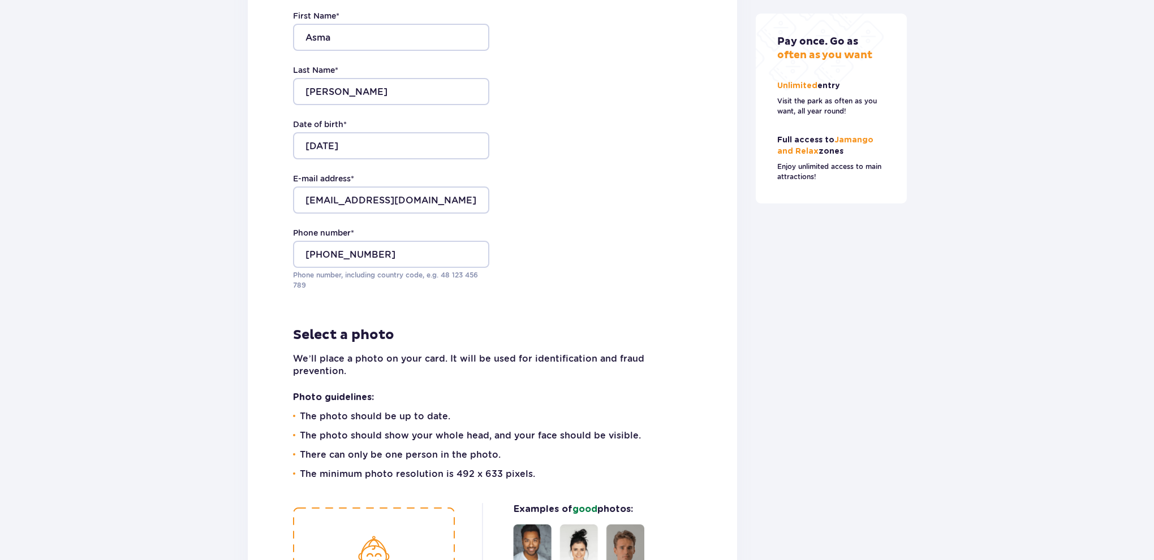
drag, startPoint x: 531, startPoint y: 147, endPoint x: 516, endPoint y: 174, distance: 30.7
drag, startPoint x: 368, startPoint y: 231, endPoint x: 199, endPoint y: 239, distance: 169.3
type input "asmnasrullayeva@gmail.com"
drag, startPoint x: 398, startPoint y: 281, endPoint x: 244, endPoint y: 286, distance: 153.9
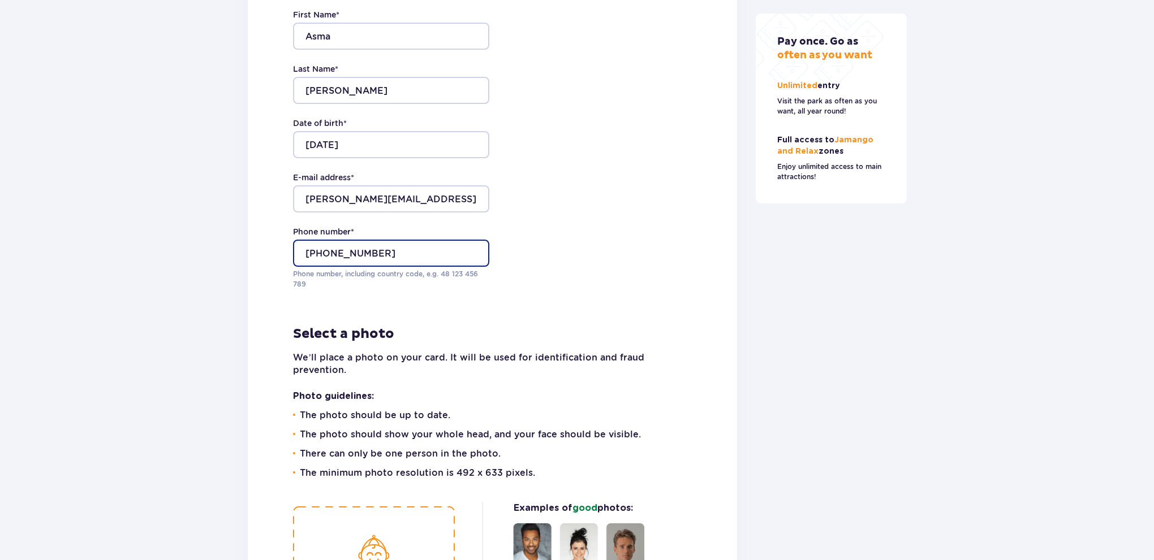
type input "+48 573 183 537"
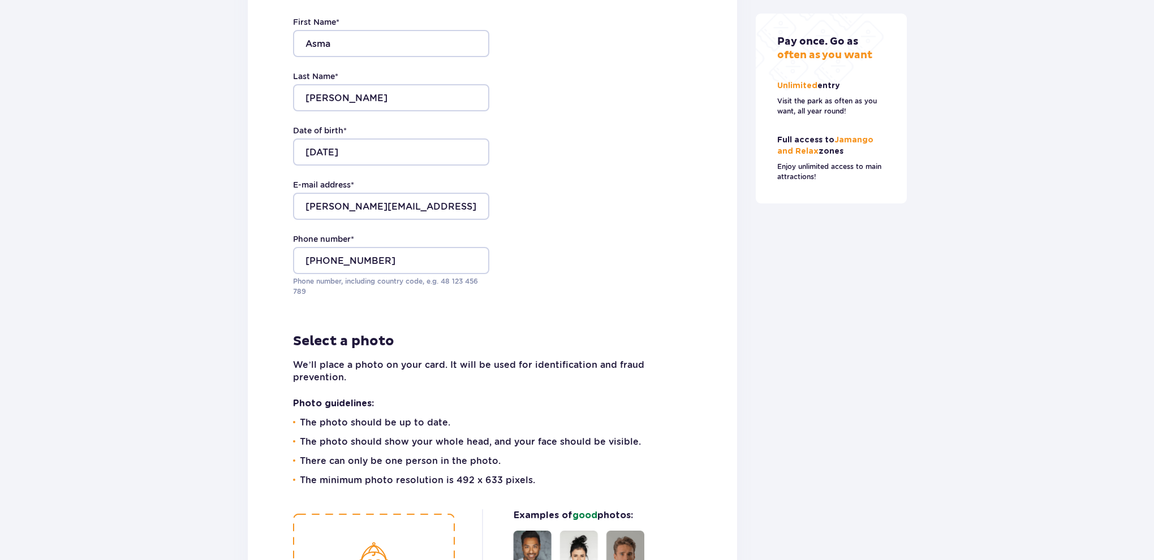
scroll to position [2664, 0]
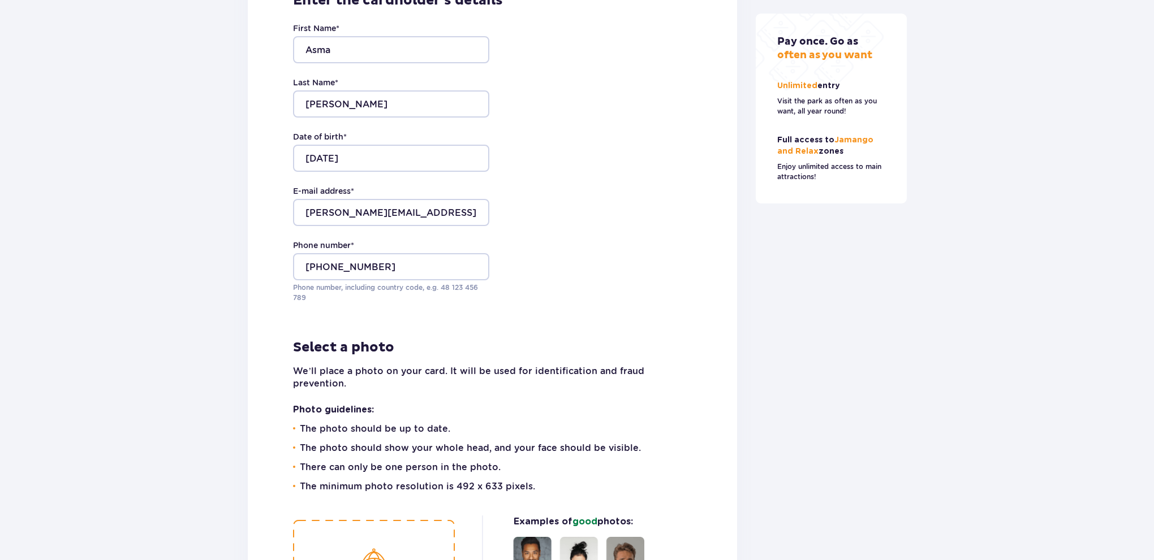
drag, startPoint x: 556, startPoint y: 155, endPoint x: 502, endPoint y: 157, distance: 53.8
click at [324, 227] on input "asmnasrullayeva@gmail.com" at bounding box center [391, 213] width 196 height 27
type input "asmanasrullayeva@gmail.com"
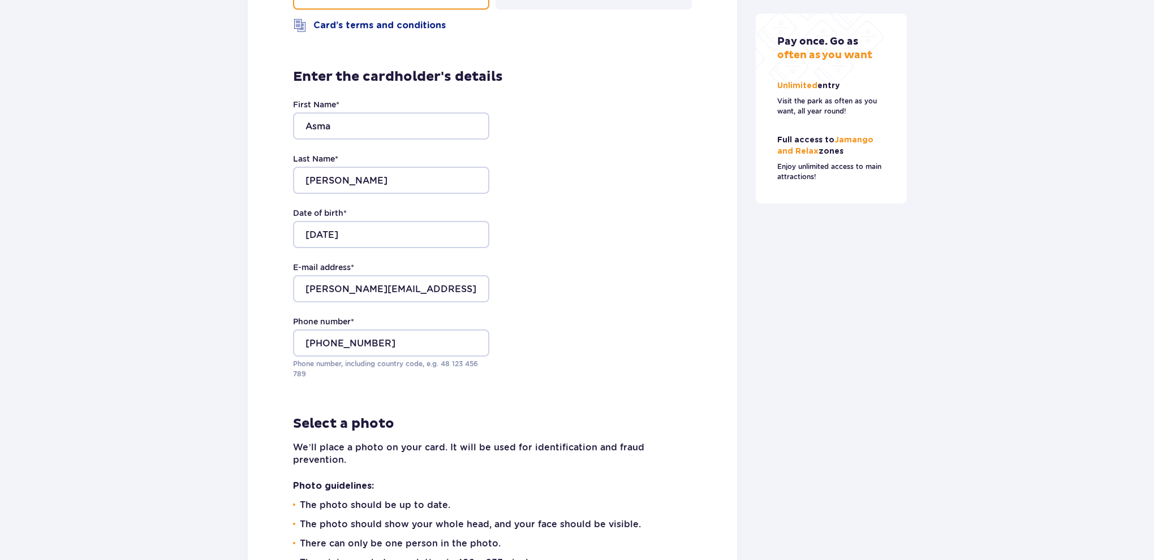
drag, startPoint x: 542, startPoint y: 235, endPoint x: 523, endPoint y: 217, distance: 26.8
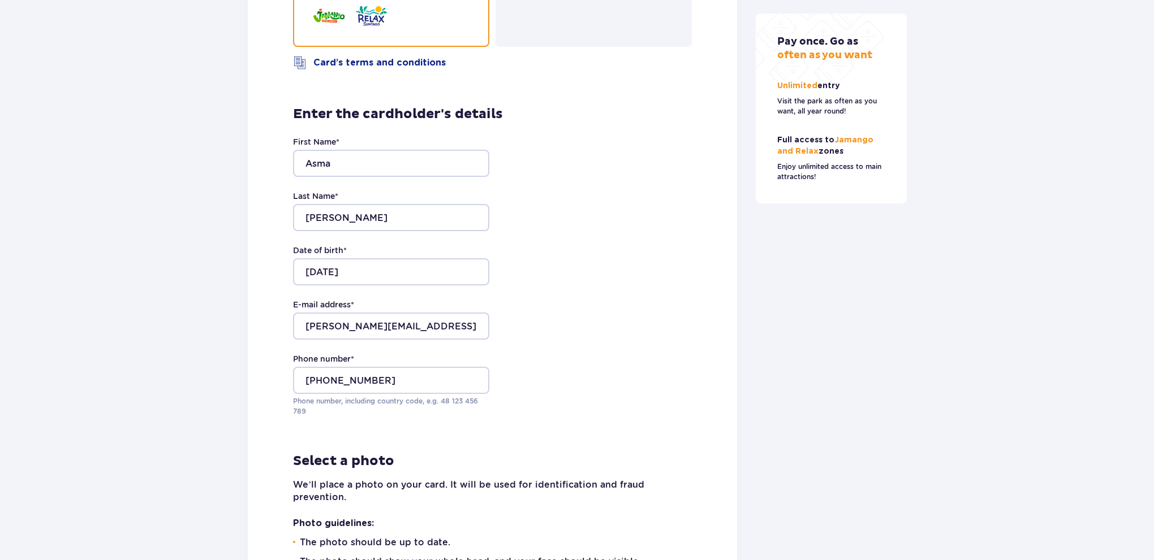
scroll to position [2549, 0]
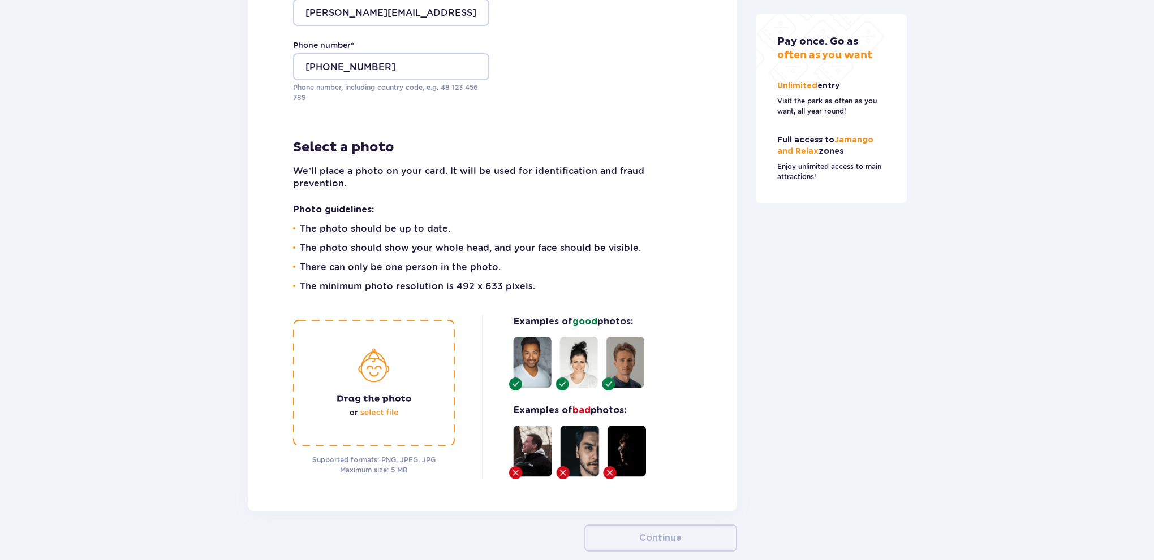
drag, startPoint x: 544, startPoint y: 221, endPoint x: 523, endPoint y: 300, distance: 81.9
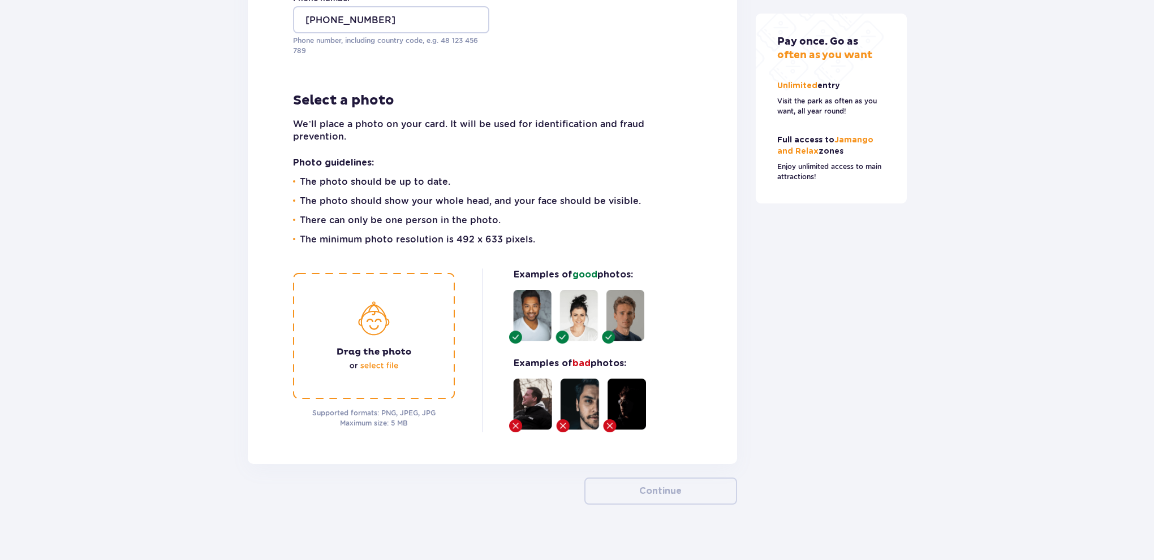
click at [403, 322] on img at bounding box center [374, 336] width 162 height 126
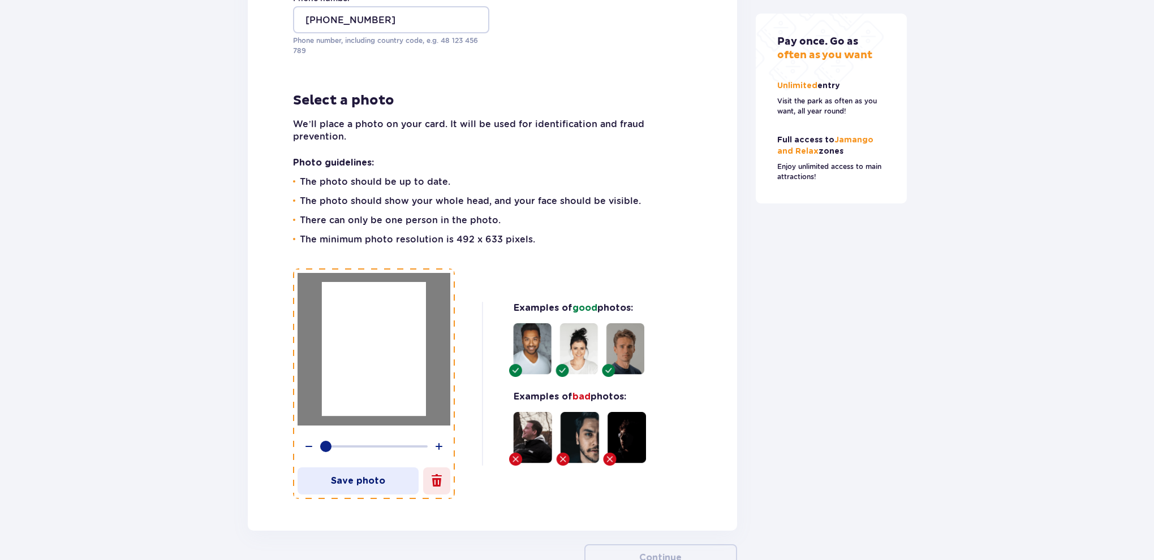
drag, startPoint x: 389, startPoint y: 370, endPoint x: 430, endPoint y: 287, distance: 93.1
click at [421, 296] on div at bounding box center [373, 349] width 153 height 153
click at [360, 488] on p "Save photo" at bounding box center [357, 481] width 121 height 12
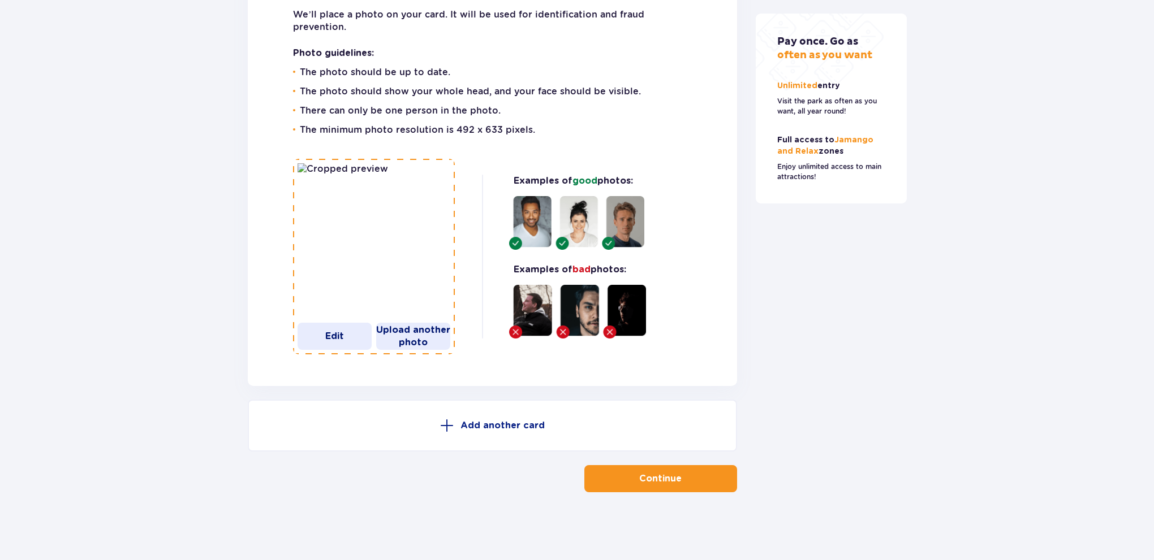
drag, startPoint x: 747, startPoint y: 260, endPoint x: 733, endPoint y: 320, distance: 62.1
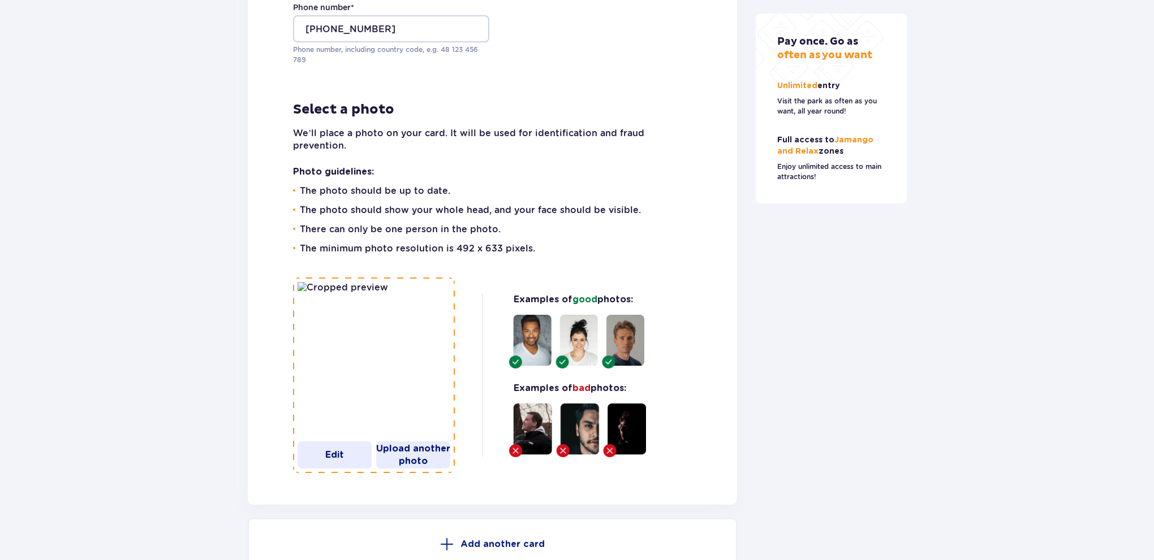
scroll to position [3082, 0]
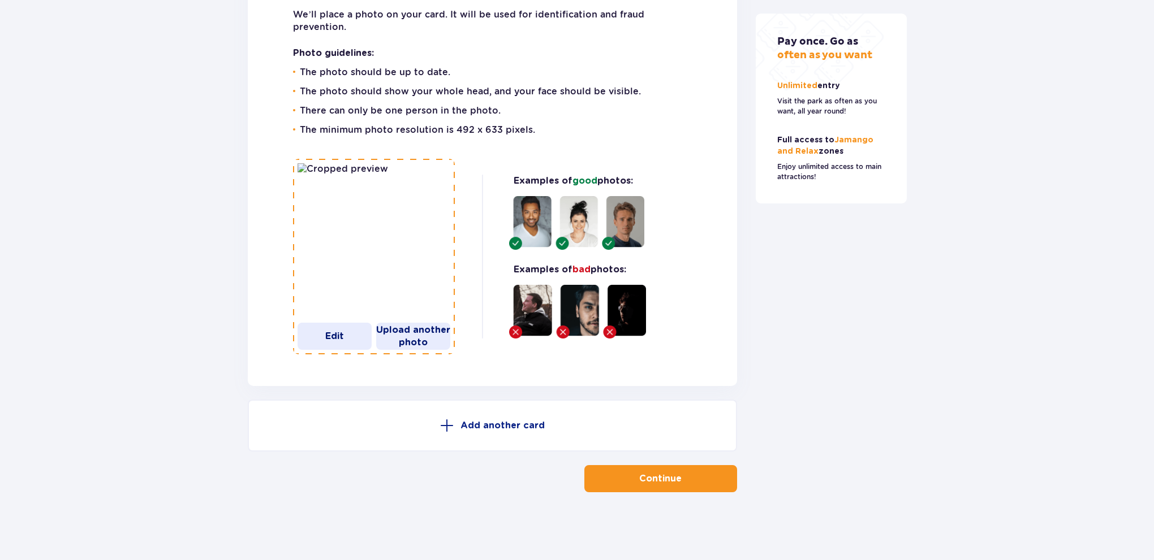
drag, startPoint x: 748, startPoint y: 305, endPoint x: 738, endPoint y: 460, distance: 155.3
click at [682, 470] on button "Continue" at bounding box center [660, 478] width 153 height 27
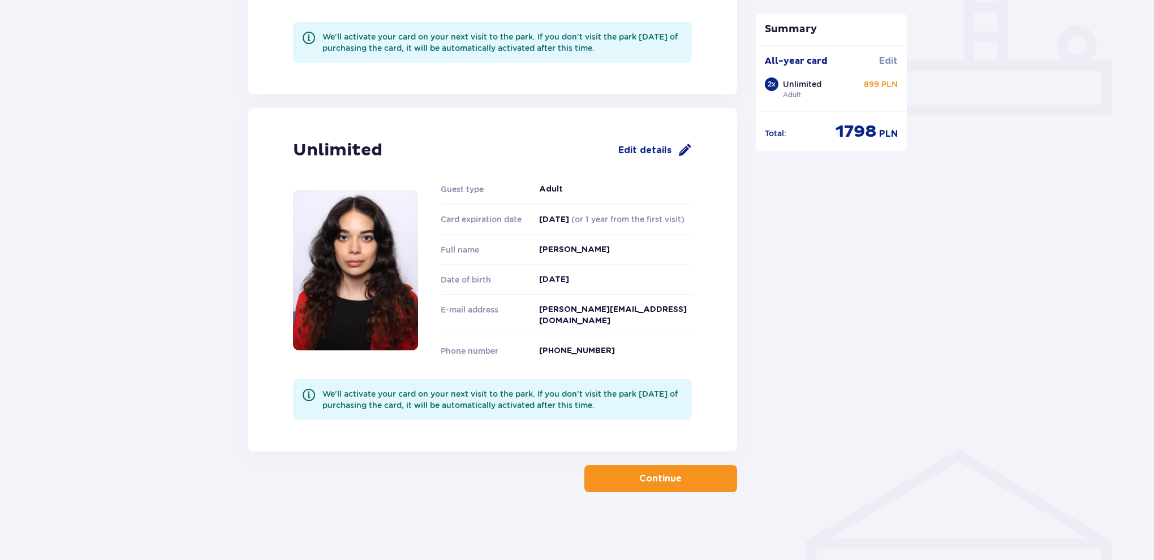
scroll to position [477, 0]
drag, startPoint x: 786, startPoint y: 361, endPoint x: 769, endPoint y: 384, distance: 28.4
click at [659, 482] on p "Continue" at bounding box center [660, 479] width 42 height 12
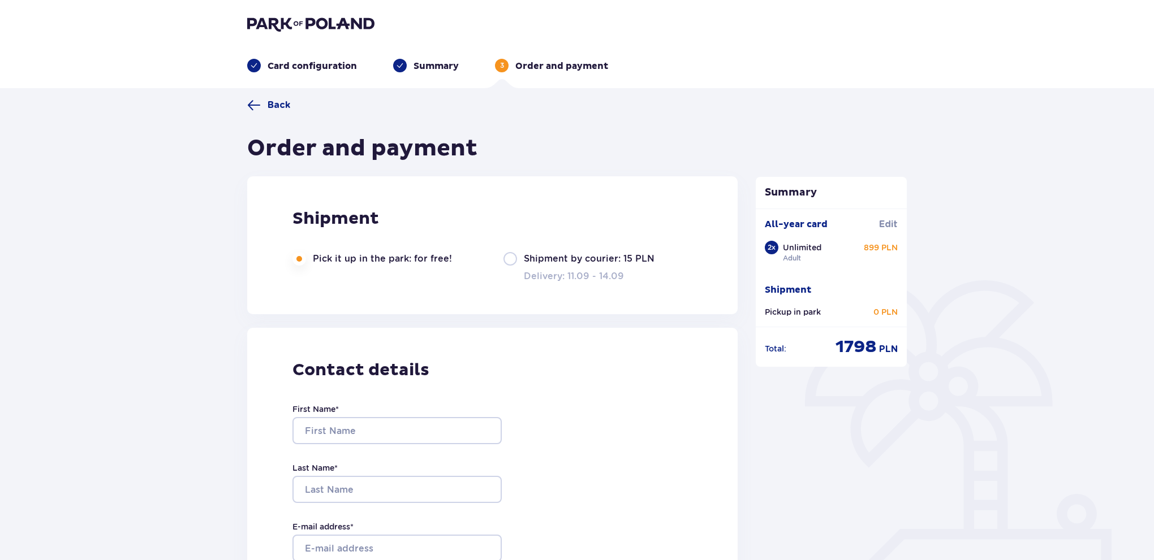
drag, startPoint x: 739, startPoint y: 402, endPoint x: 678, endPoint y: 442, distance: 72.6
click at [431, 425] on input "First Name *" at bounding box center [396, 430] width 209 height 27
type input "Orkhan"
type input "Abdullayev"
type input "[EMAIL_ADDRESS][DOMAIN_NAME]"
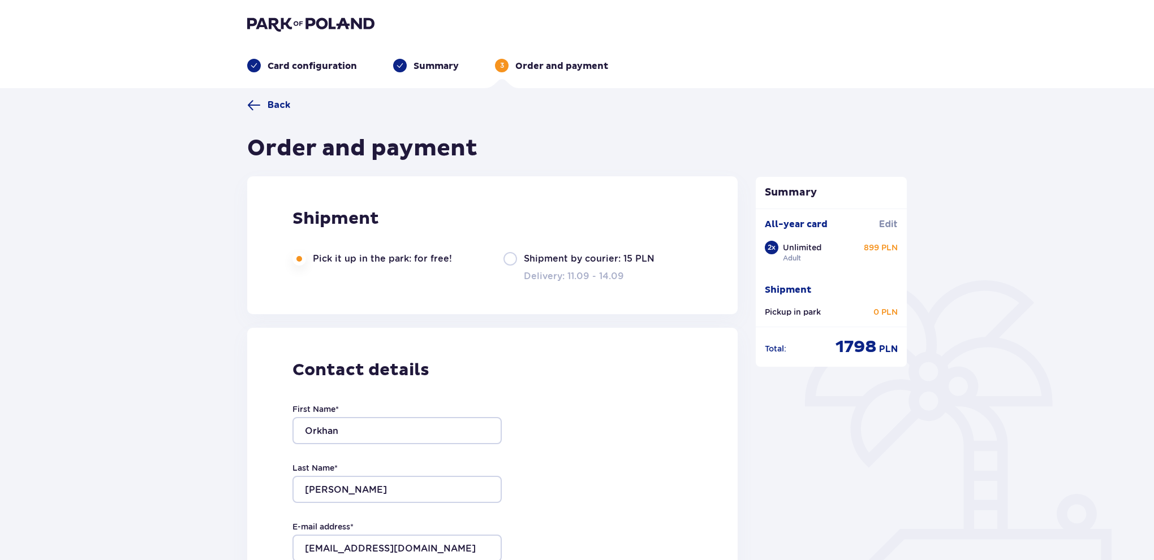
type input "[EMAIL_ADDRESS][DOMAIN_NAME]"
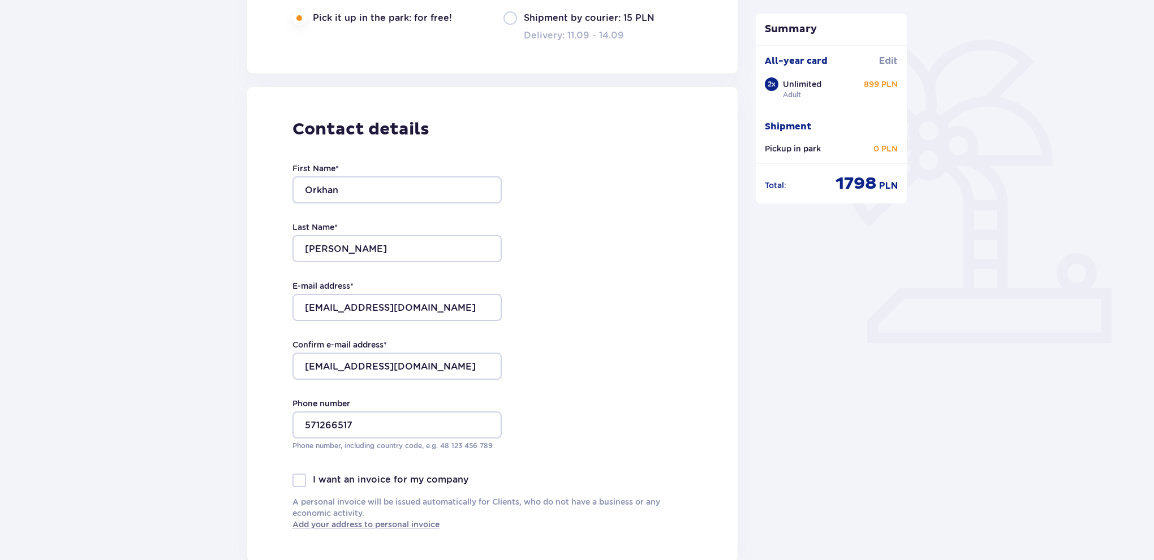
scroll to position [269, 0]
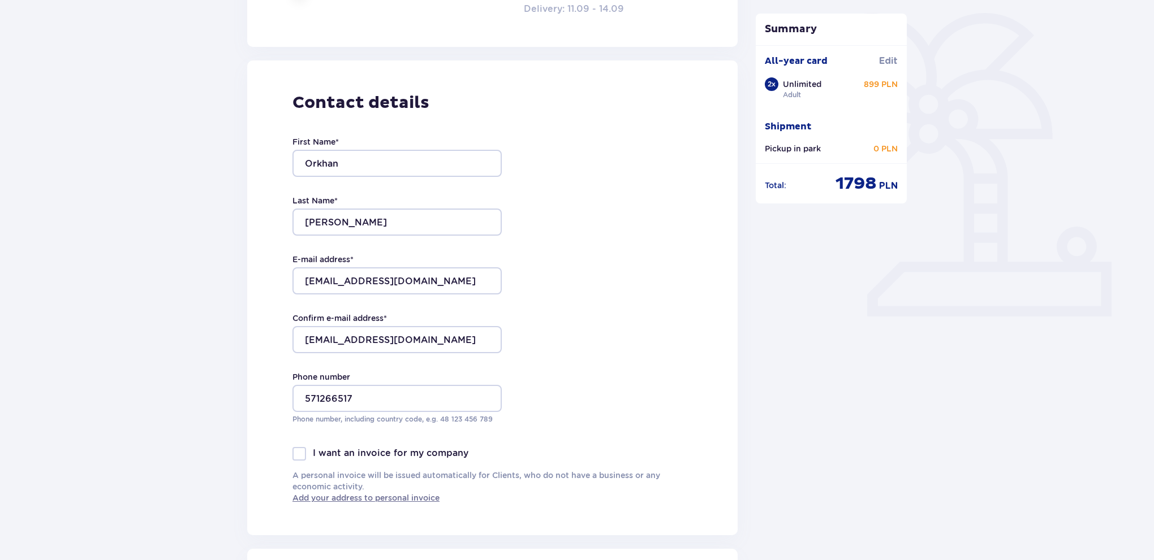
drag, startPoint x: 603, startPoint y: 441, endPoint x: 544, endPoint y: 473, distance: 68.1
click at [305, 396] on input "571266517" at bounding box center [396, 396] width 209 height 27
click at [340, 399] on input "+48 571266517" at bounding box center [396, 396] width 209 height 27
click at [360, 399] on input "+48 571 266517" at bounding box center [396, 396] width 209 height 27
type input "+48 571 266 517"
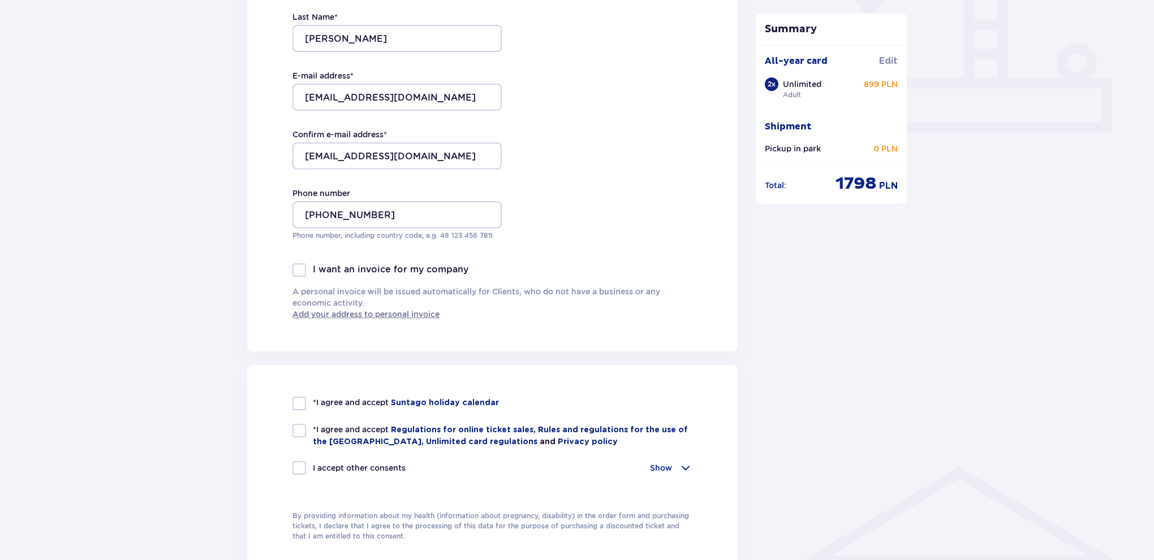
scroll to position [498, 0]
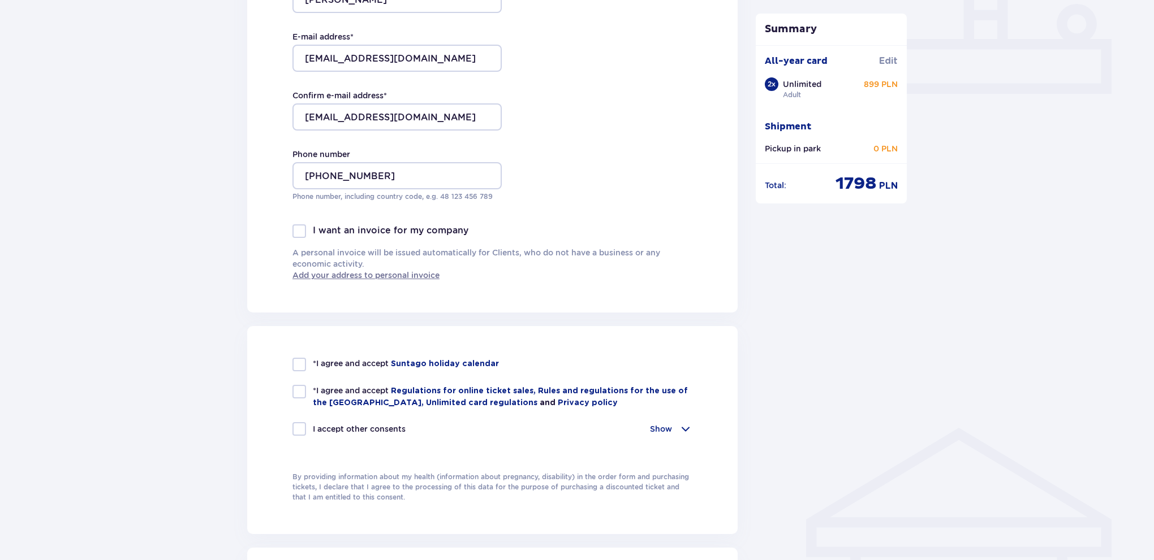
drag, startPoint x: 563, startPoint y: 361, endPoint x: 559, endPoint y: 421, distance: 59.6
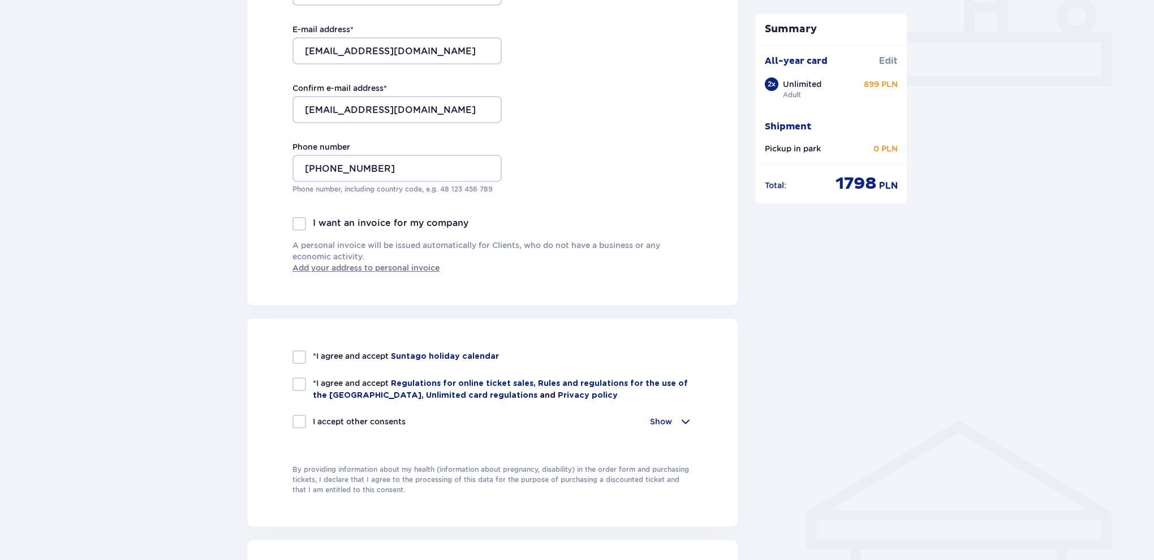
click at [296, 355] on div at bounding box center [299, 358] width 14 height 14
checkbox input "true"
click at [305, 388] on div at bounding box center [299, 385] width 14 height 14
checkbox input "true"
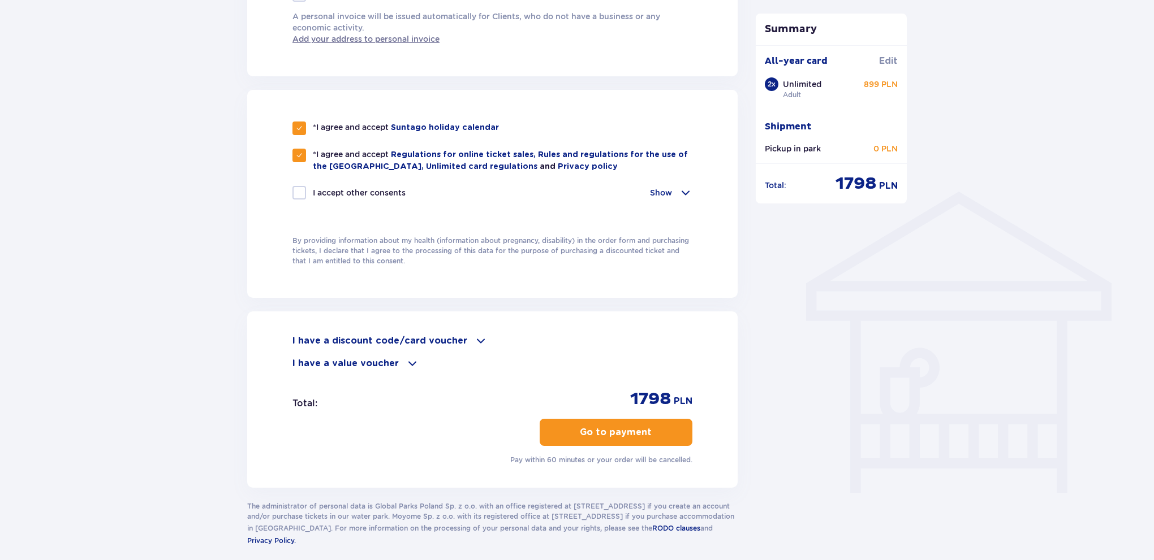
drag, startPoint x: 839, startPoint y: 301, endPoint x: 835, endPoint y: 367, distance: 66.3
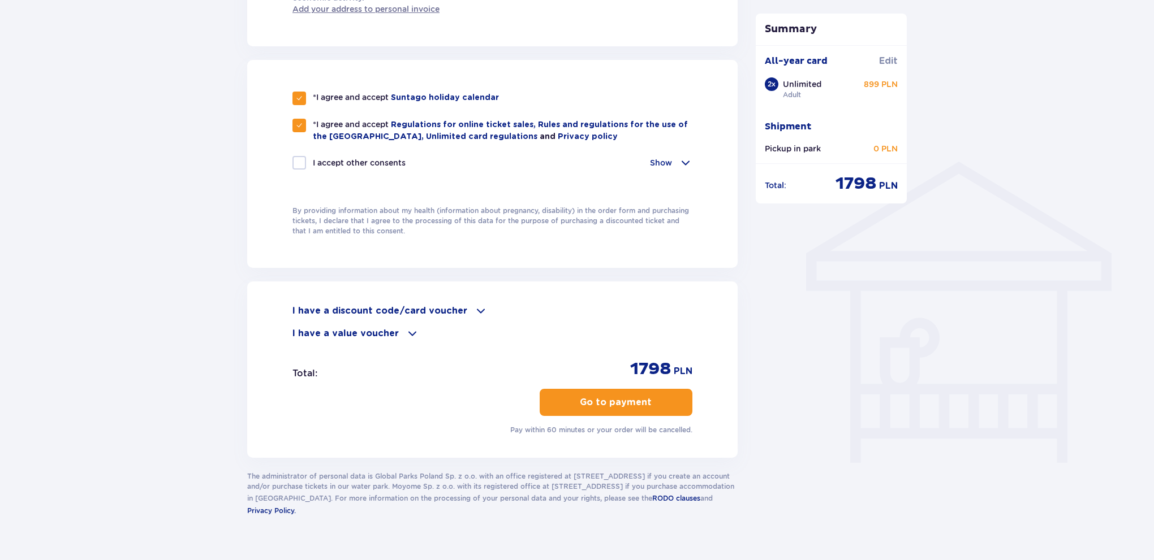
click at [685, 165] on span at bounding box center [686, 163] width 14 height 14
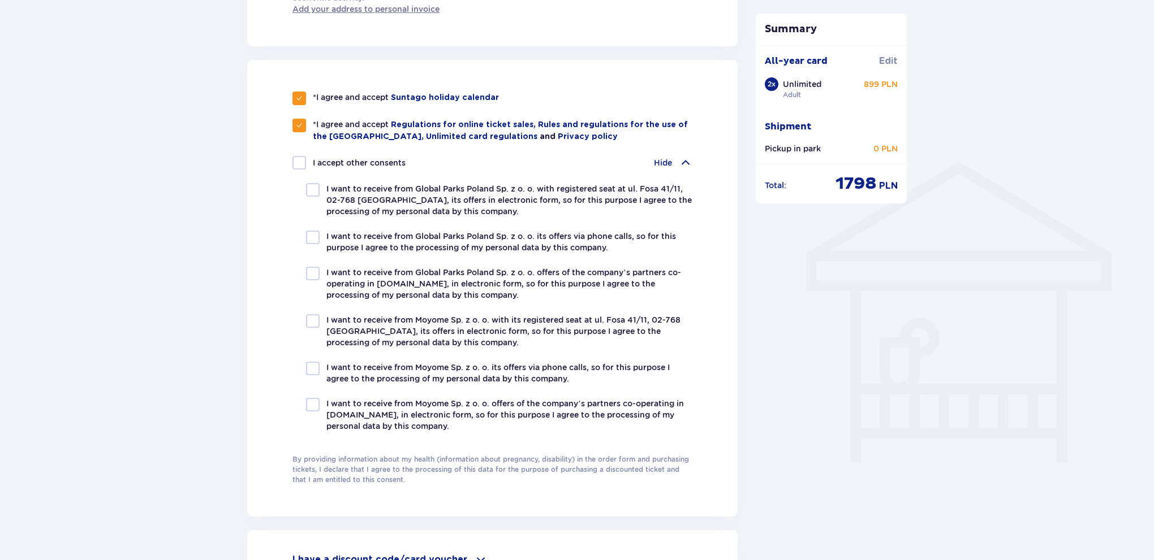
click at [685, 162] on span at bounding box center [686, 163] width 14 height 14
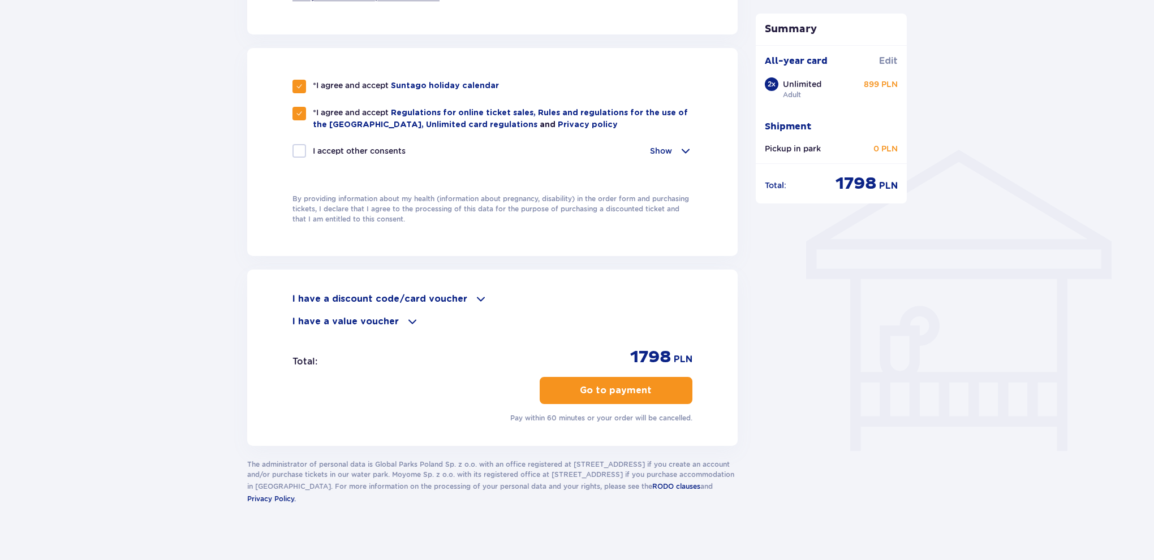
scroll to position [778, 0]
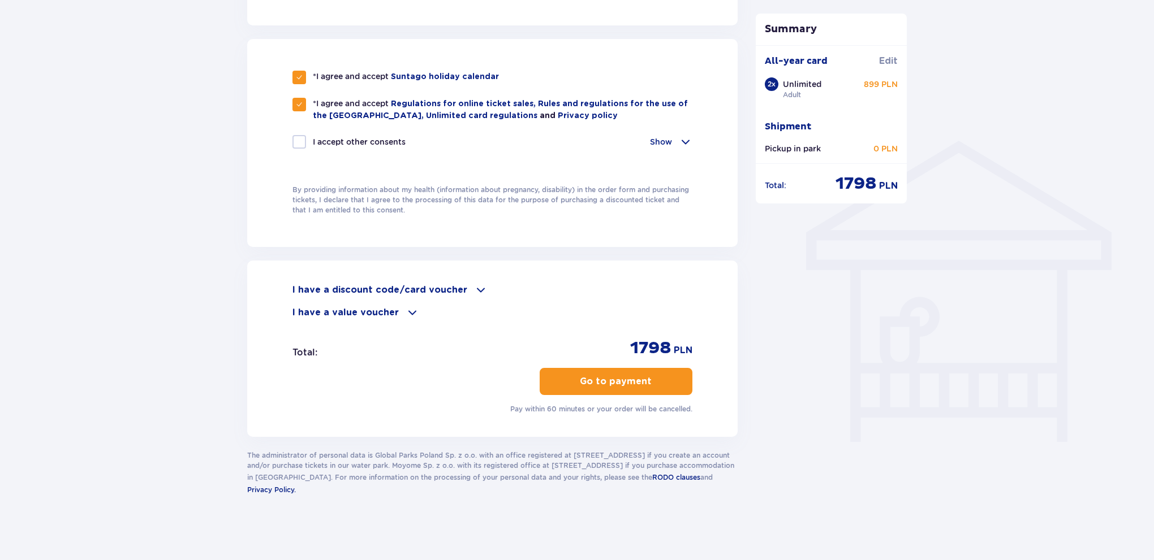
drag, startPoint x: 797, startPoint y: 273, endPoint x: 777, endPoint y: 327, distance: 57.8
click at [657, 383] on span "button" at bounding box center [654, 382] width 14 height 14
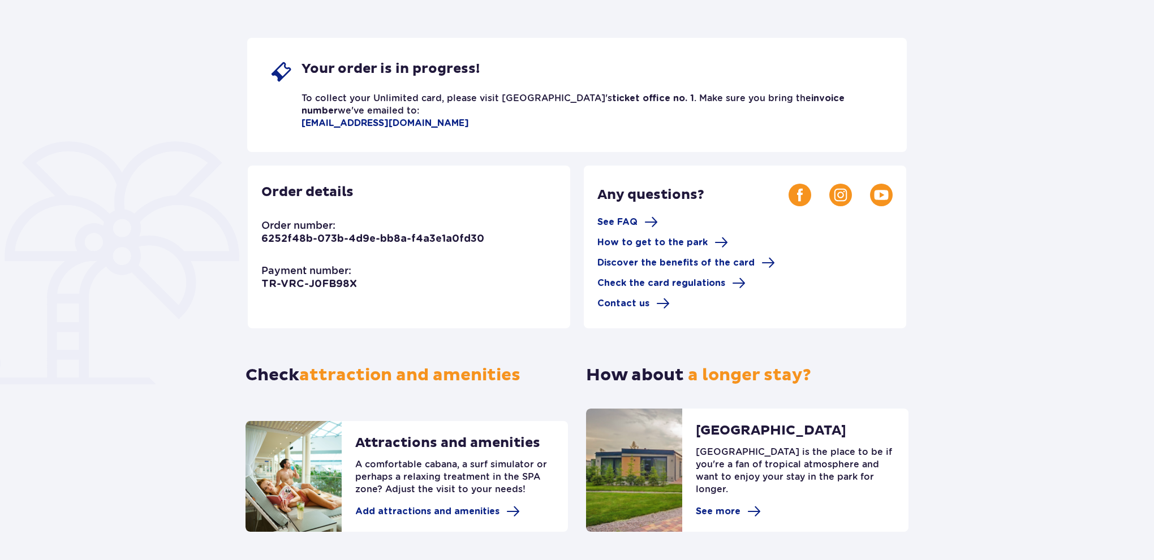
scroll to position [178, 0]
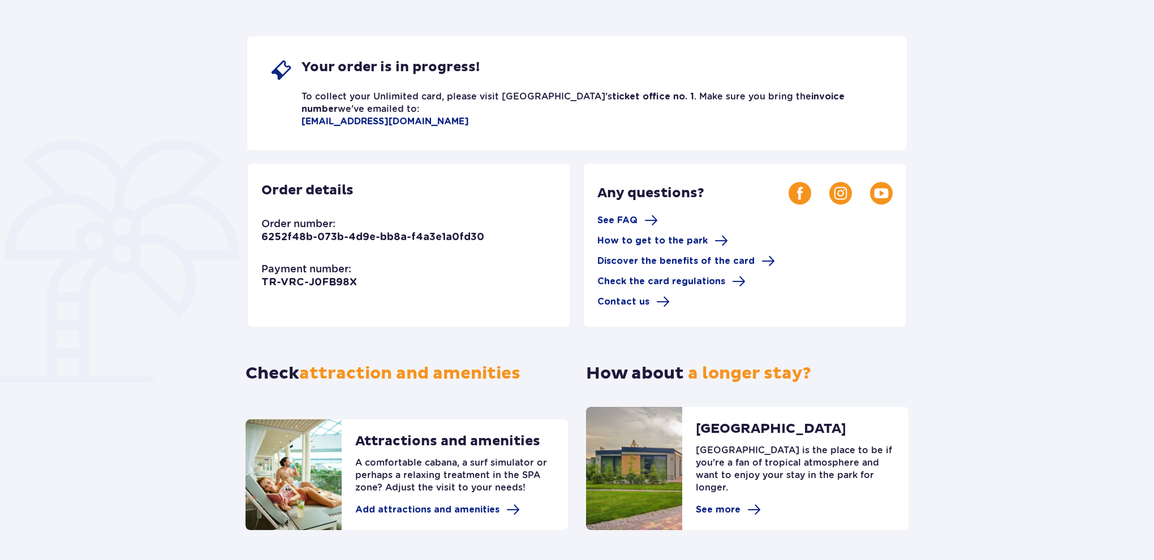
drag, startPoint x: 835, startPoint y: 129, endPoint x: 814, endPoint y: 135, distance: 21.7
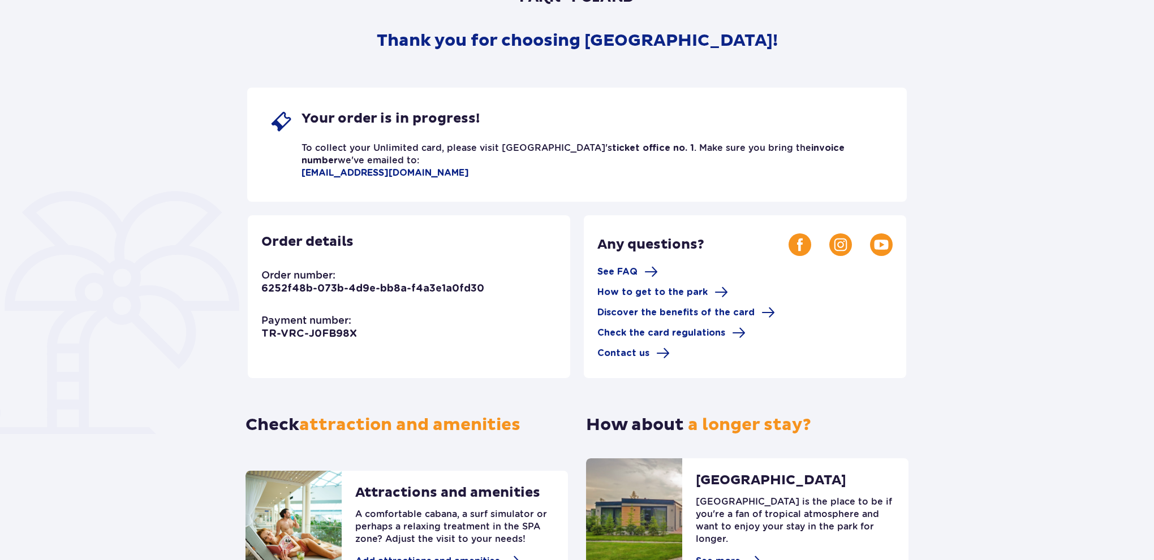
scroll to position [124, 0]
drag, startPoint x: 162, startPoint y: 92, endPoint x: 192, endPoint y: 0, distance: 96.4
